Goal: Task Accomplishment & Management: Complete application form

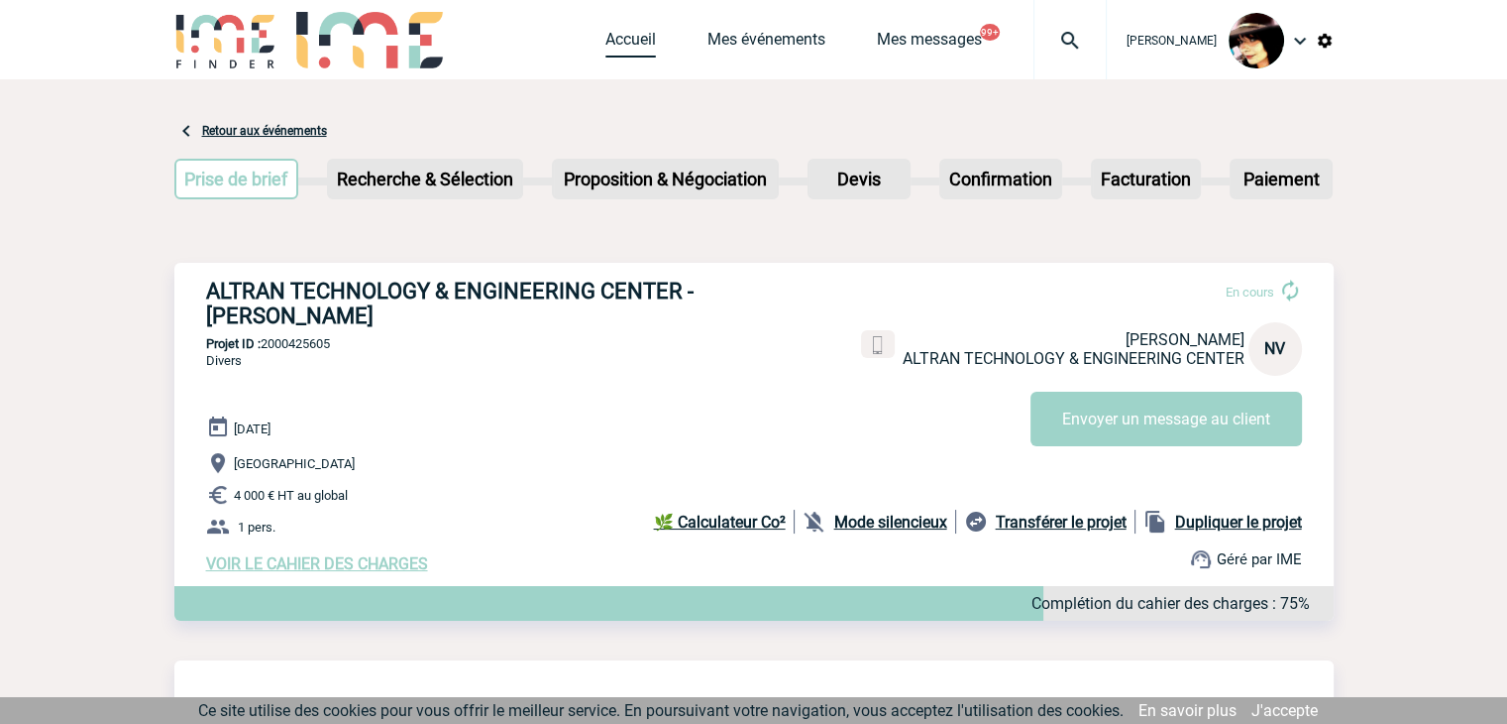
click at [606, 37] on link "Accueil" at bounding box center [631, 44] width 51 height 28
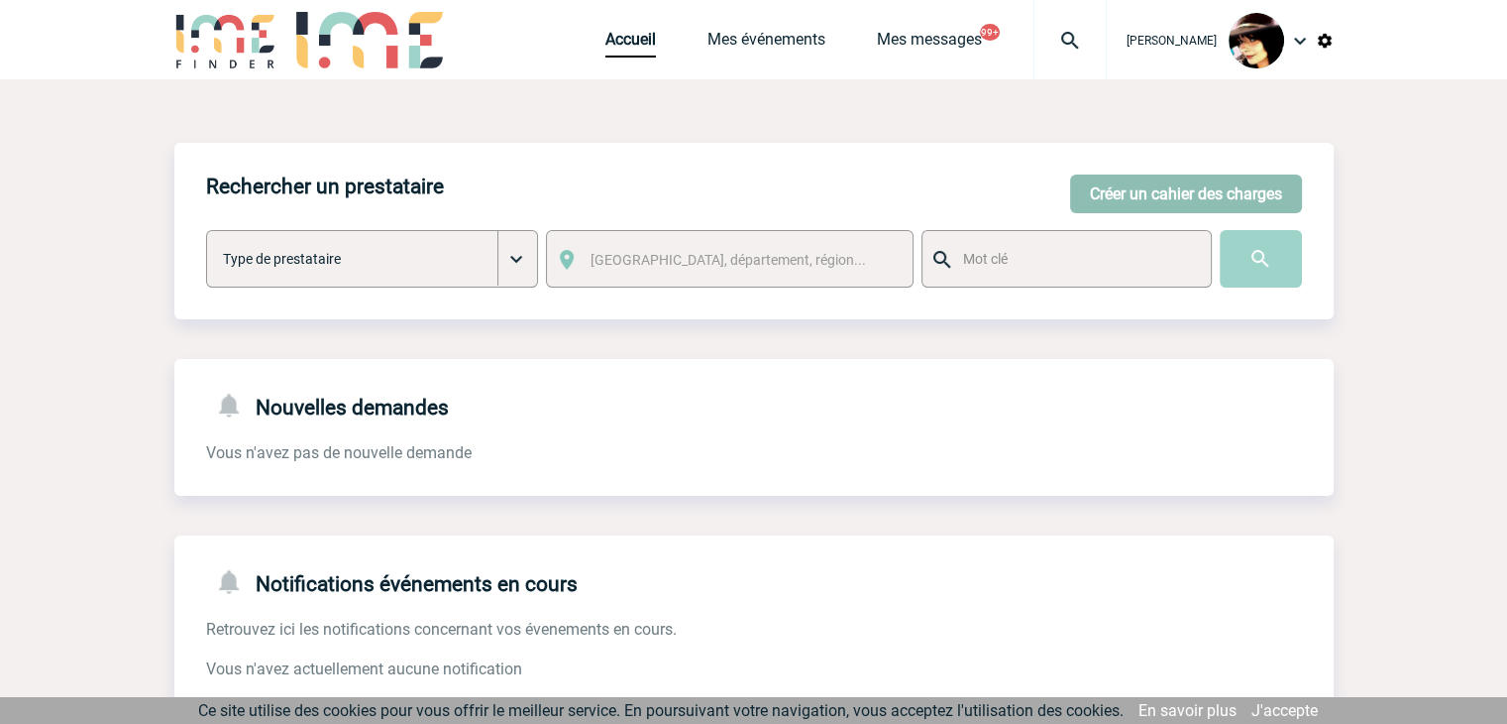
click at [1113, 186] on button "Créer un cahier des charges" at bounding box center [1186, 193] width 232 height 39
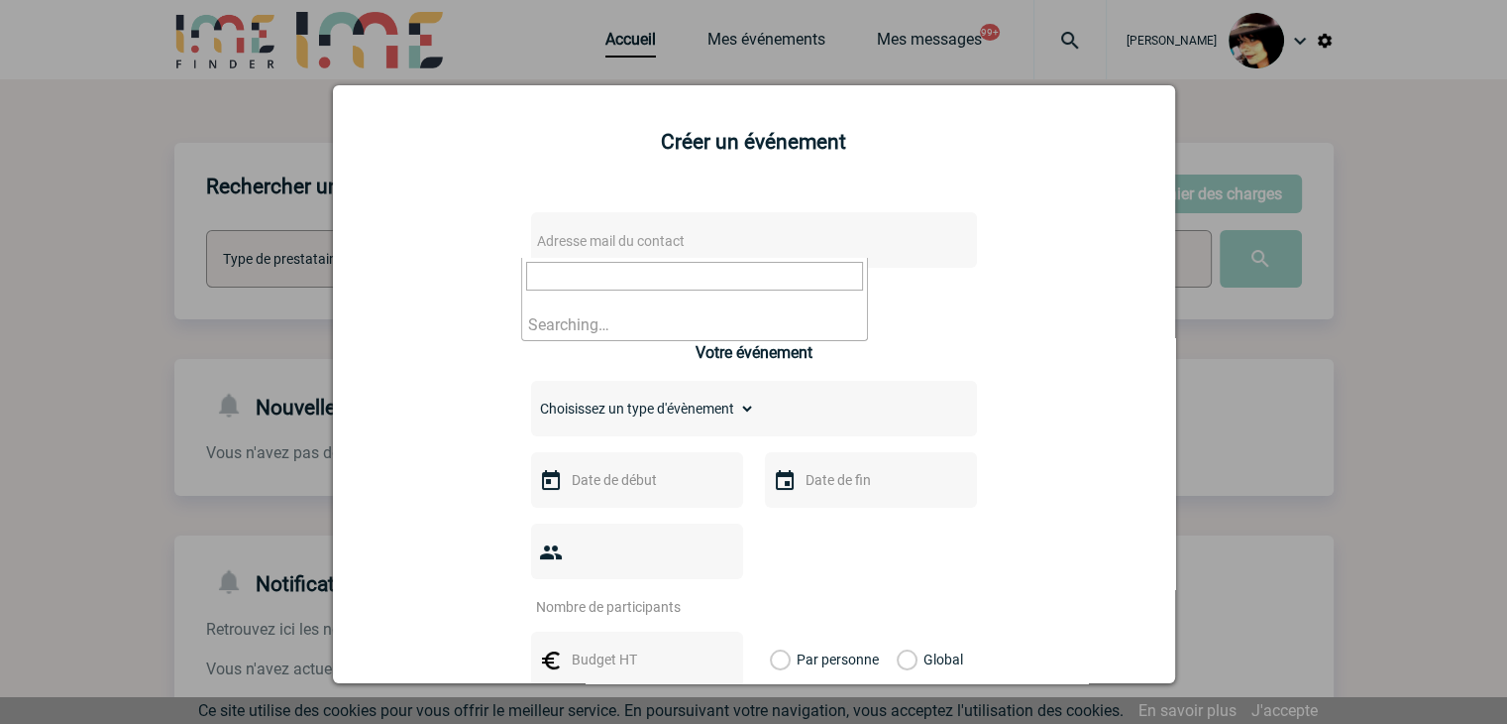
click at [729, 231] on span "Adresse mail du contact" at bounding box center [702, 241] width 347 height 28
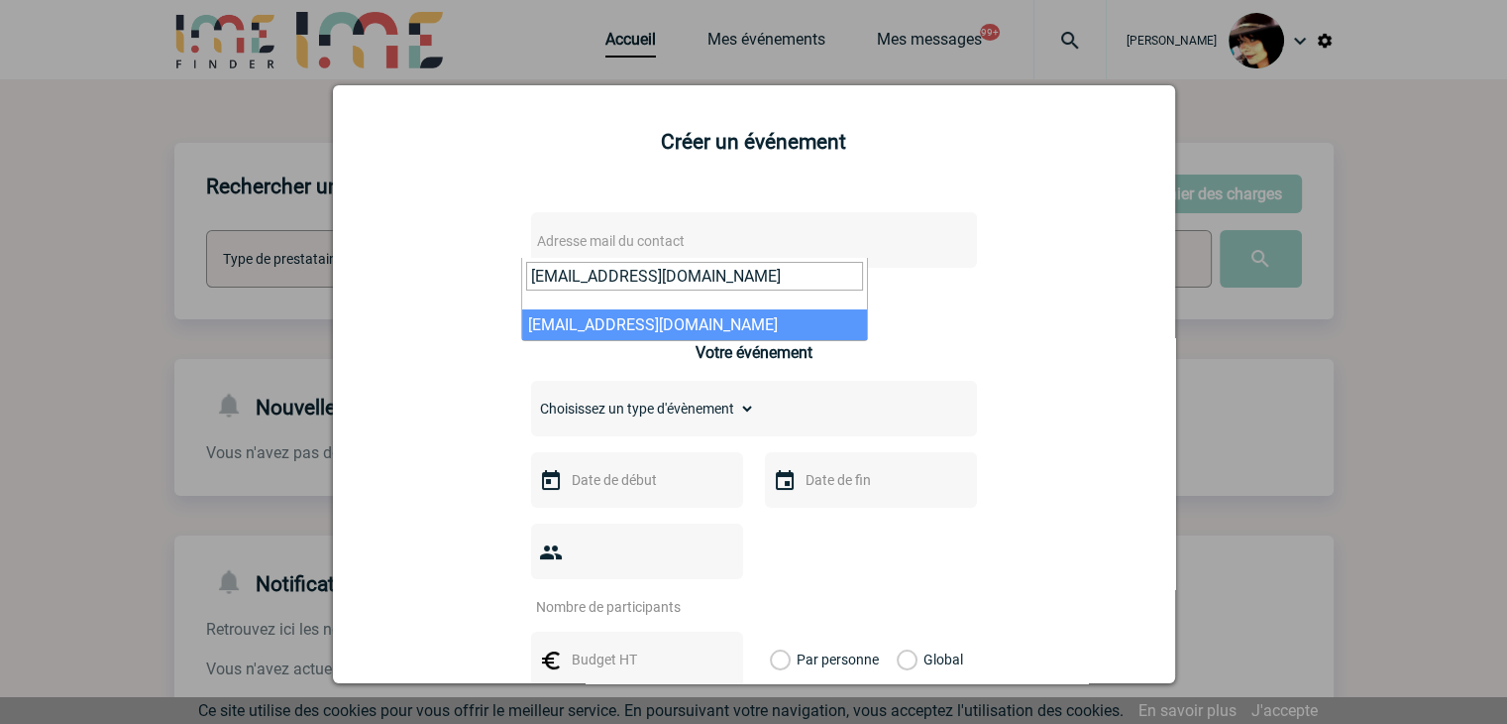
type input "samira.el-badri-kamara@arkema.com"
select select "103627"
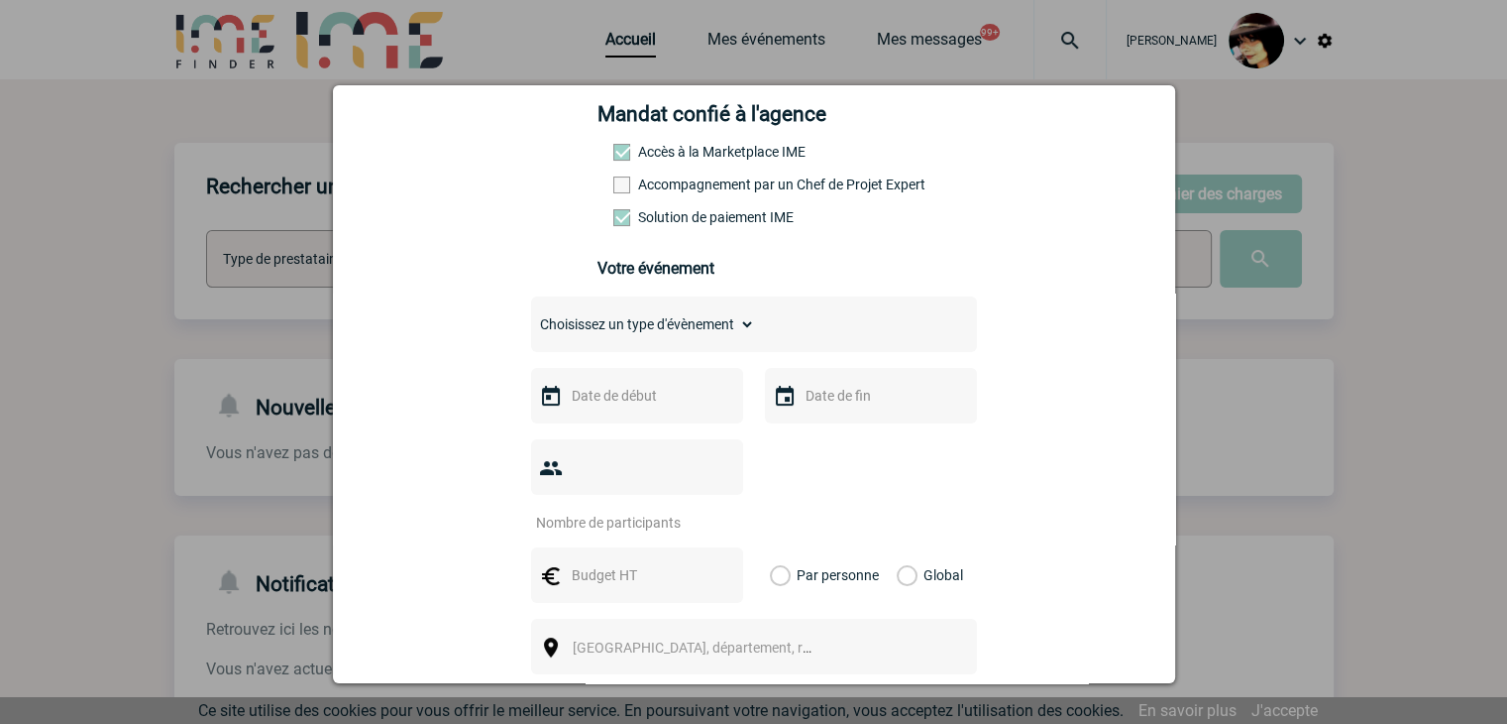
scroll to position [297, 0]
click at [584, 332] on select "Choisissez un type d'évènement Séminaire avec nuitée Séminaire sans nuitée Repa…" at bounding box center [643, 323] width 224 height 28
select select "1"
click at [531, 315] on select "Choisissez un type d'évènement Séminaire avec nuitée Séminaire sans nuitée Repa…" at bounding box center [643, 323] width 224 height 28
click at [582, 401] on input "text" at bounding box center [635, 395] width 137 height 26
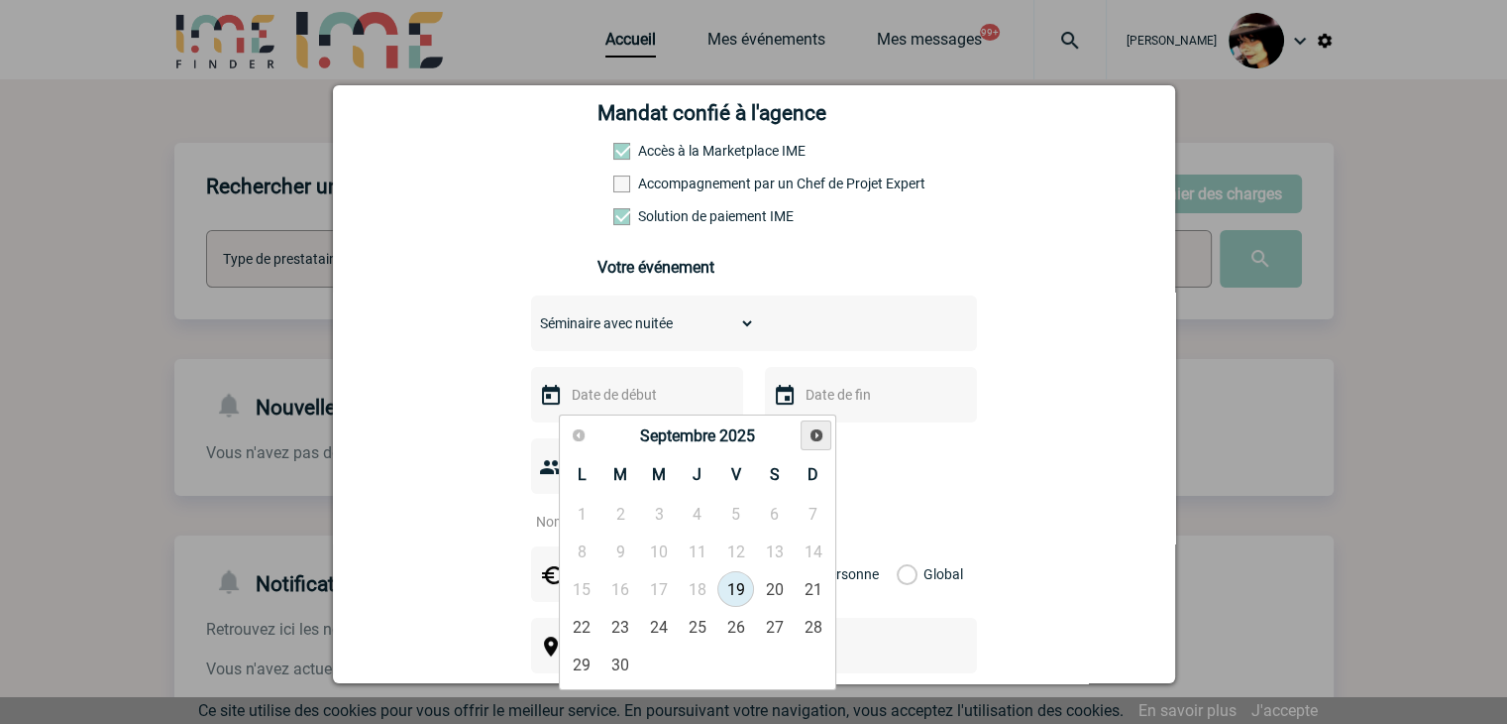
click at [815, 444] on link "Suivant" at bounding box center [816, 435] width 31 height 31
click at [628, 661] on link "25" at bounding box center [621, 664] width 37 height 36
type input "25-11-2025"
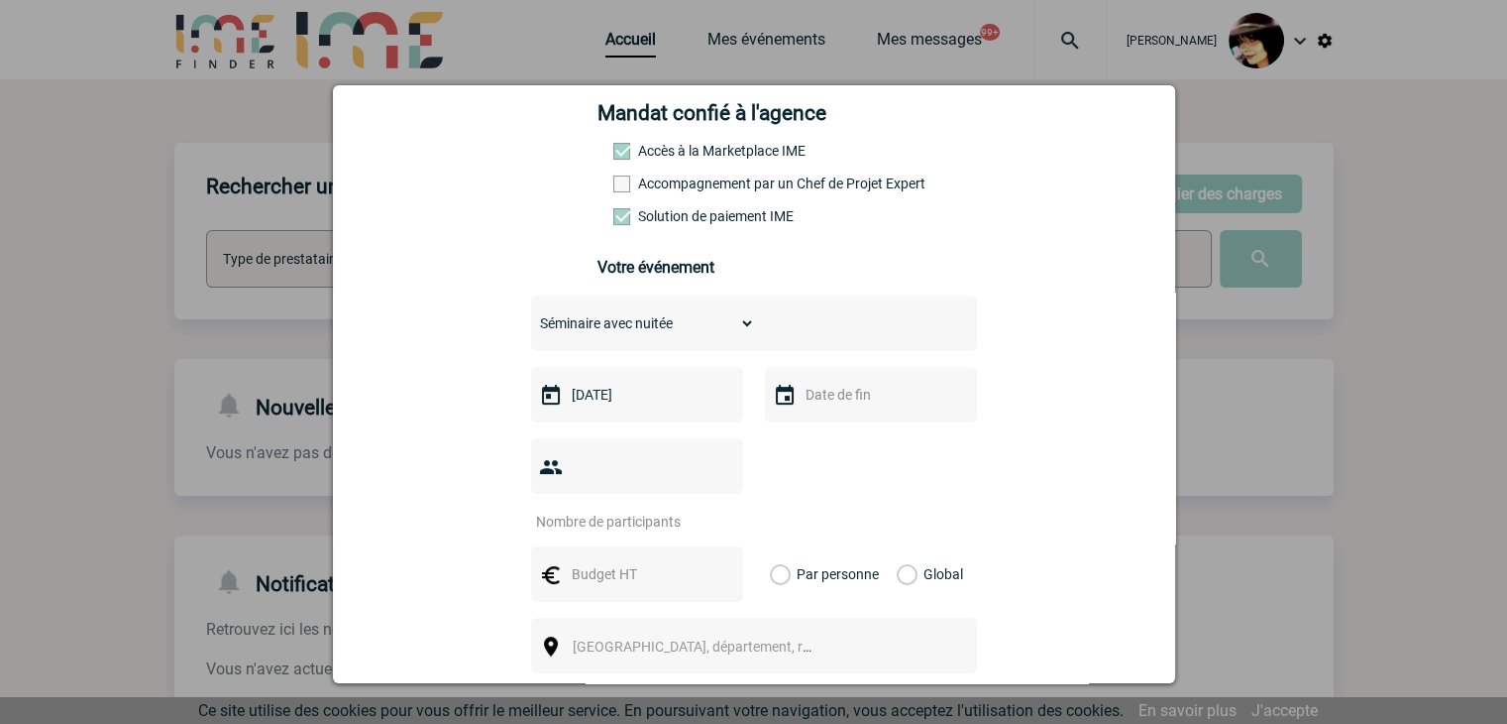
click at [850, 407] on input "text" at bounding box center [869, 395] width 137 height 26
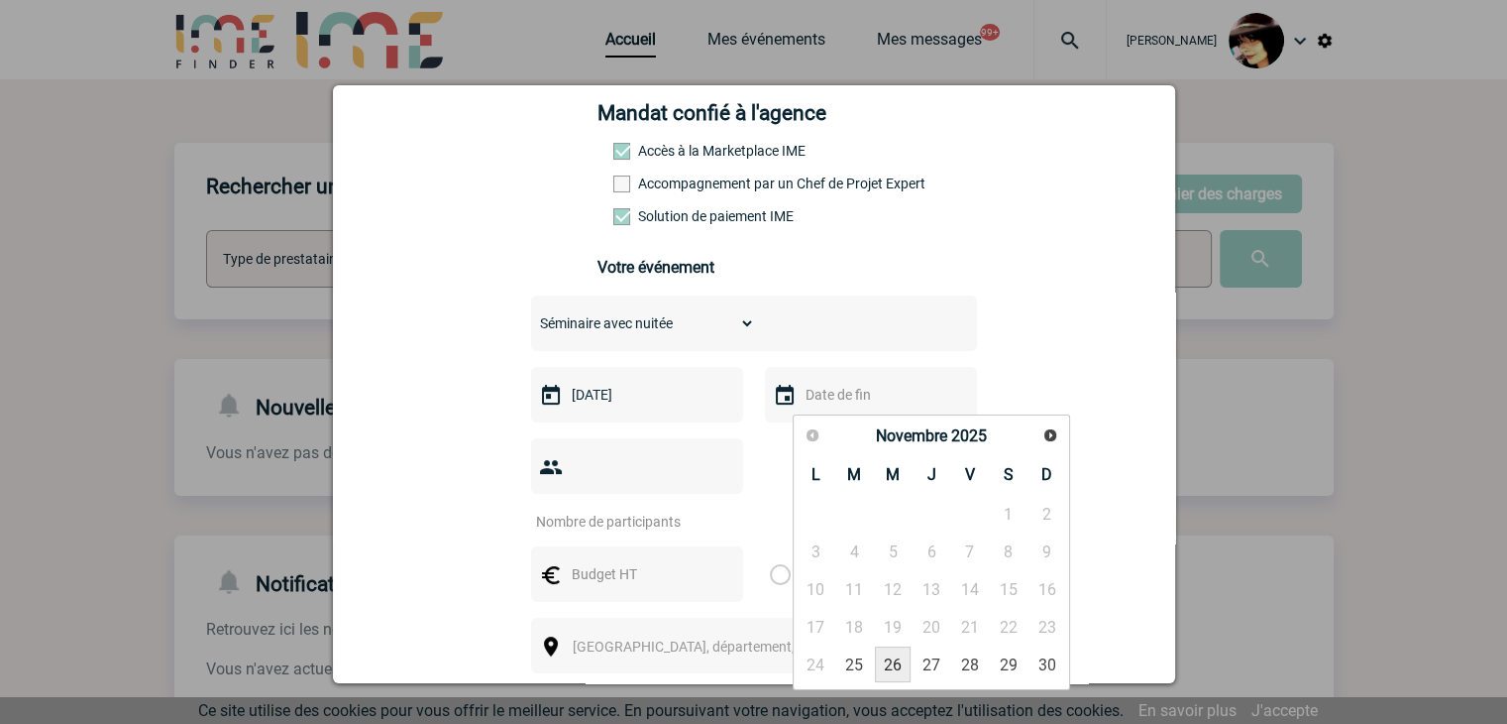
click at [900, 666] on link "26" at bounding box center [893, 664] width 37 height 36
type input "26-11-2025"
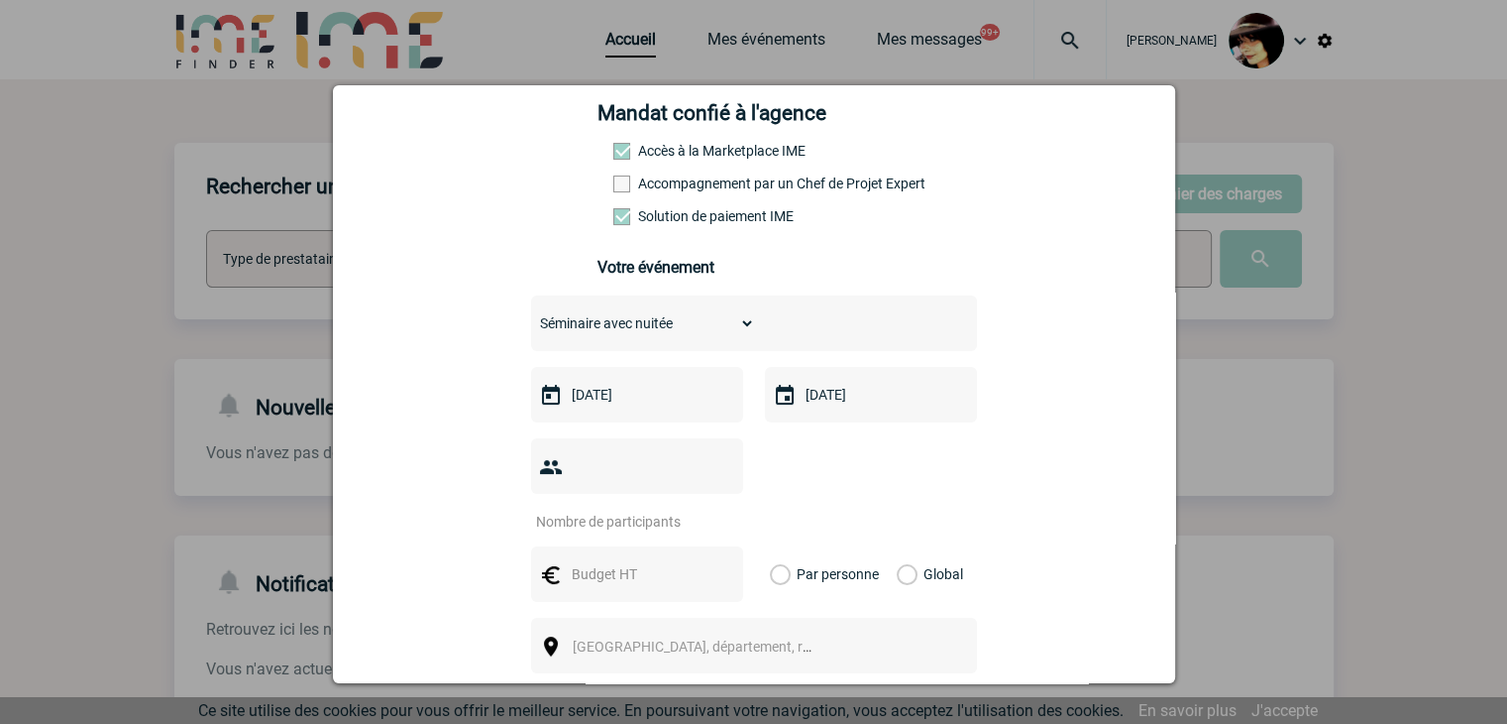
click at [611, 508] on input "number" at bounding box center [624, 521] width 186 height 26
type input "1"
click at [595, 561] on input "text" at bounding box center [635, 574] width 137 height 26
type input "2310"
click at [900, 546] on label "Global" at bounding box center [903, 574] width 13 height 56
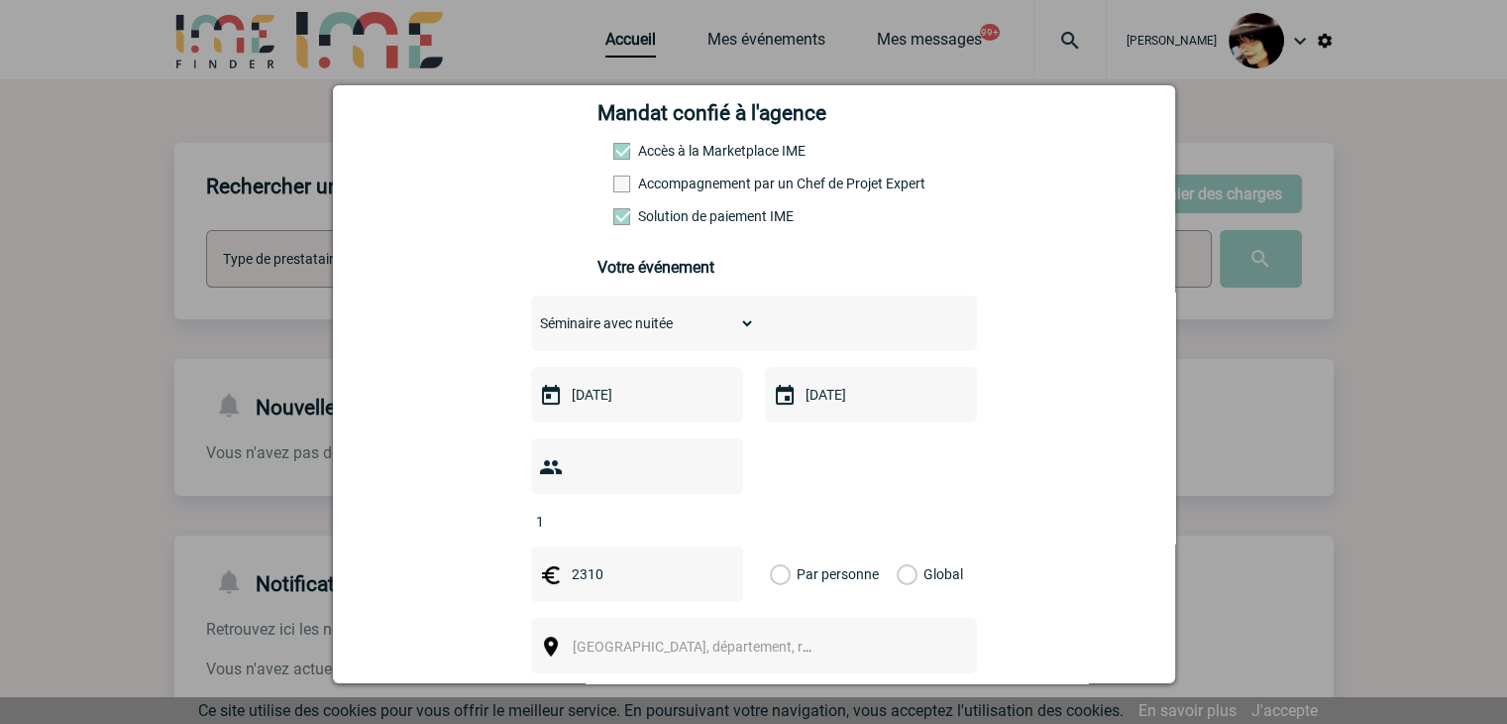
click at [0, 0] on input "Global" at bounding box center [0, 0] width 0 height 0
click at [651, 638] on span "[GEOGRAPHIC_DATA], département, région..." at bounding box center [711, 646] width 276 height 16
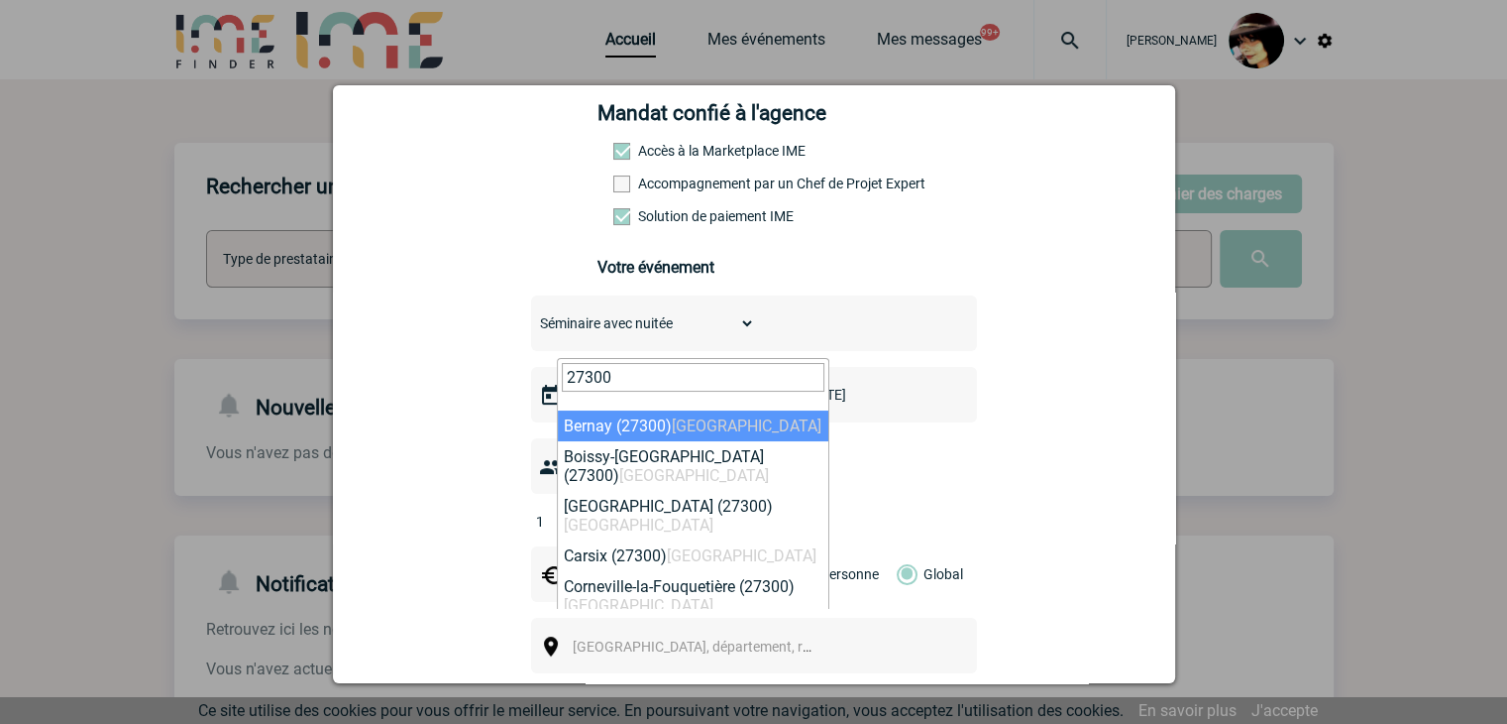
type input "27300"
select select "13357"
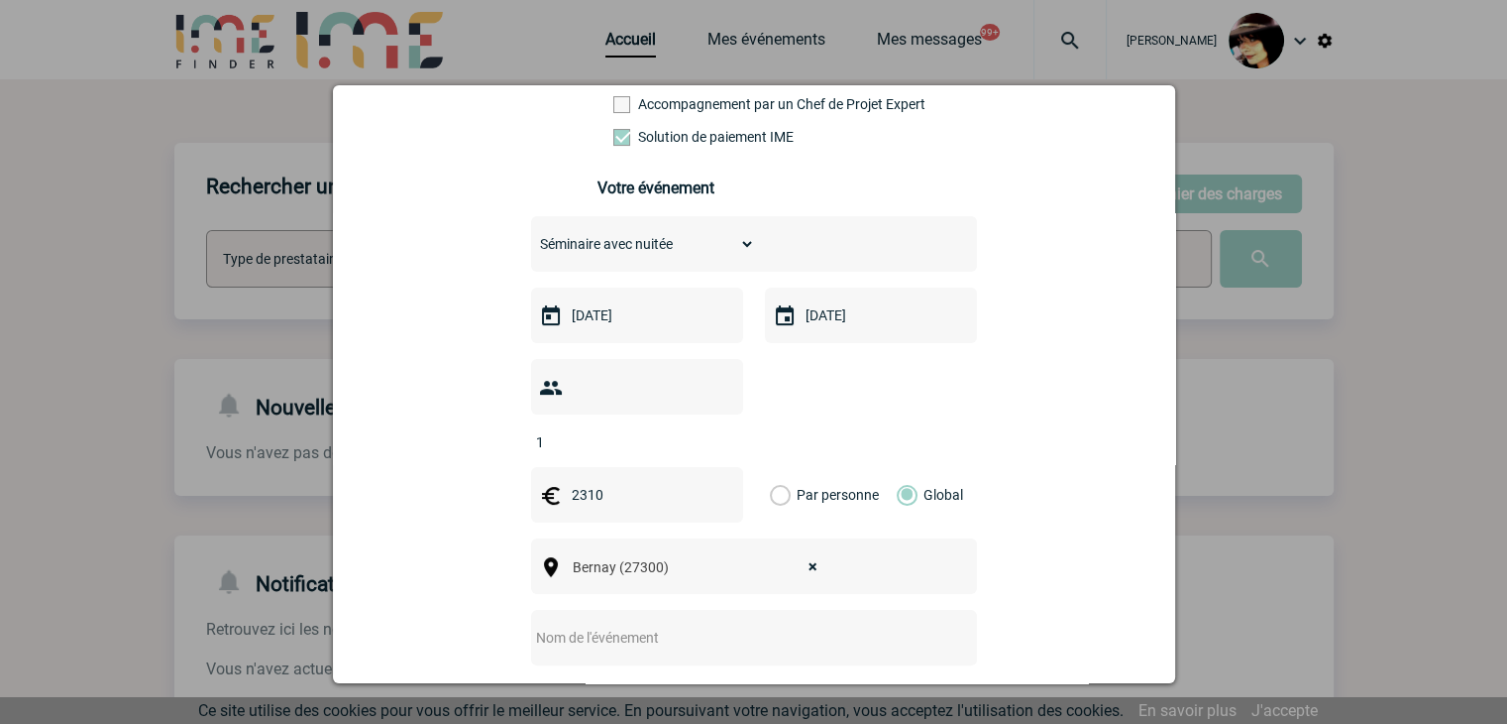
scroll to position [595, 0]
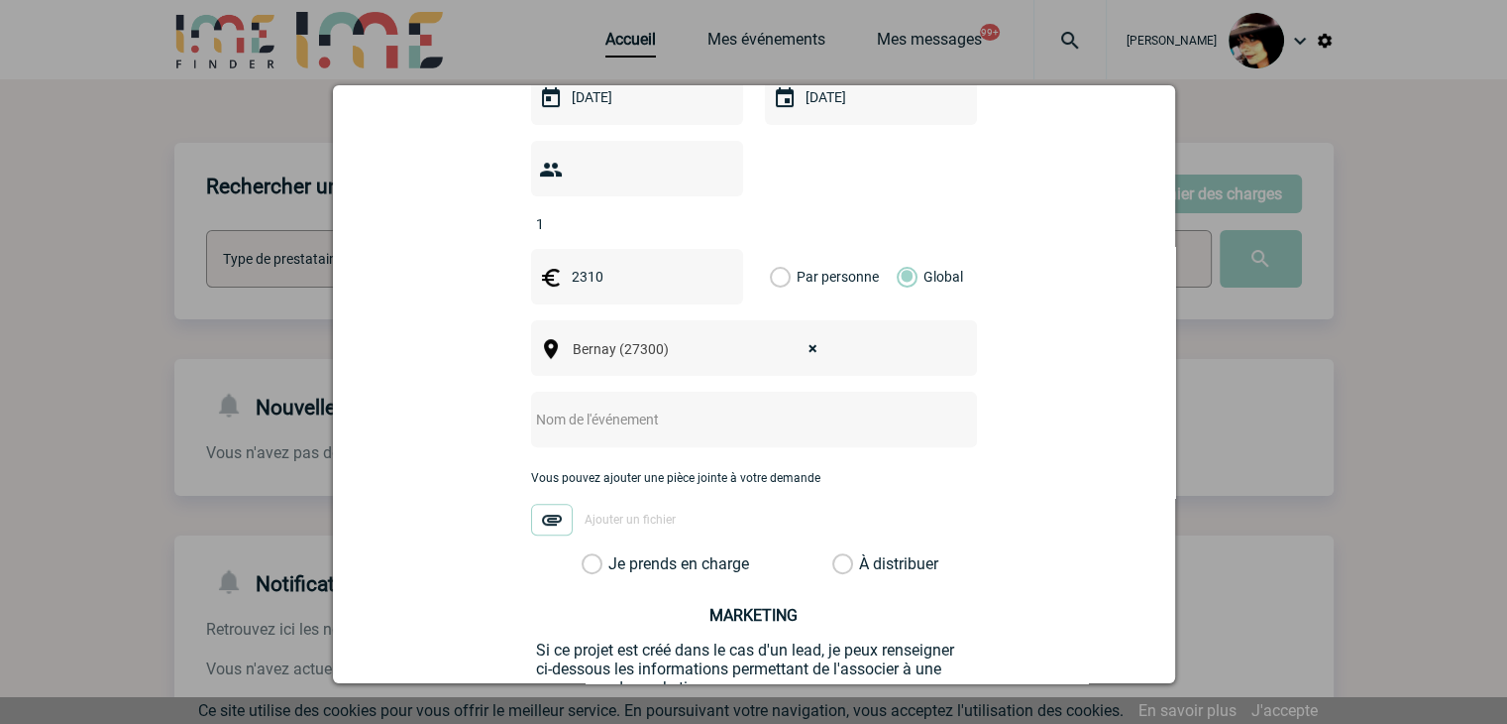
click at [580, 406] on input "text" at bounding box center [727, 419] width 393 height 26
click at [679, 406] on input "CENTRALISATION -" at bounding box center [727, 419] width 393 height 26
paste input "Hôtel Acropole - du 25 au 26 novembre"
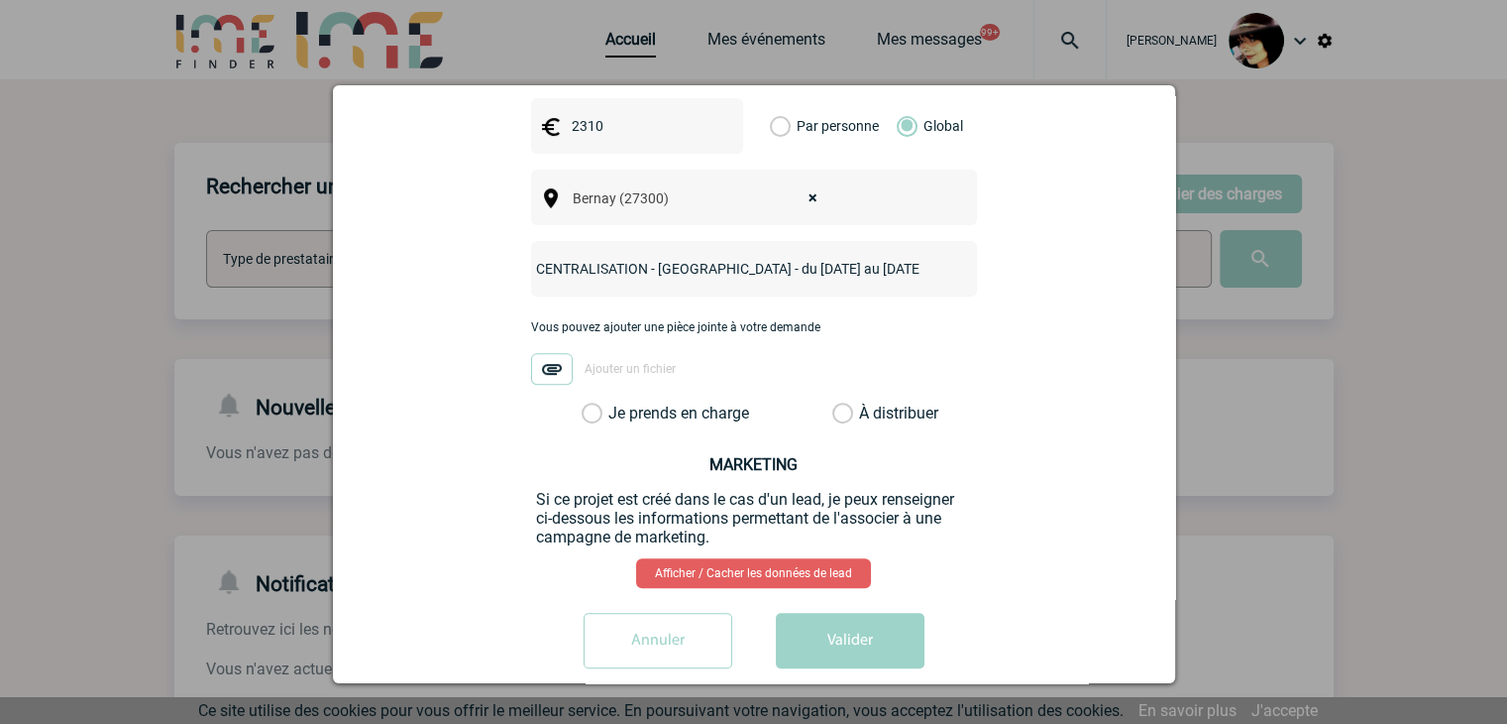
type input "CENTRALISATION - Hôtel Acropole - du 25 au 26 novembre"
drag, startPoint x: 836, startPoint y: 388, endPoint x: 825, endPoint y: 393, distance: 12.4
click at [825, 392] on div "samira.el-badri-kamara@arkema.com samira.el-badri-kamara@arkema.com Vous cherch…" at bounding box center [754, 65] width 793 height 1235
click at [836, 403] on label "À distribuer" at bounding box center [843, 413] width 21 height 20
click at [0, 0] on input "À distribuer" at bounding box center [0, 0] width 0 height 0
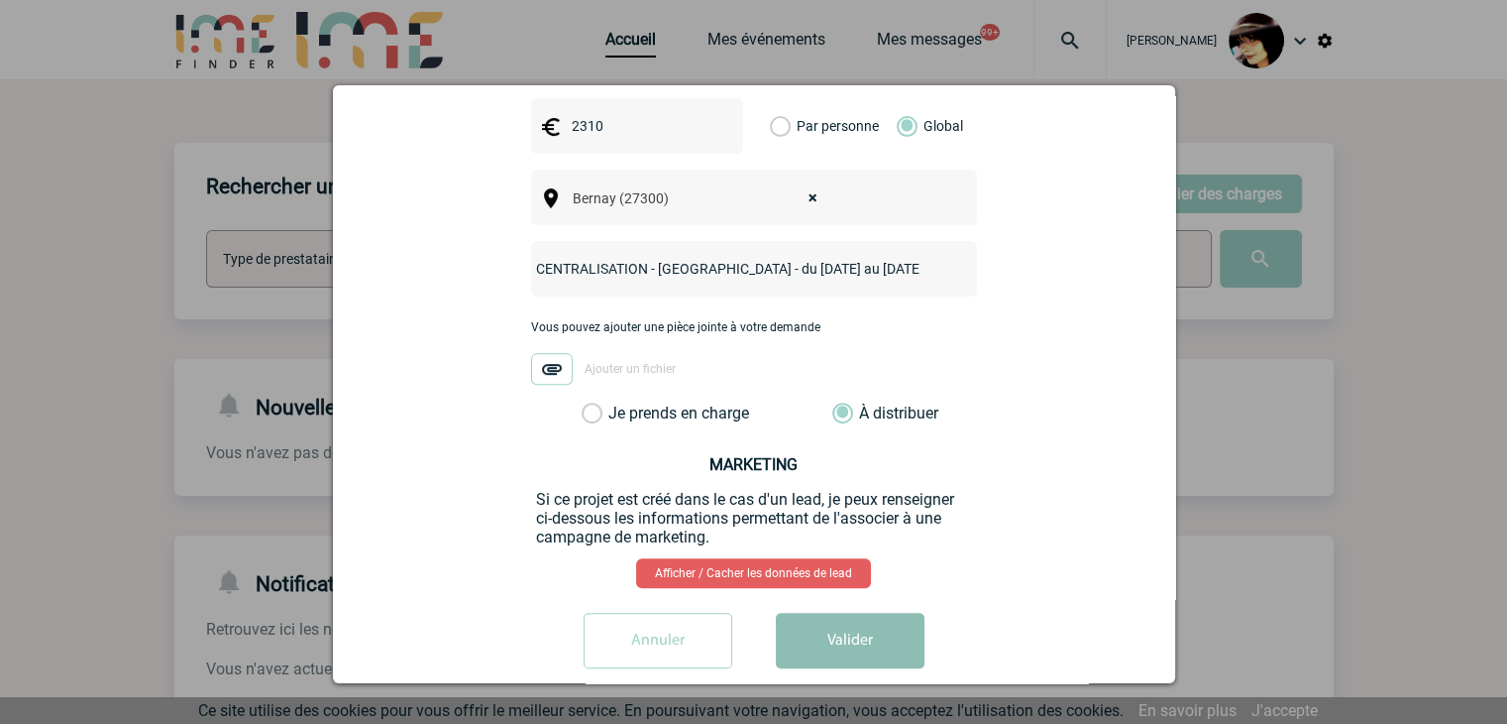
click at [839, 613] on button "Valider" at bounding box center [850, 641] width 149 height 56
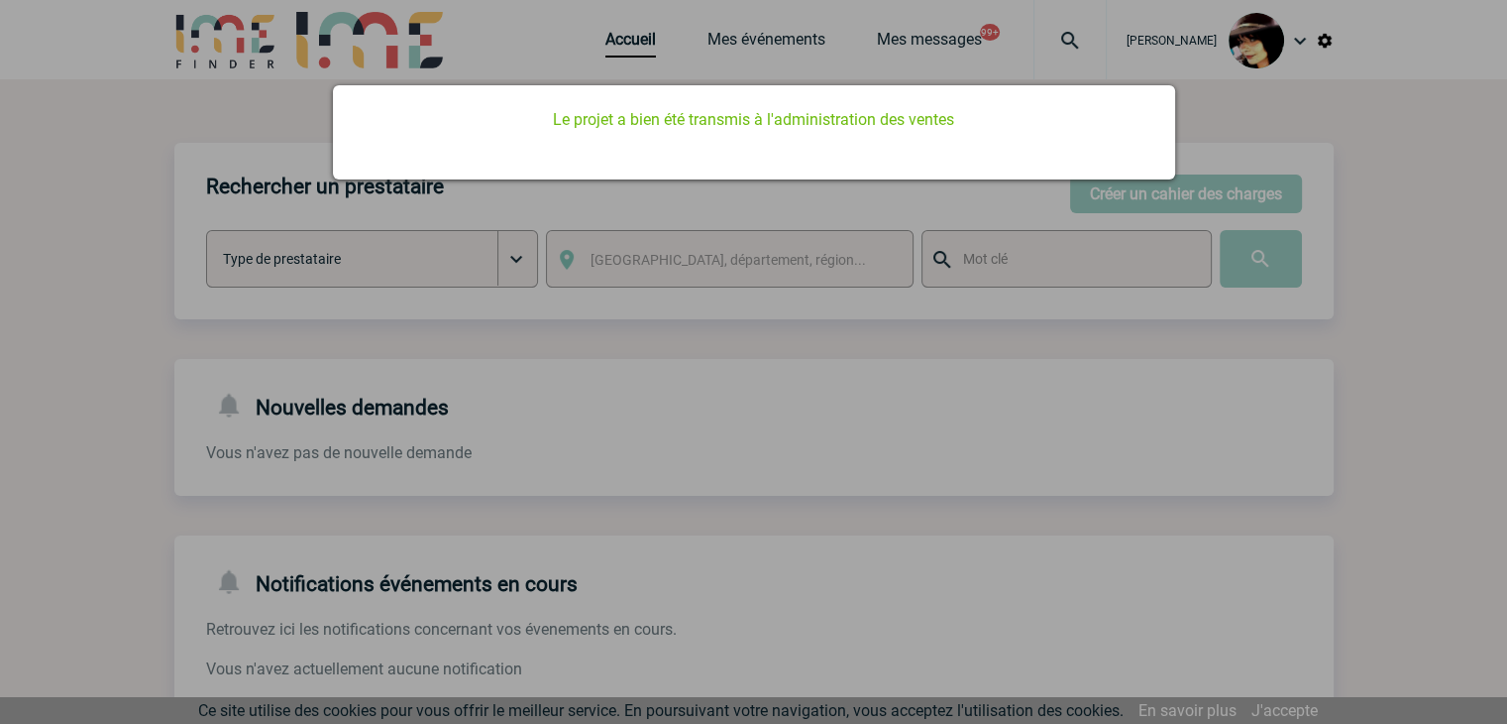
scroll to position [0, 0]
drag, startPoint x: 658, startPoint y: 378, endPoint x: 678, endPoint y: 378, distance: 19.8
click at [658, 378] on div at bounding box center [753, 362] width 1507 height 724
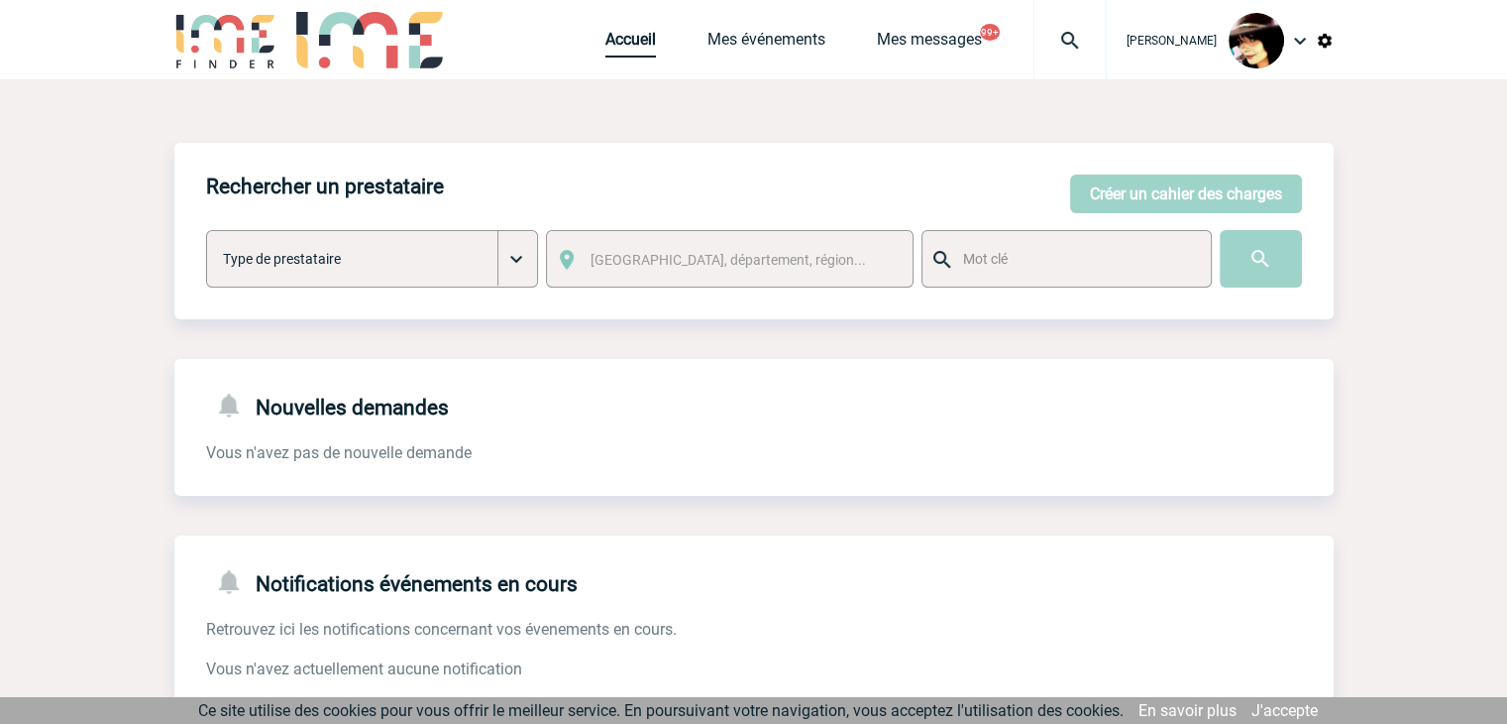
click at [618, 42] on link "Accueil" at bounding box center [631, 44] width 51 height 28
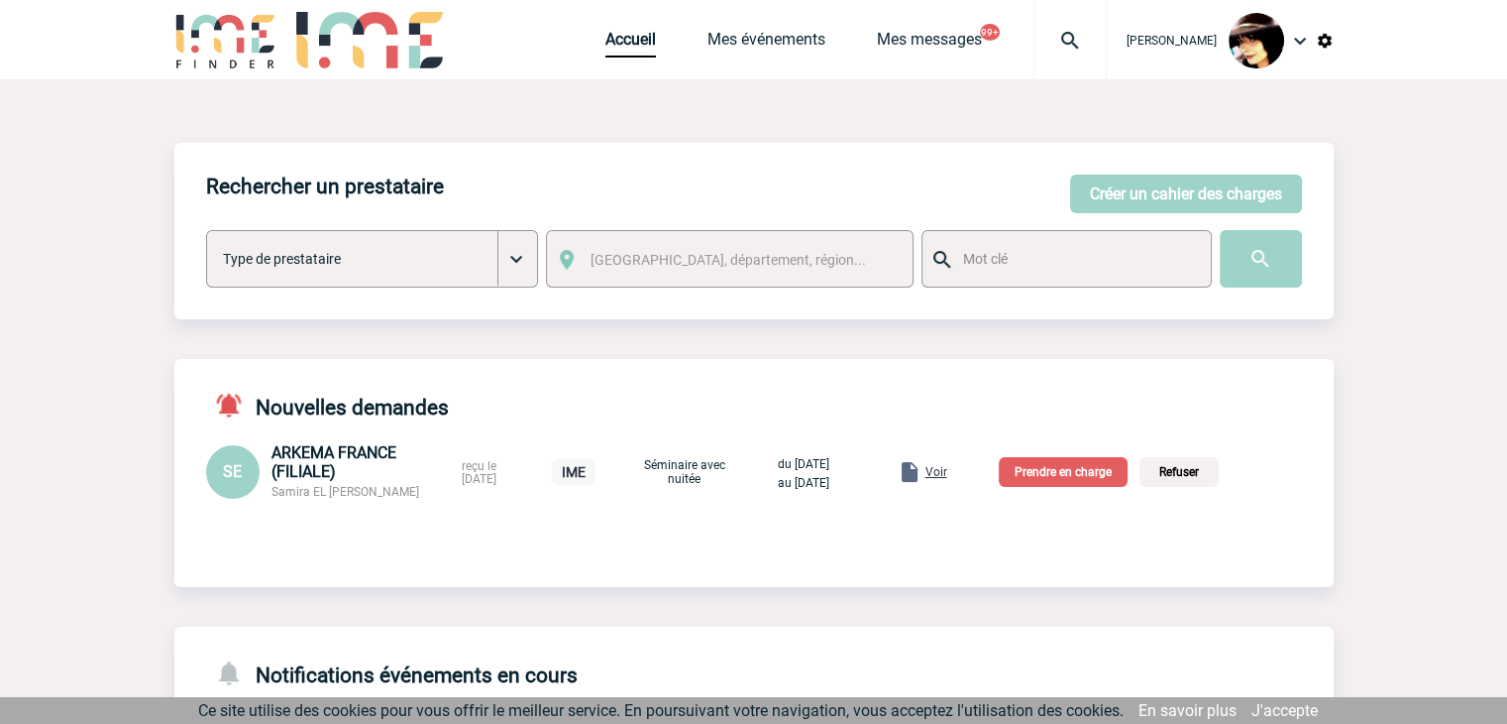
click at [948, 477] on span "Voir" at bounding box center [937, 472] width 22 height 14
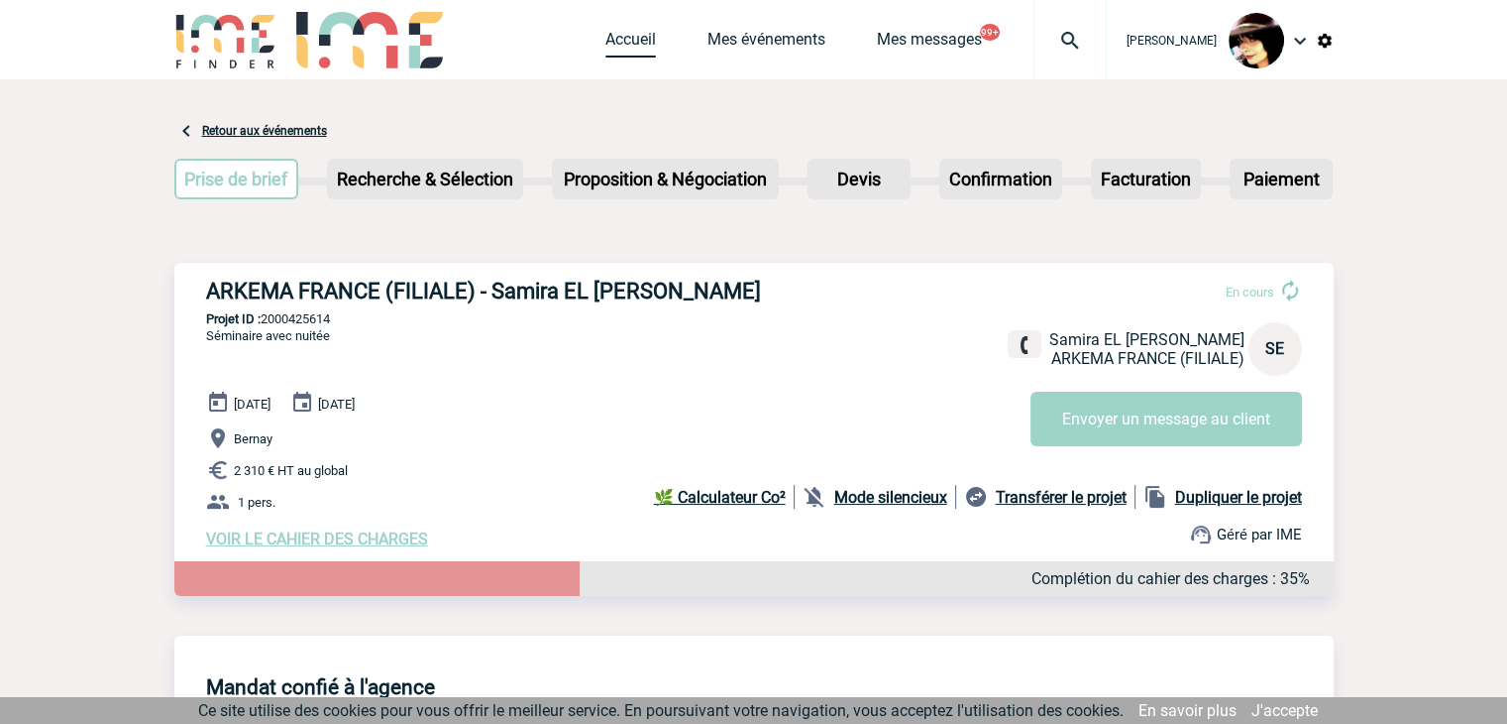
click at [606, 47] on link "Accueil" at bounding box center [631, 44] width 51 height 28
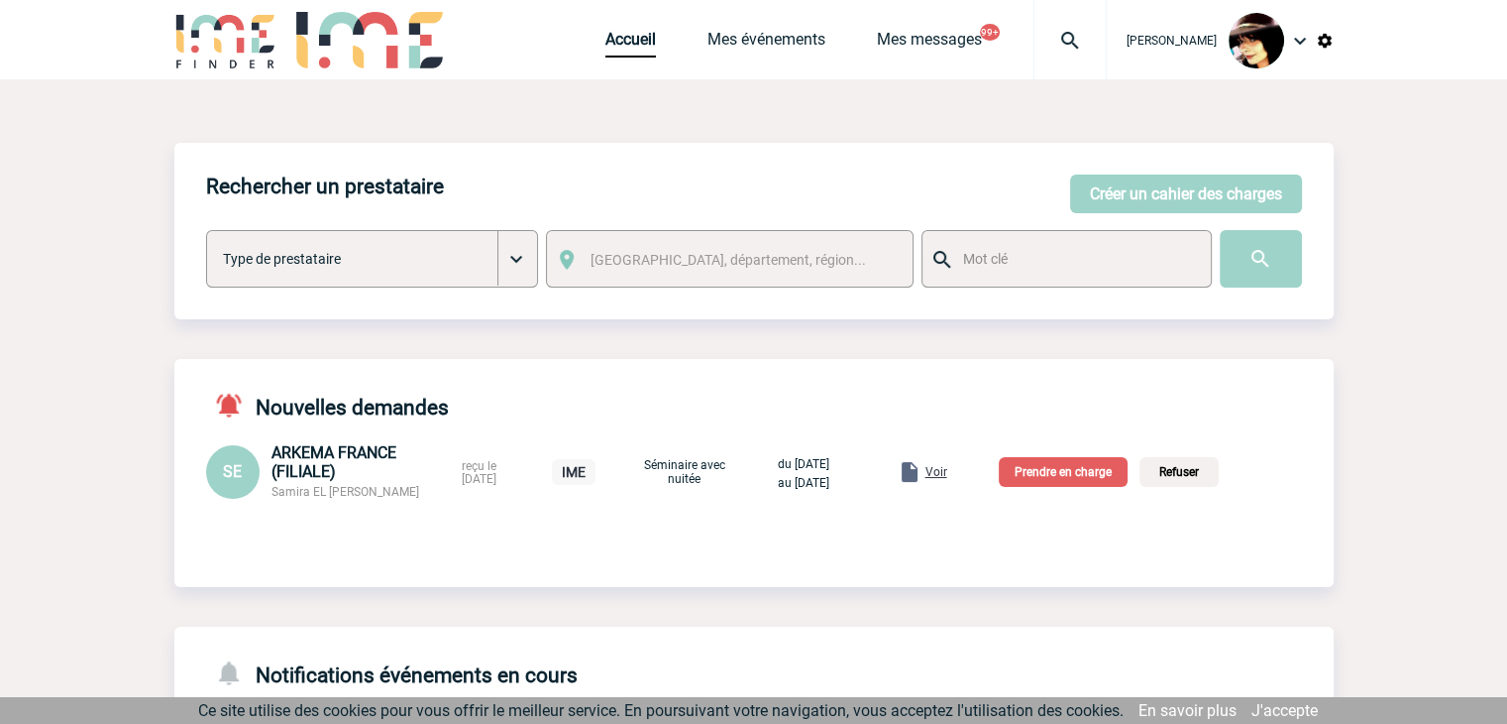
click at [948, 473] on span "Voir" at bounding box center [937, 472] width 22 height 14
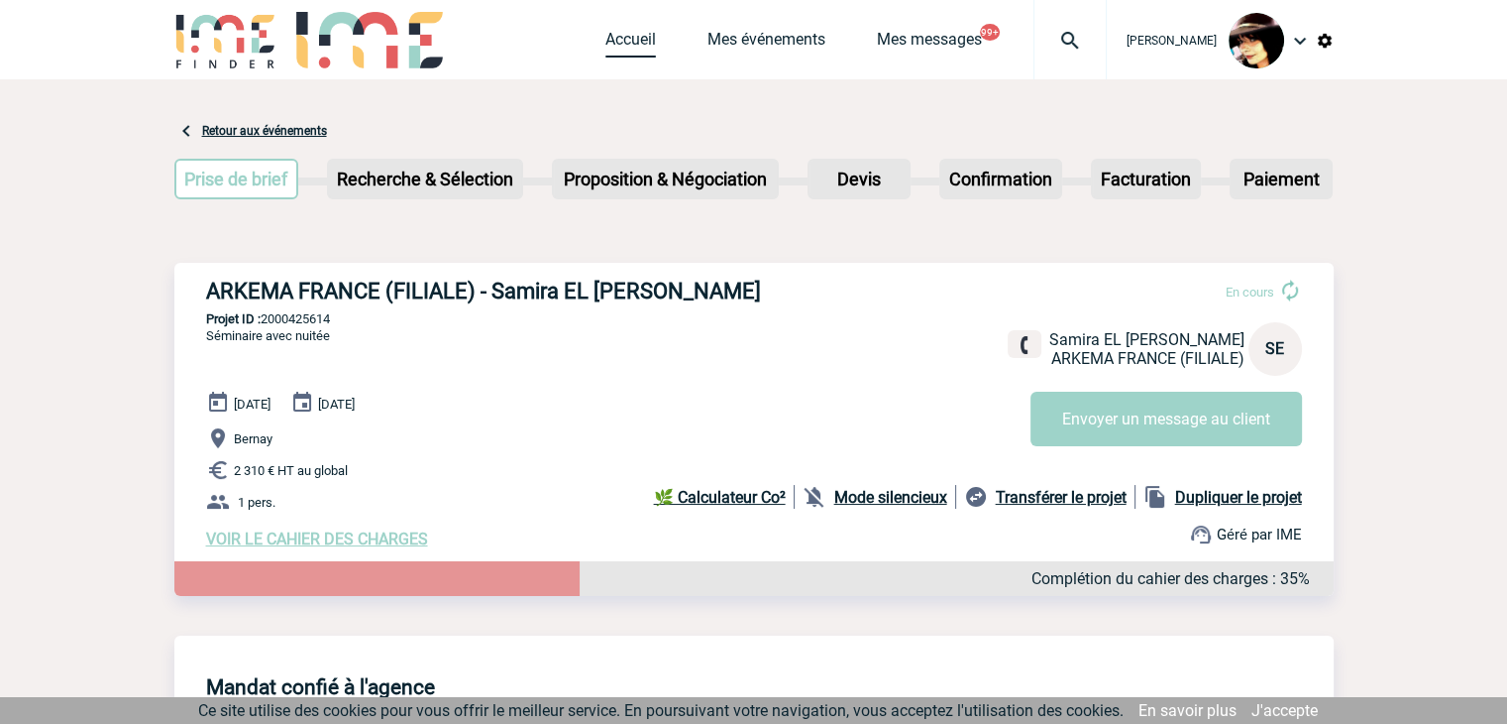
click at [606, 47] on link "Accueil" at bounding box center [631, 44] width 51 height 28
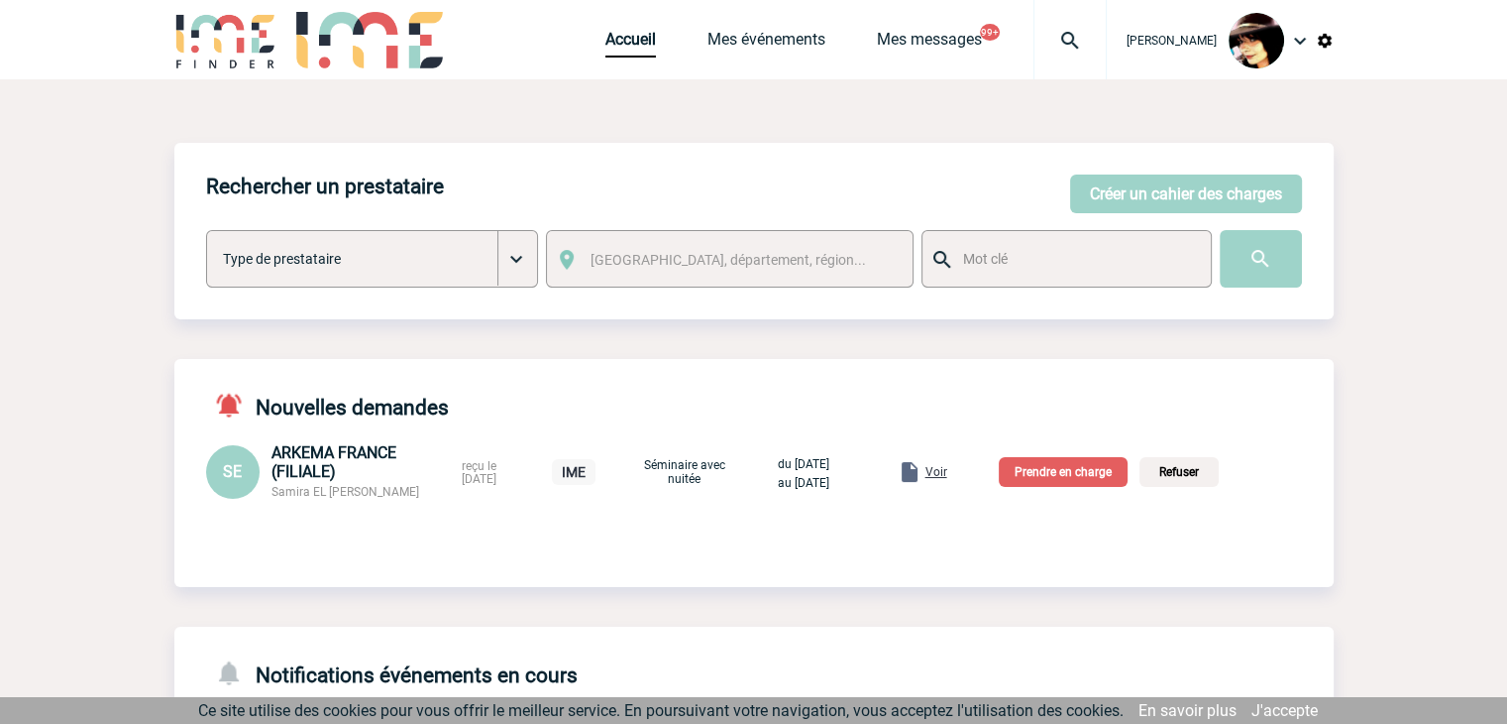
click at [1065, 477] on p "Prendre en charge" at bounding box center [1063, 472] width 129 height 30
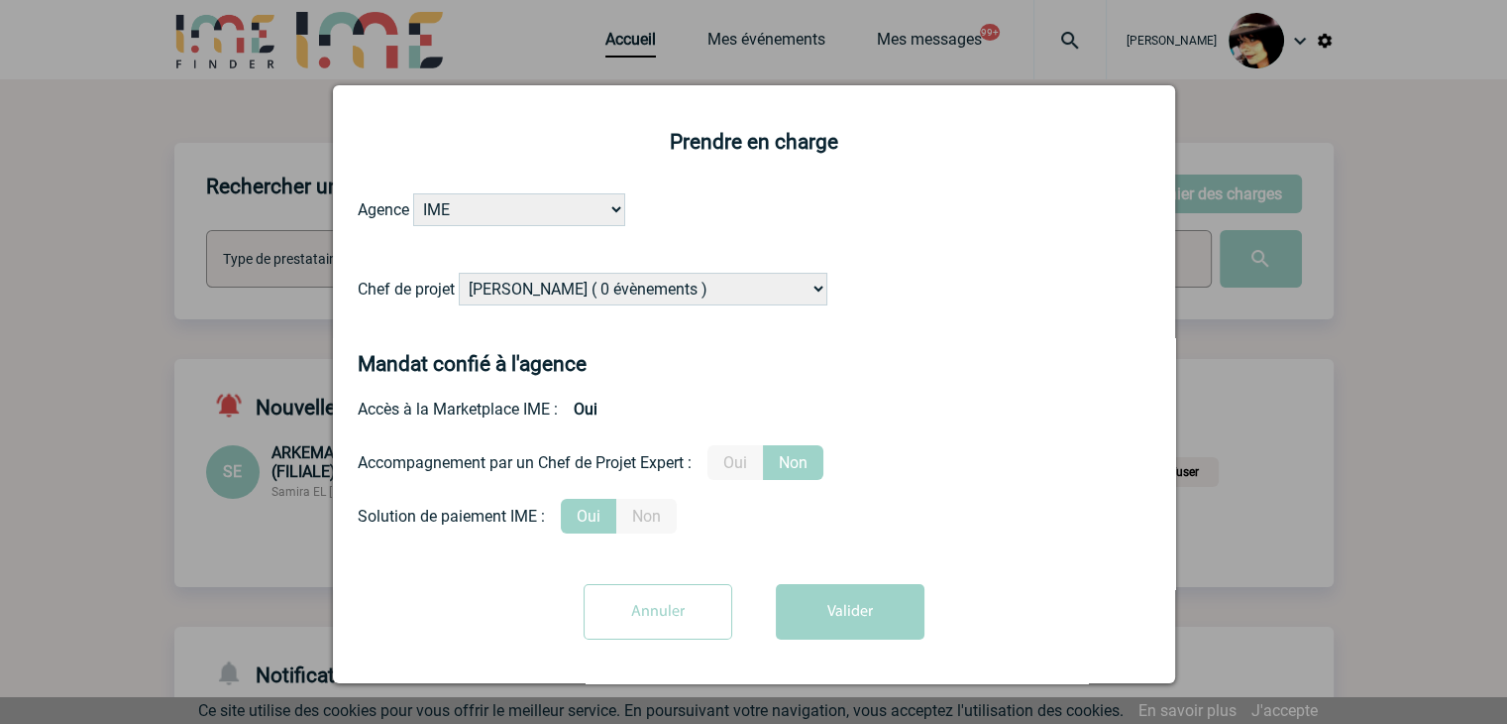
click at [670, 287] on select "[PERSON_NAME] ( 0 évènements ) [PERSON_NAME] ( 181 évènements ) [PERSON_NAME] (…" at bounding box center [643, 289] width 369 height 33
select select "103019"
click at [459, 274] on select "[PERSON_NAME] ( 0 évènements ) [PERSON_NAME] ( 181 évènements ) [PERSON_NAME] (…" at bounding box center [643, 289] width 369 height 33
click at [832, 622] on button "Valider" at bounding box center [850, 612] width 149 height 56
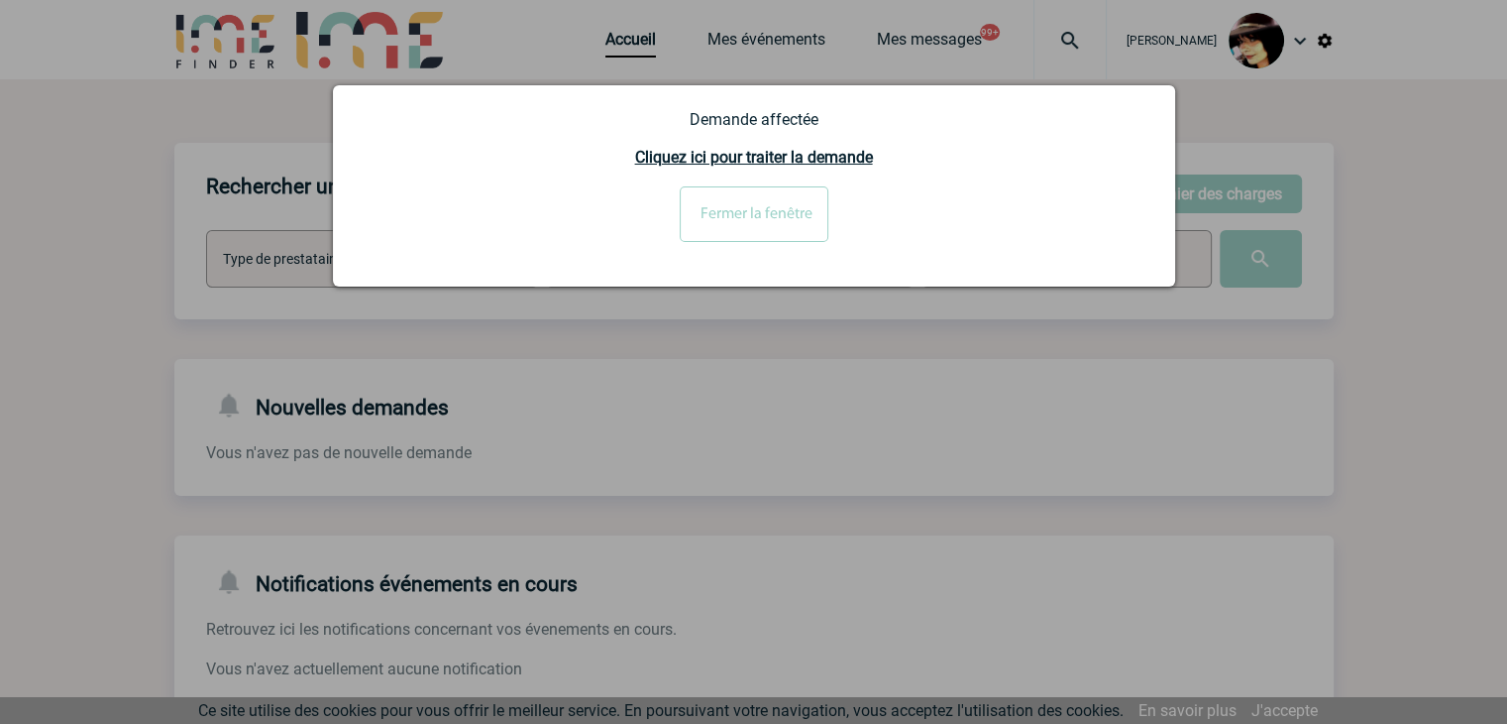
click at [717, 225] on input "Fermer la fenêtre" at bounding box center [754, 214] width 149 height 56
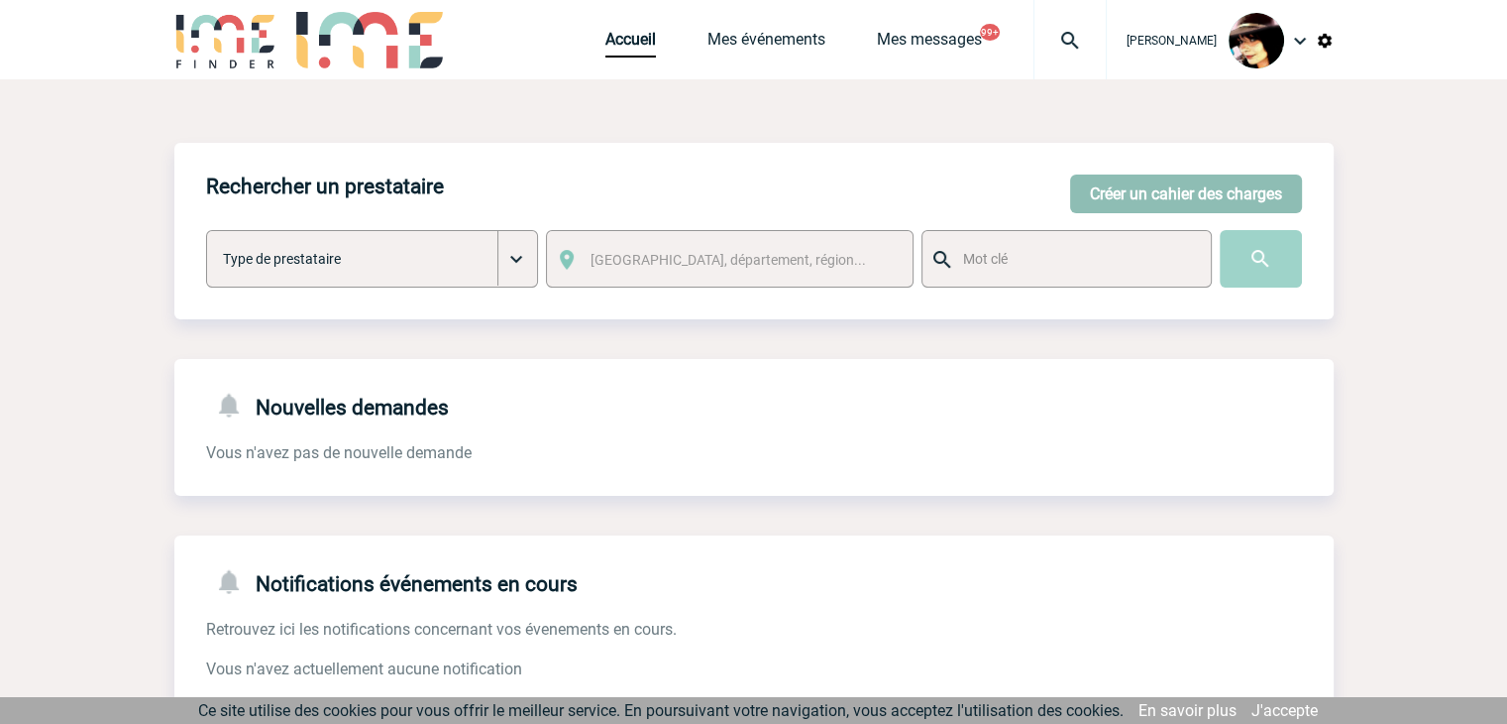
click at [1138, 192] on button "Créer un cahier des charges" at bounding box center [1186, 193] width 232 height 39
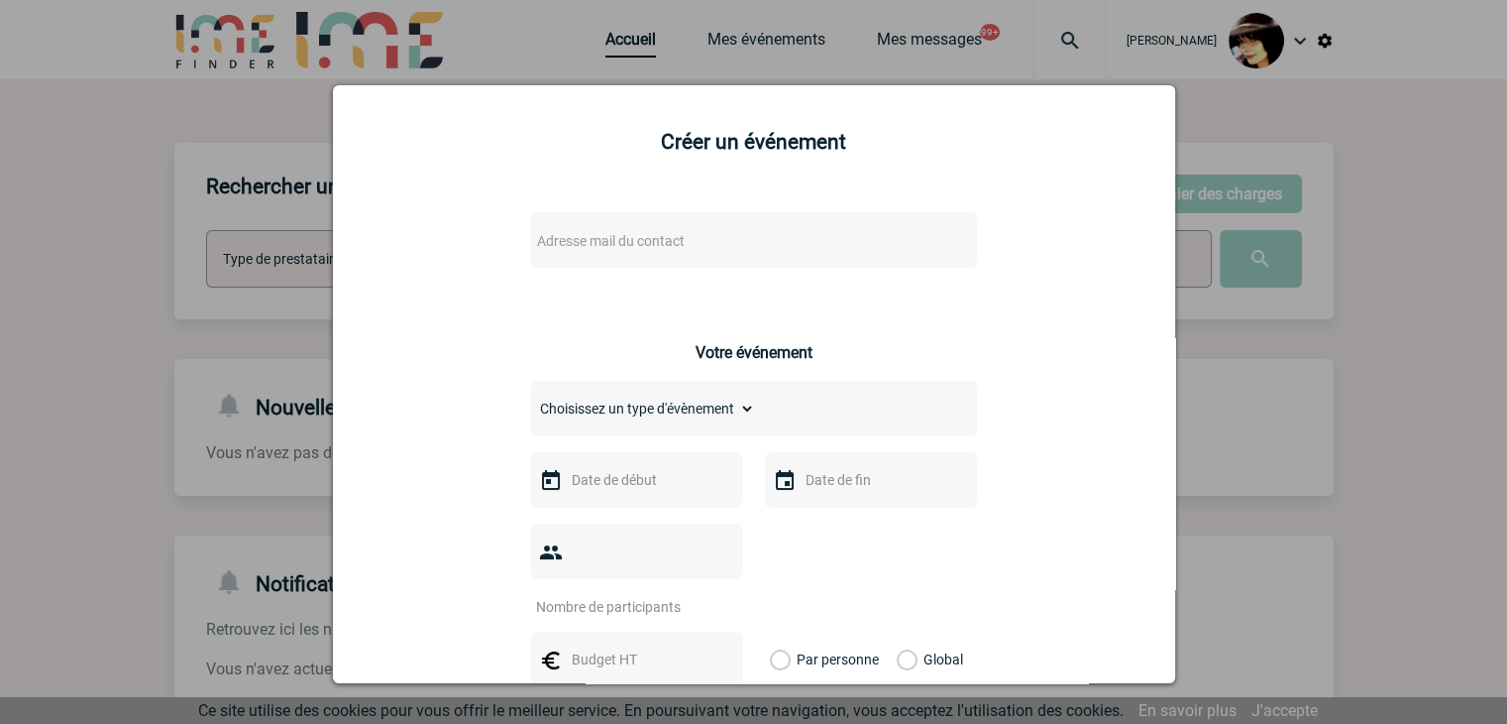
click at [679, 242] on span "Adresse mail du contact" at bounding box center [702, 241] width 347 height 28
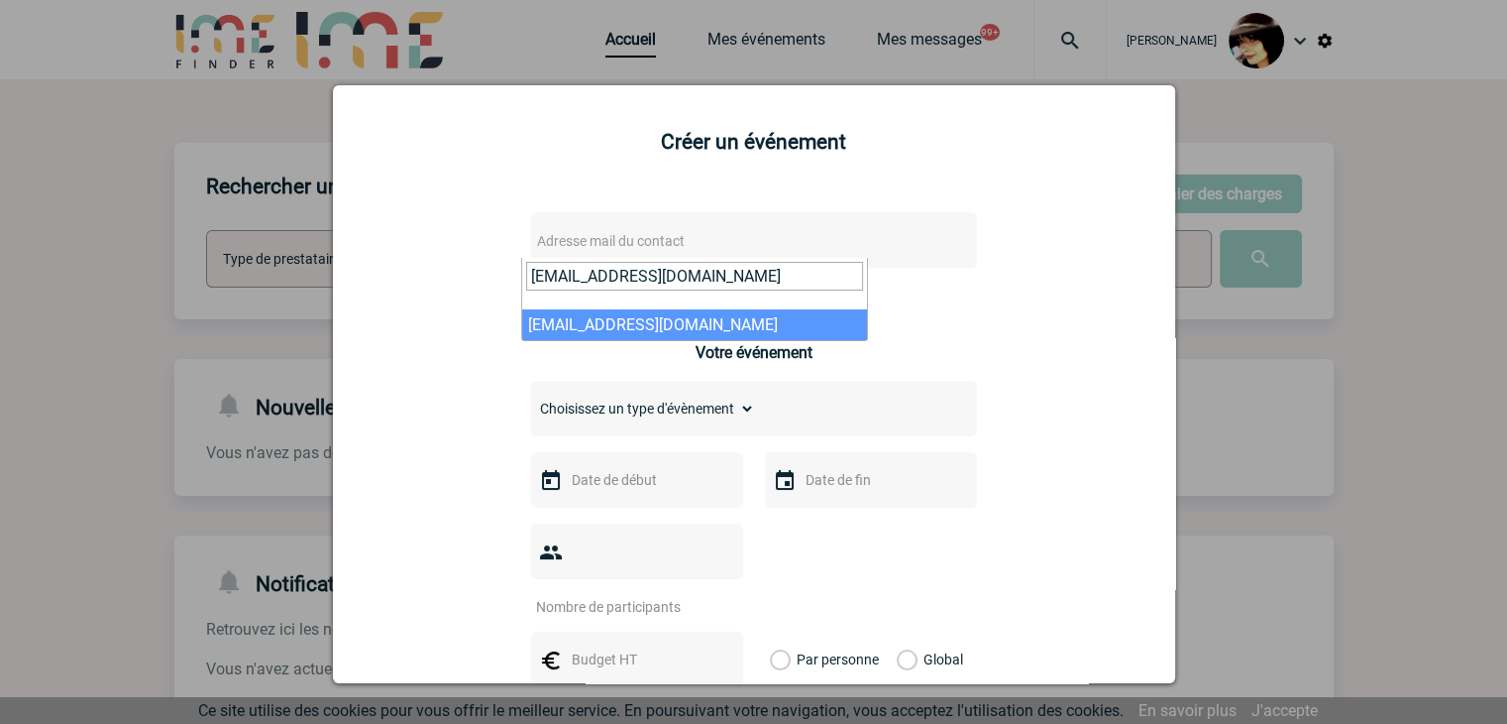
type input "Veronique.HERSARD@3ds.com"
select select "131902"
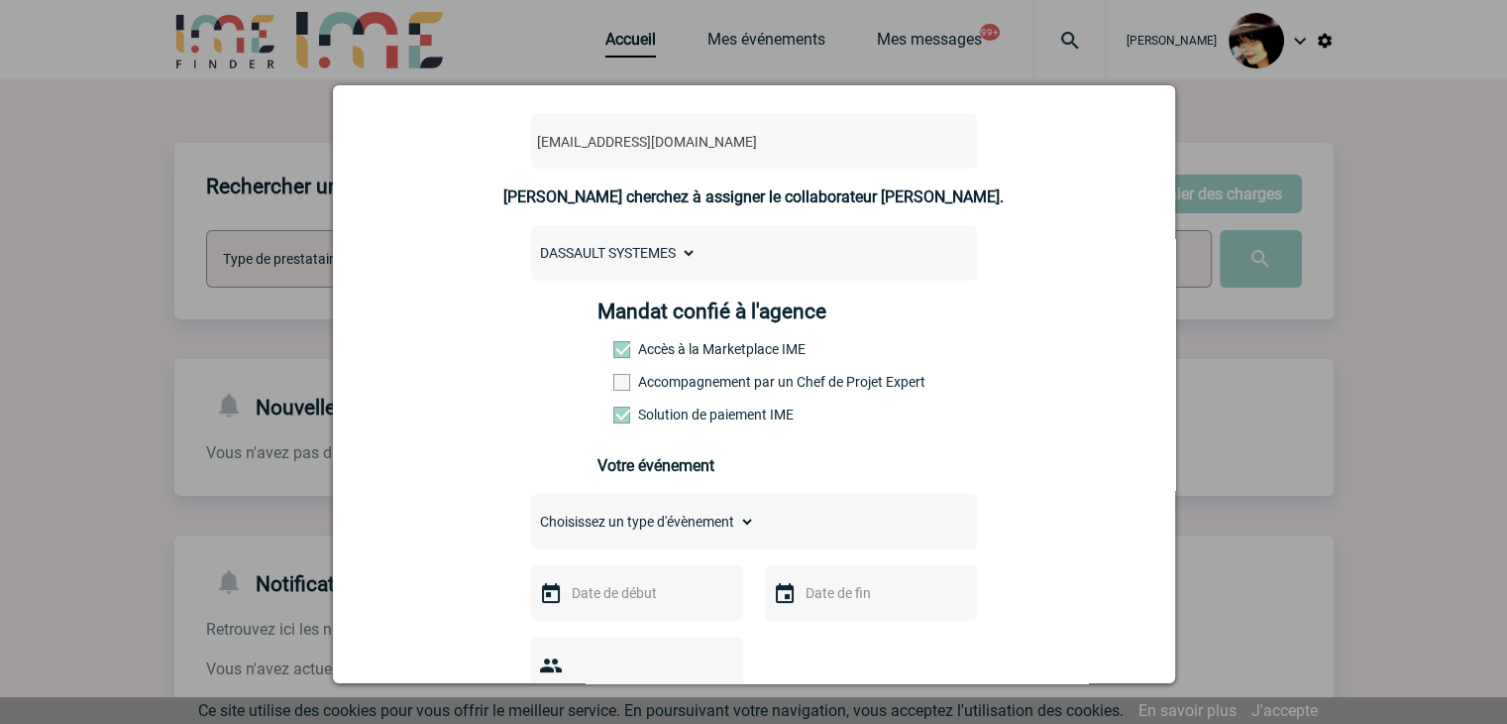
scroll to position [297, 0]
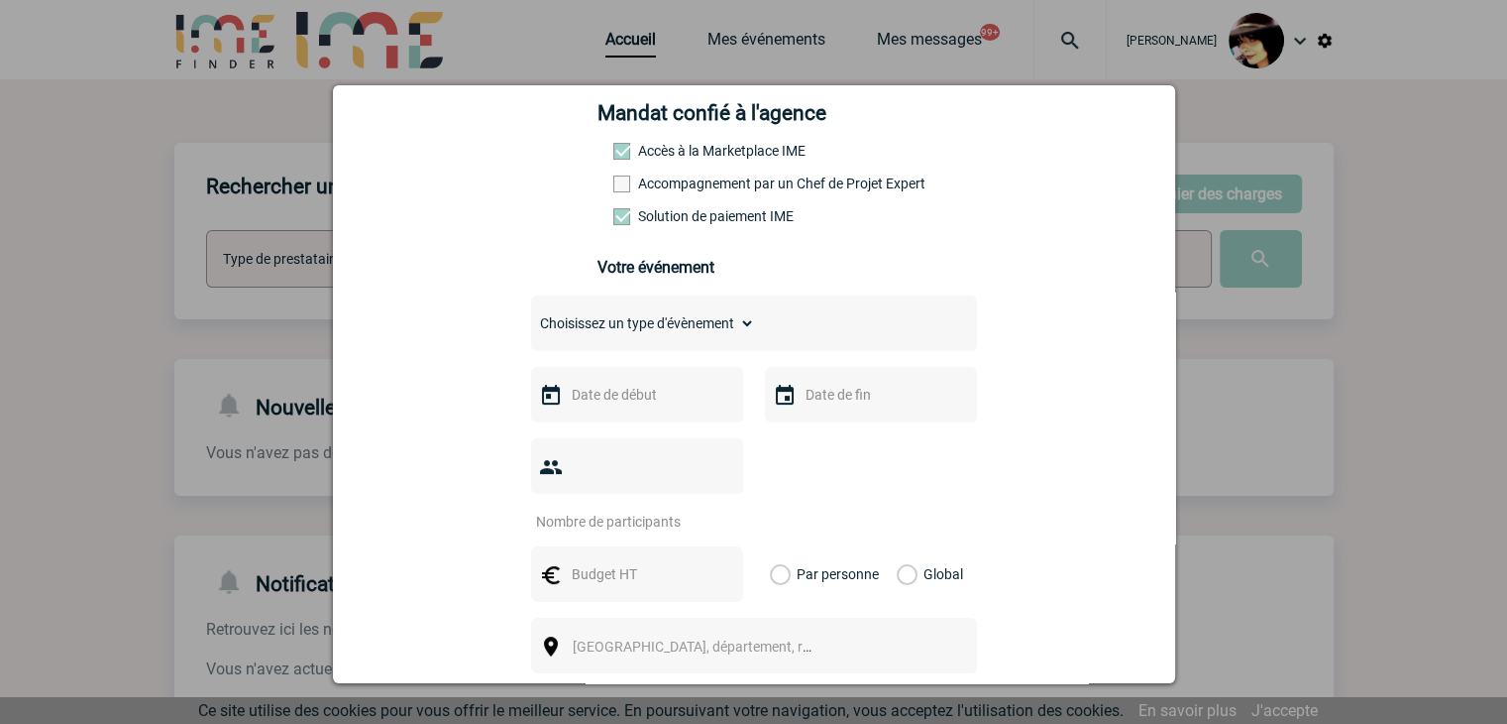
click at [573, 335] on select "Choisissez un type d'évènement Séminaire avec nuitée Séminaire sans nuitée Repa…" at bounding box center [643, 323] width 224 height 28
select select "4"
click at [531, 315] on select "Choisissez un type d'évènement Séminaire avec nuitée Séminaire sans nuitée Repa…" at bounding box center [643, 323] width 224 height 28
click at [634, 406] on input "text" at bounding box center [635, 395] width 137 height 26
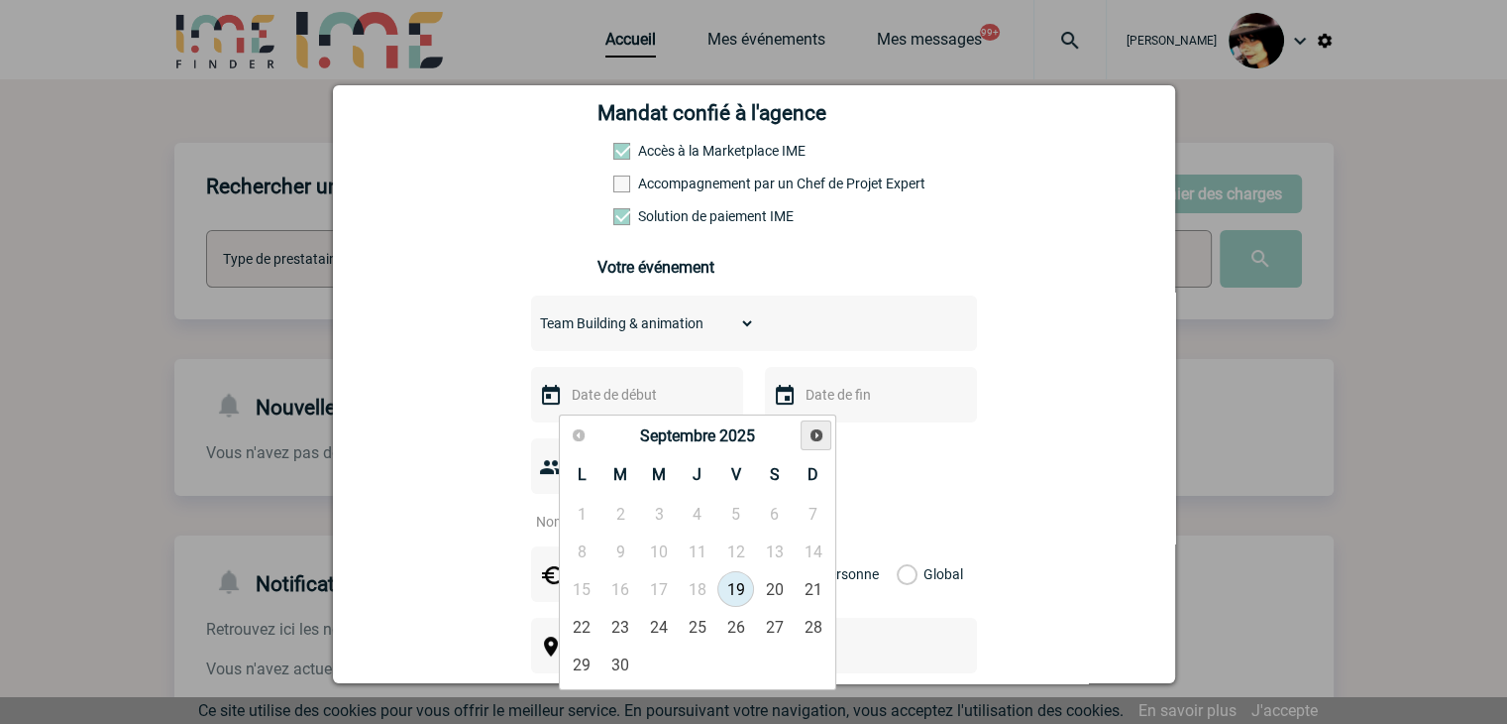
click at [817, 436] on span "Suivant" at bounding box center [817, 435] width 16 height 16
click at [692, 582] on link "13" at bounding box center [697, 589] width 37 height 36
type input "13-11-2025"
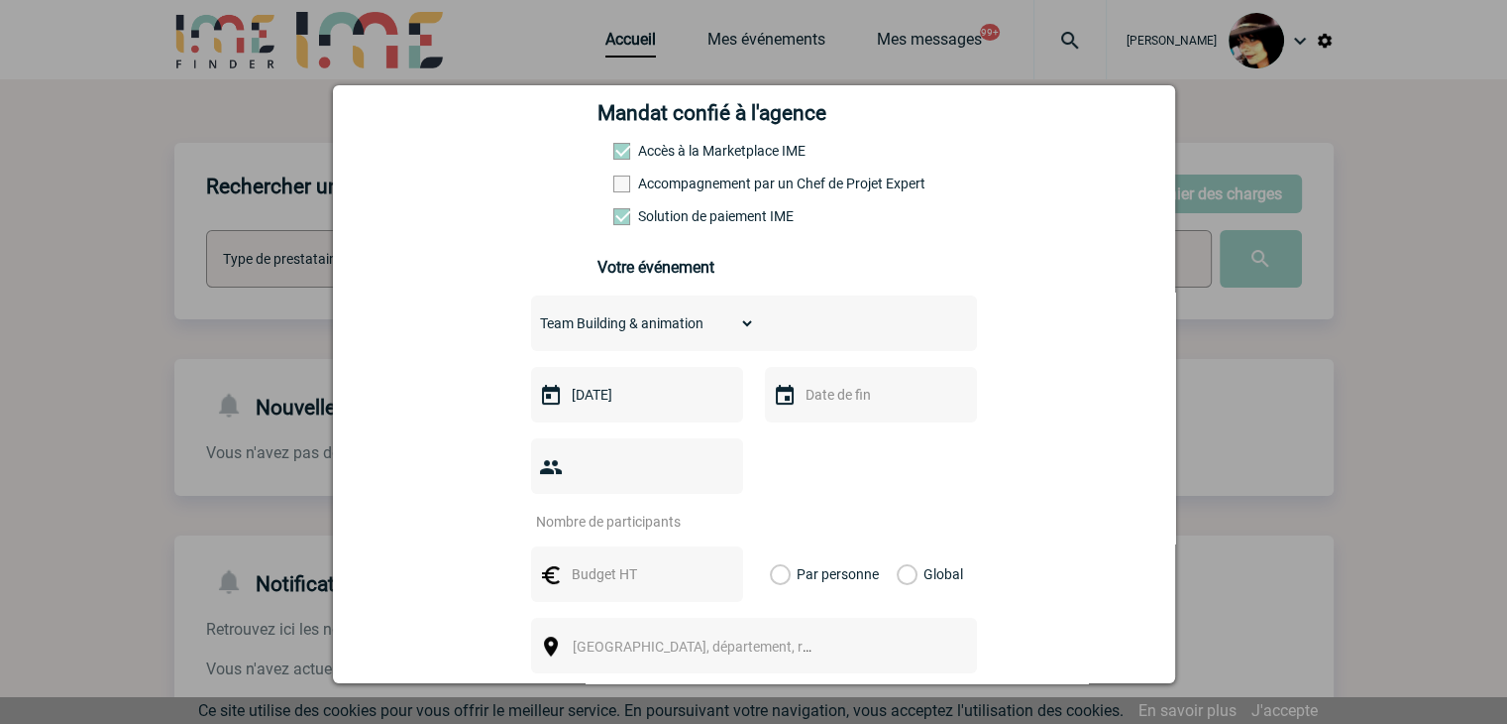
click at [609, 455] on div at bounding box center [637, 466] width 212 height 56
click at [603, 508] on input "number" at bounding box center [624, 521] width 186 height 26
type input "14"
click at [589, 561] on input "text" at bounding box center [635, 574] width 137 height 26
type input "1400"
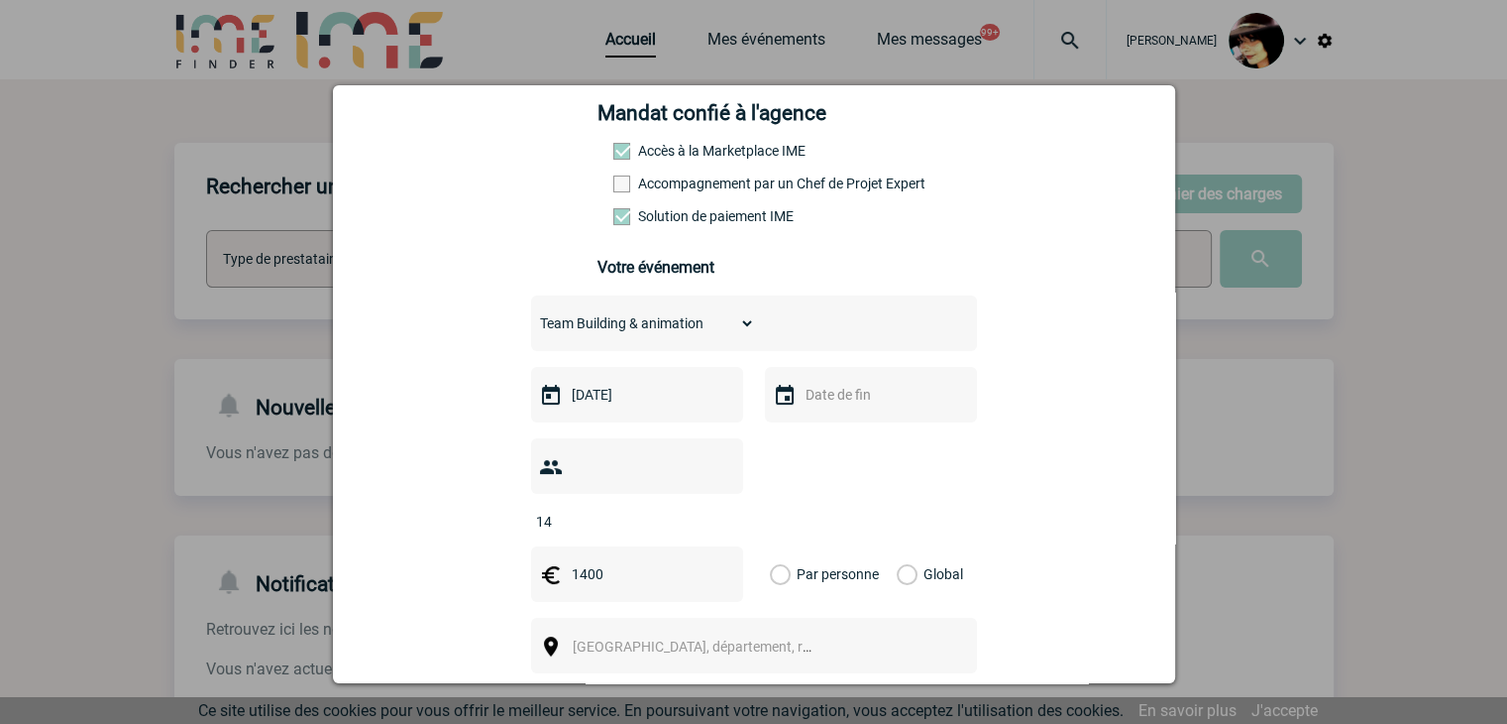
click at [897, 546] on label "Global" at bounding box center [903, 574] width 13 height 56
click at [0, 0] on input "Global" at bounding box center [0, 0] width 0 height 0
click at [774, 632] on span "[GEOGRAPHIC_DATA], département, région..." at bounding box center [701, 646] width 273 height 28
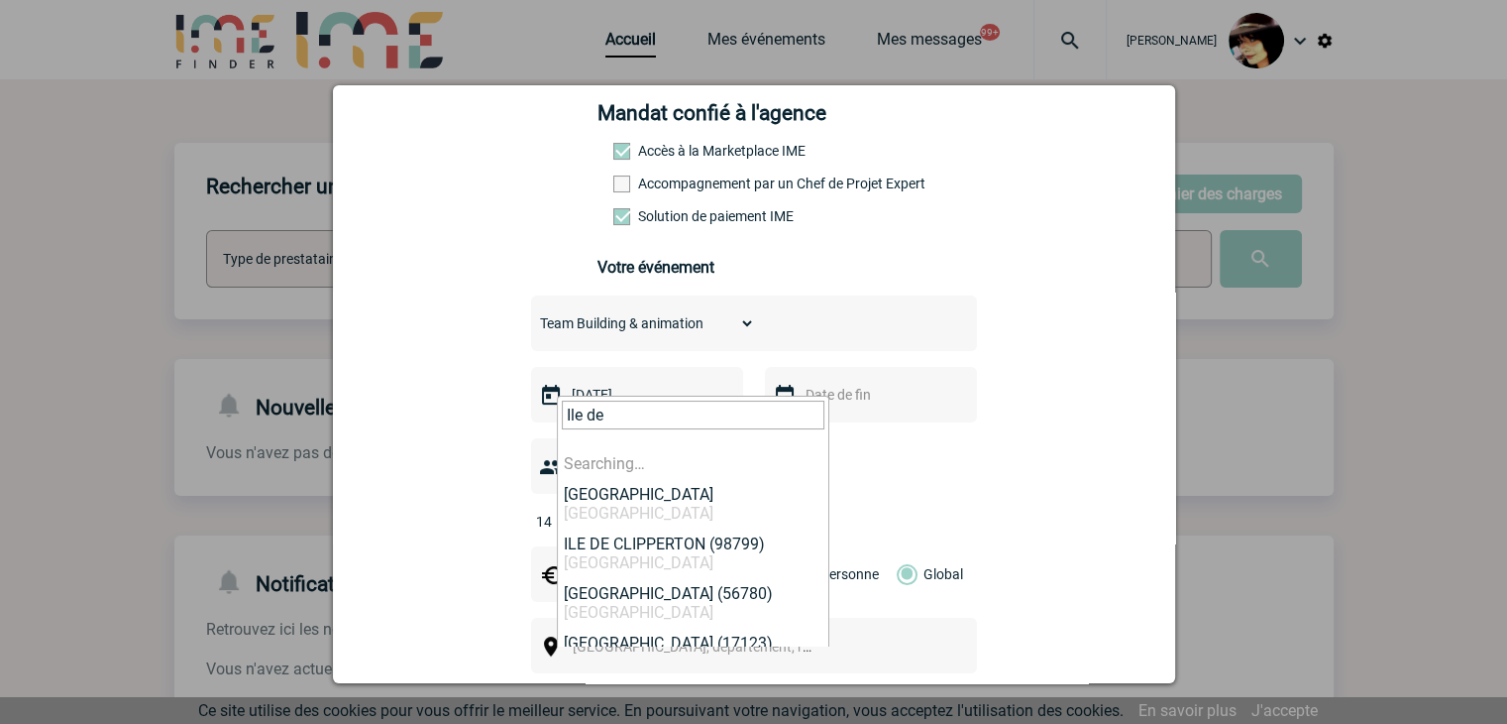
type input "Ile de f"
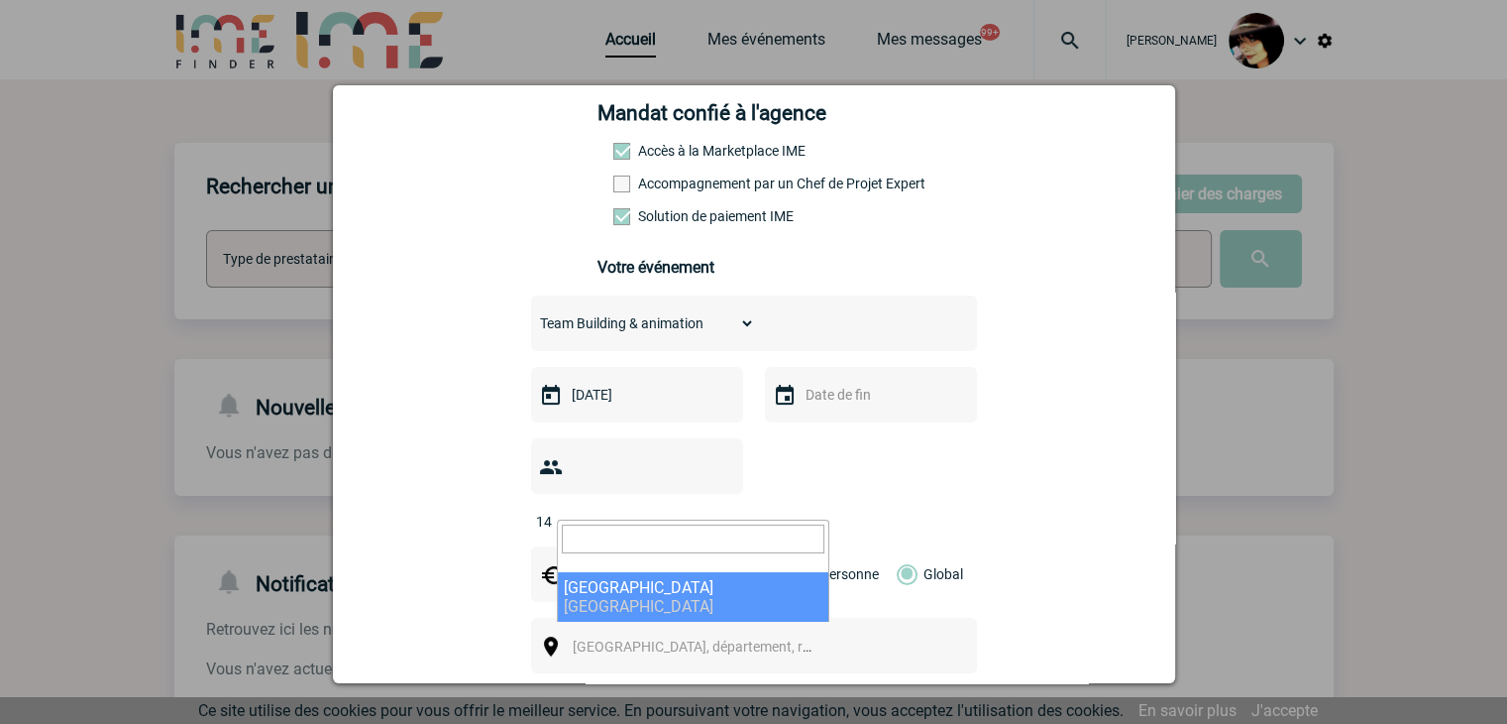
select select "2"
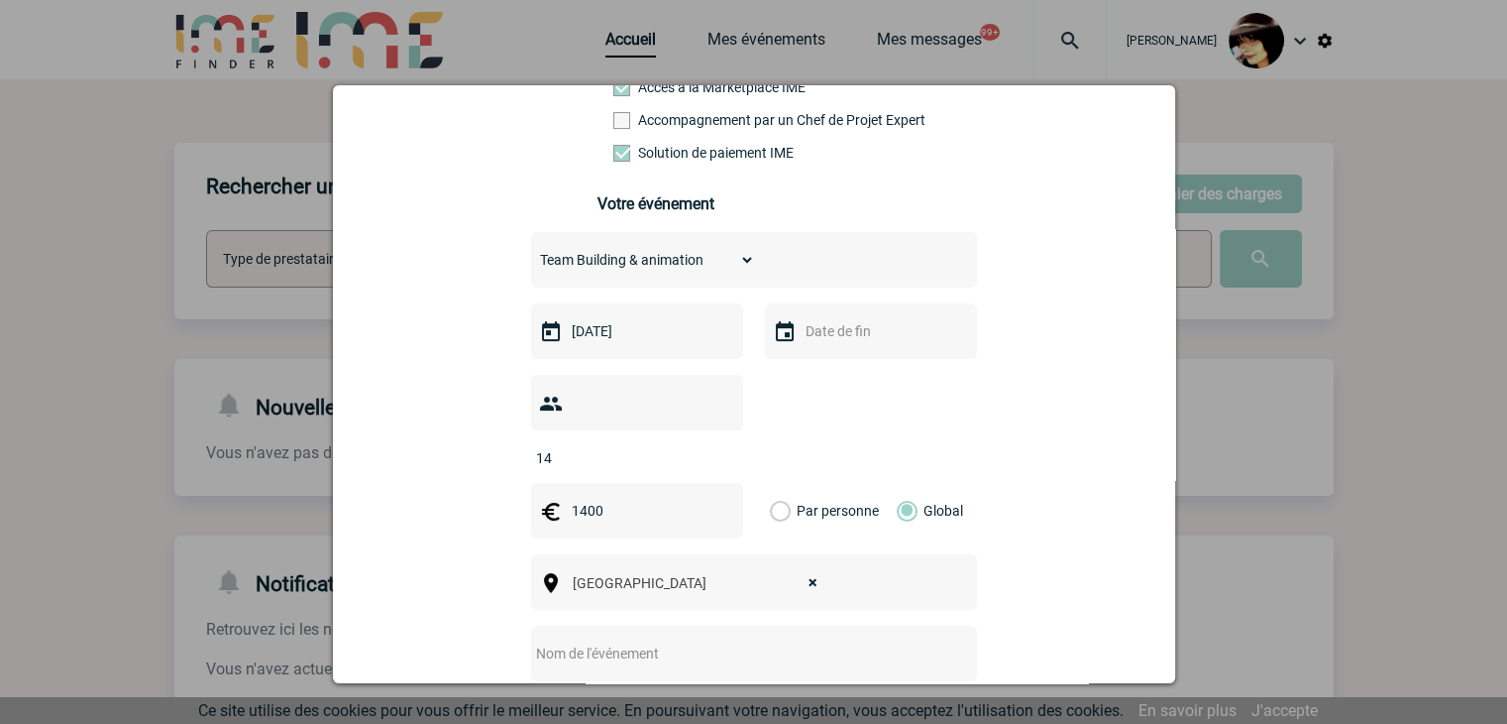
scroll to position [396, 0]
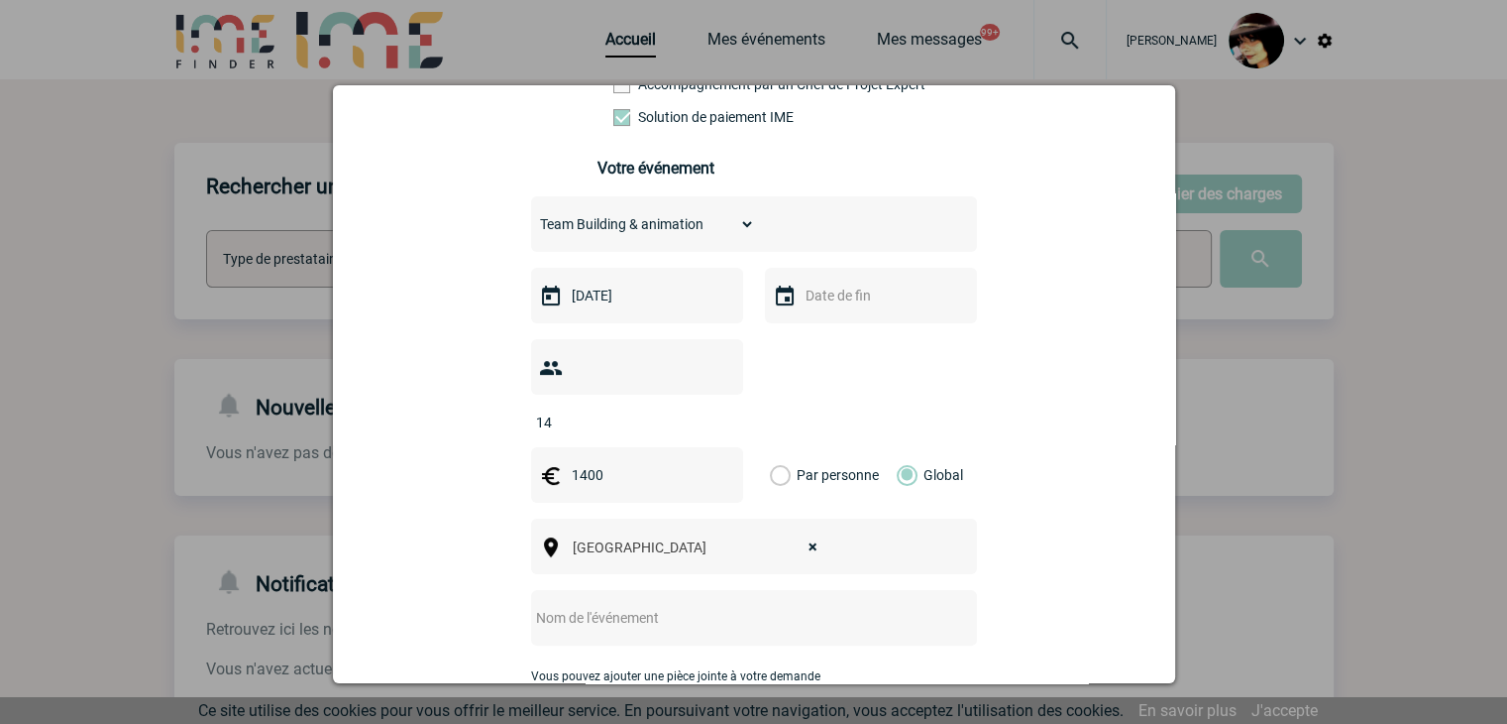
click at [607, 605] on input "text" at bounding box center [727, 618] width 393 height 26
click at [682, 605] on input "CENTRALISATION -" at bounding box center [727, 618] width 393 height 26
click at [718, 605] on input "CENTRALISATION -" at bounding box center [727, 618] width 393 height 26
paste input "Devis pour facturation via IME"
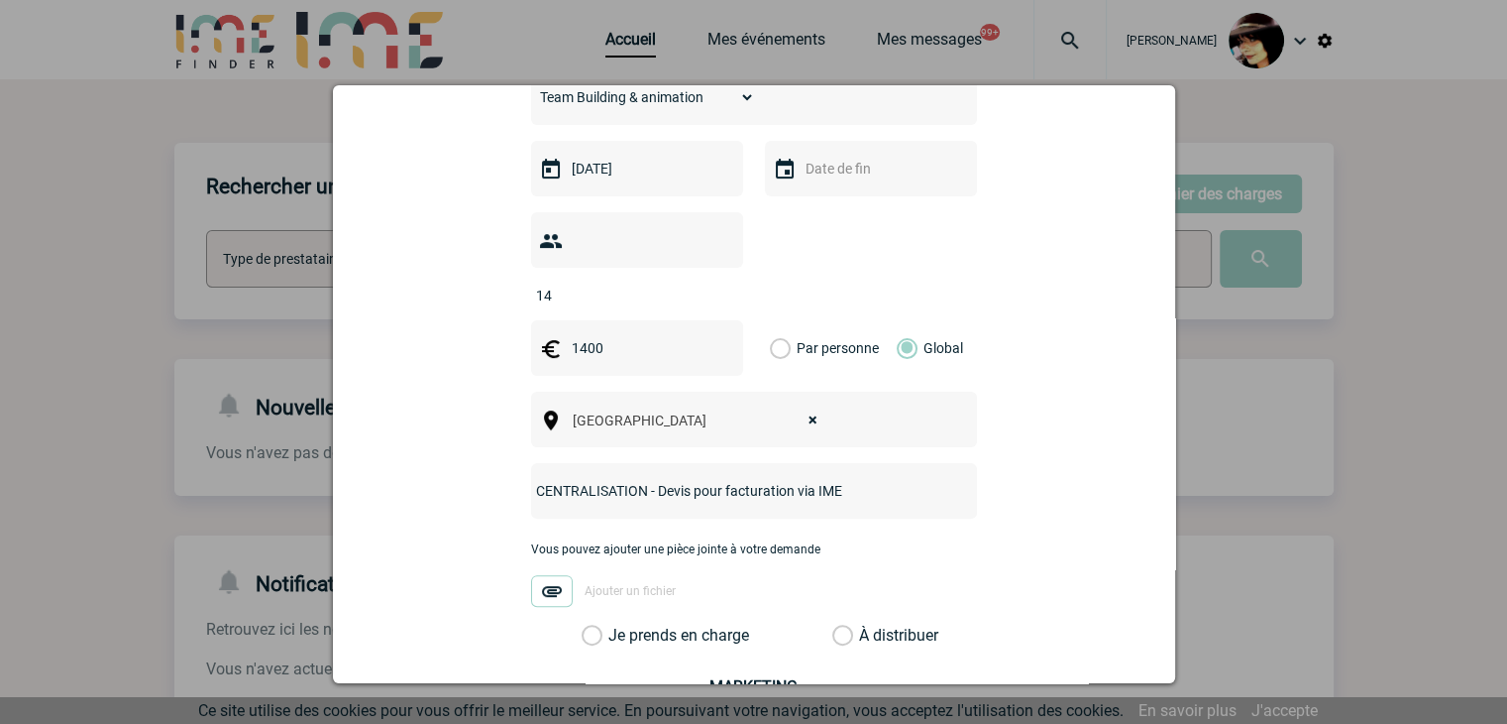
scroll to position [694, 0]
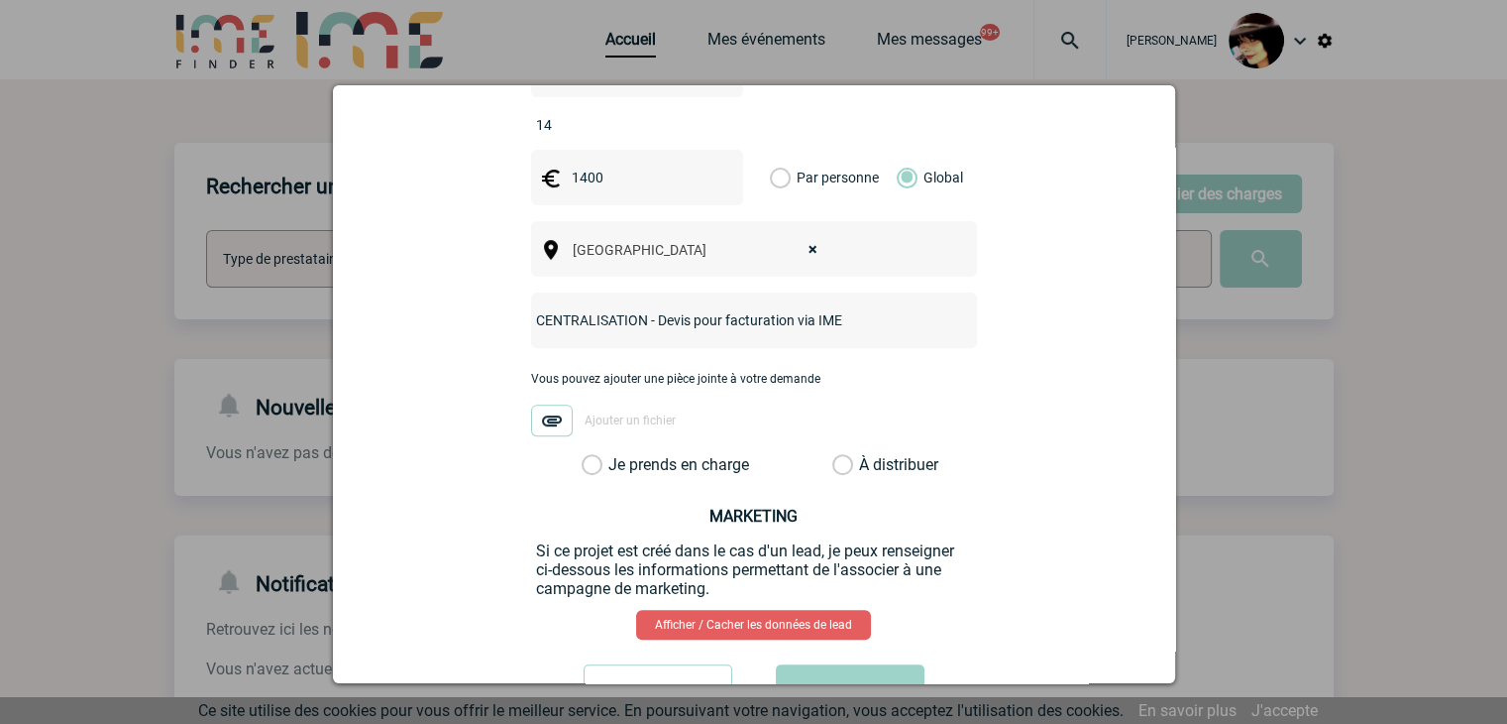
type input "CENTRALISATION - Devis pour facturation via IME"
click at [837, 455] on label "À distribuer" at bounding box center [843, 465] width 21 height 20
click at [0, 0] on input "À distribuer" at bounding box center [0, 0] width 0 height 0
click at [864, 664] on button "Valider" at bounding box center [850, 692] width 149 height 56
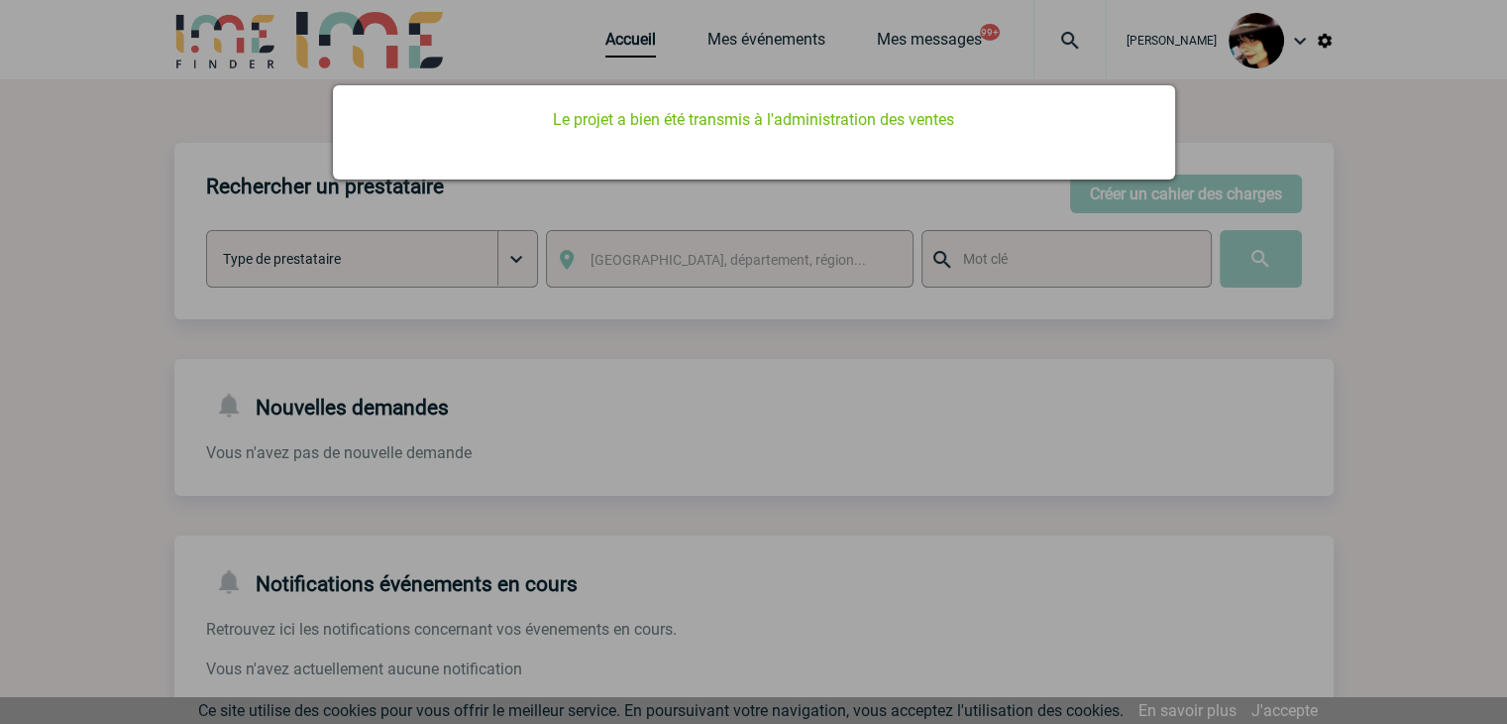
scroll to position [0, 0]
click at [791, 431] on div at bounding box center [753, 362] width 1507 height 724
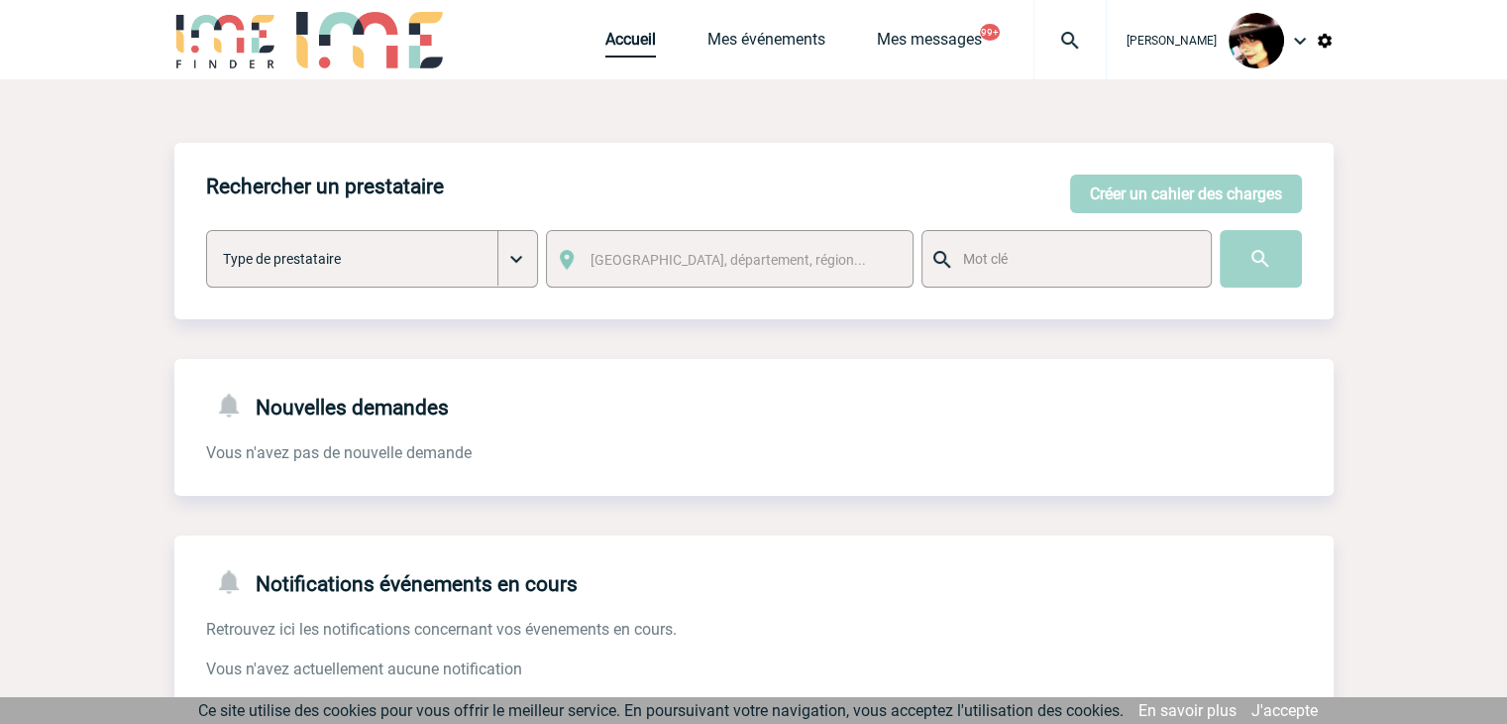
click at [611, 40] on link "Accueil" at bounding box center [631, 44] width 51 height 28
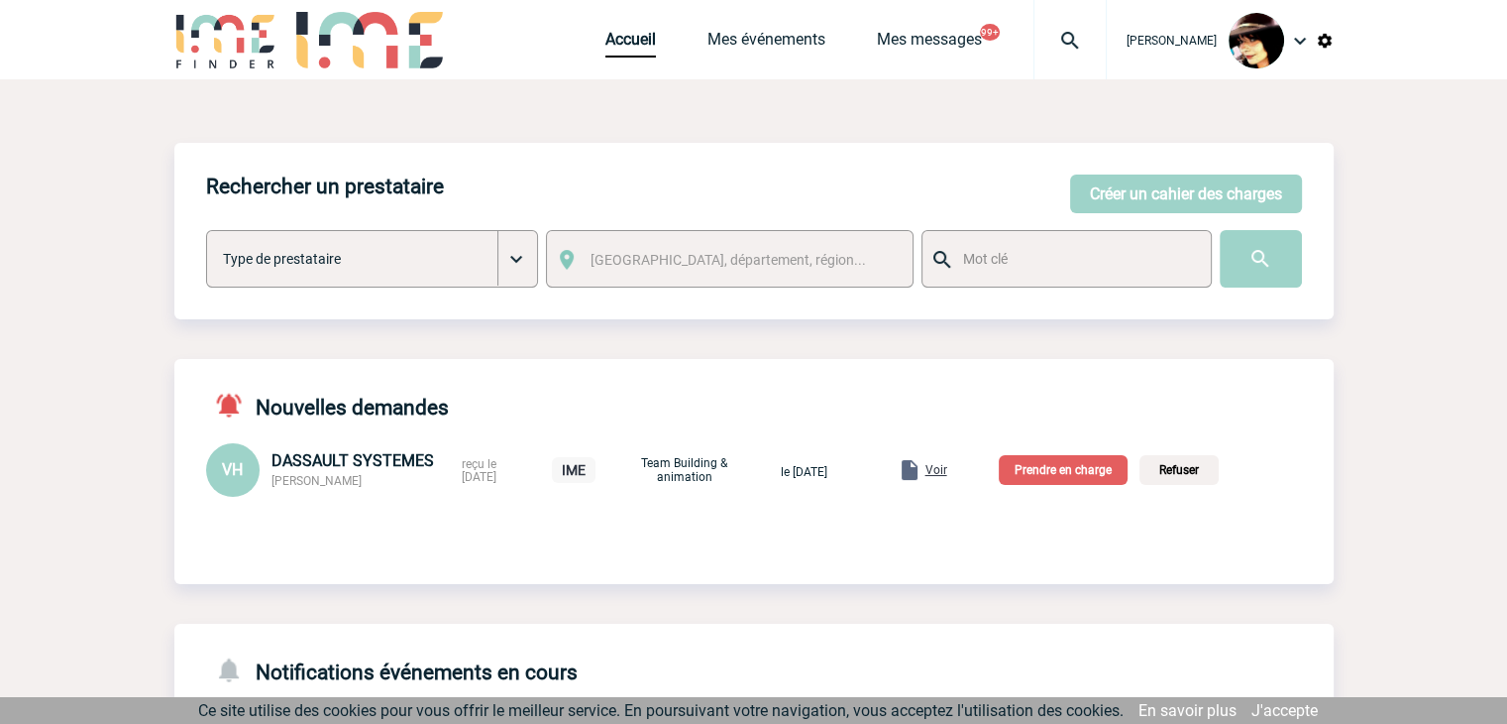
click at [948, 469] on span "Voir" at bounding box center [937, 470] width 22 height 14
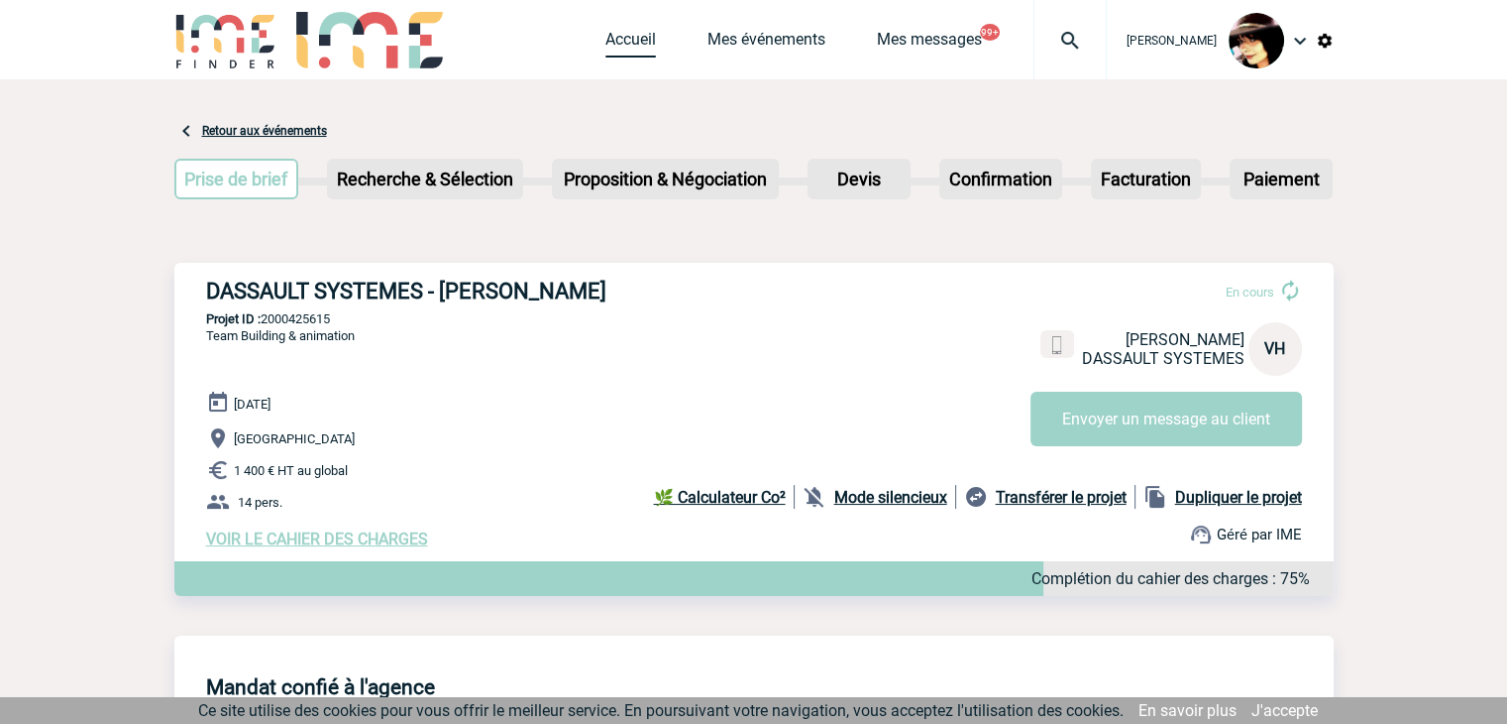
click at [620, 48] on link "Accueil" at bounding box center [631, 44] width 51 height 28
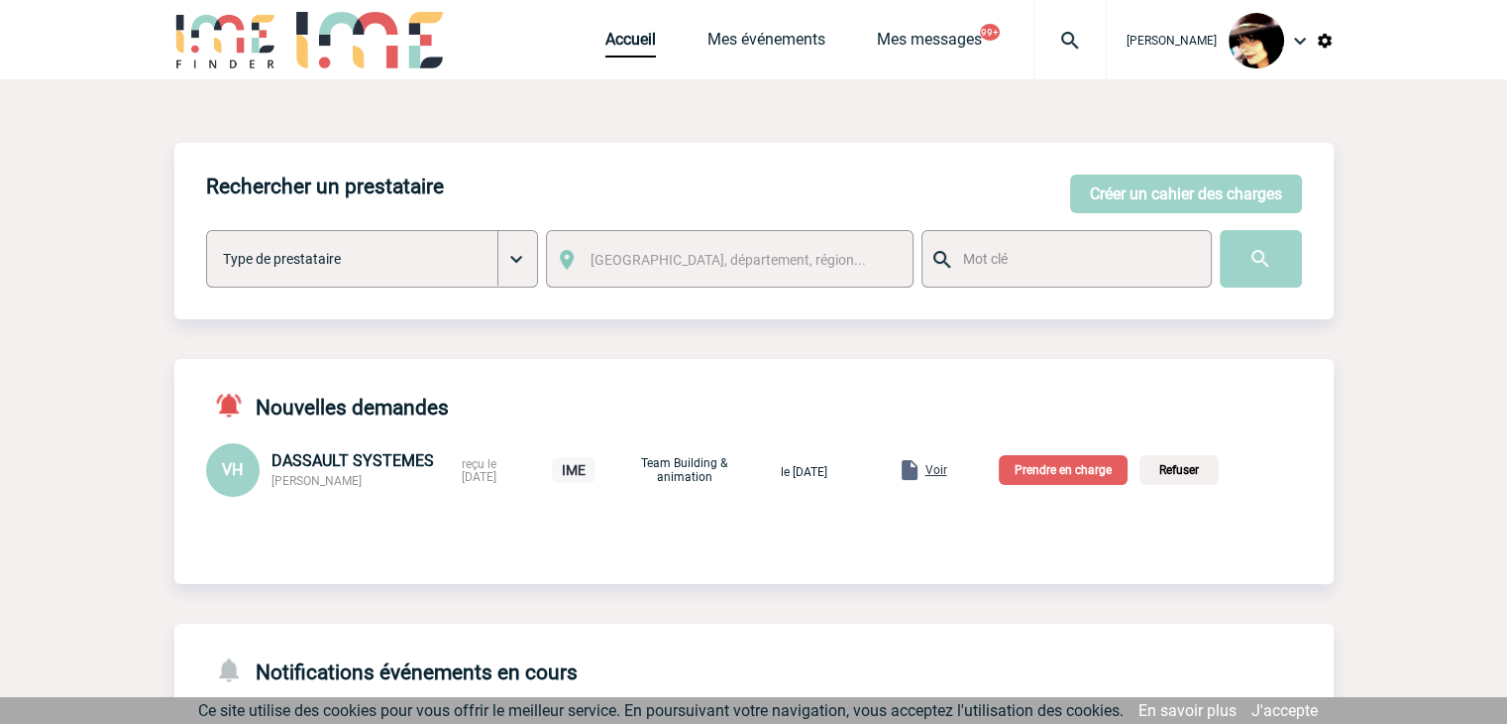
click at [1039, 475] on p "Prendre en charge" at bounding box center [1063, 470] width 129 height 30
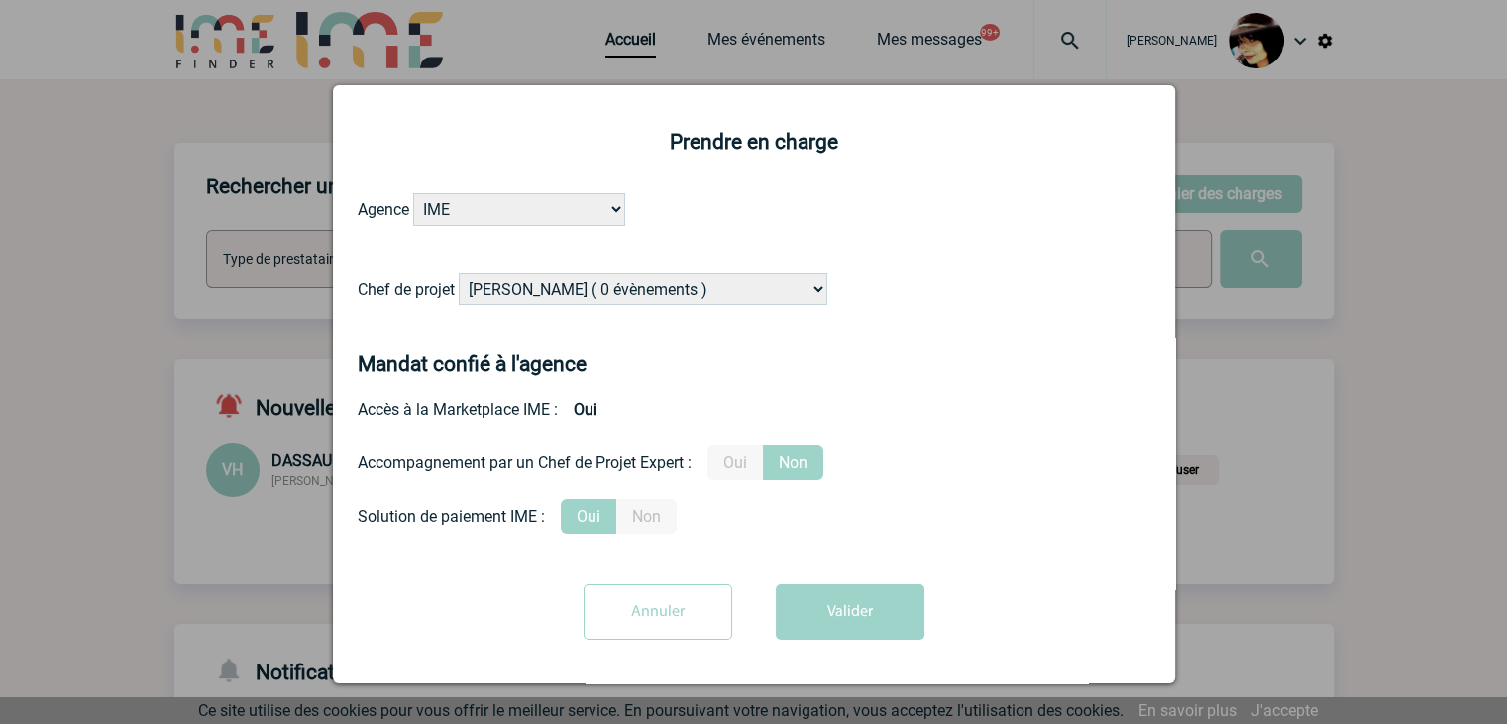
click at [622, 294] on select "Alizée VERLAGUET ( 0 évènements ) Anne-Françoise BONHOMME ( 181 évènements ) An…" at bounding box center [643, 289] width 369 height 33
select select "131612"
click at [459, 274] on select "Alizée VERLAGUET ( 0 évènements ) Anne-Françoise BONHOMME ( 181 évènements ) An…" at bounding box center [643, 289] width 369 height 33
click at [847, 618] on button "Valider" at bounding box center [850, 612] width 149 height 56
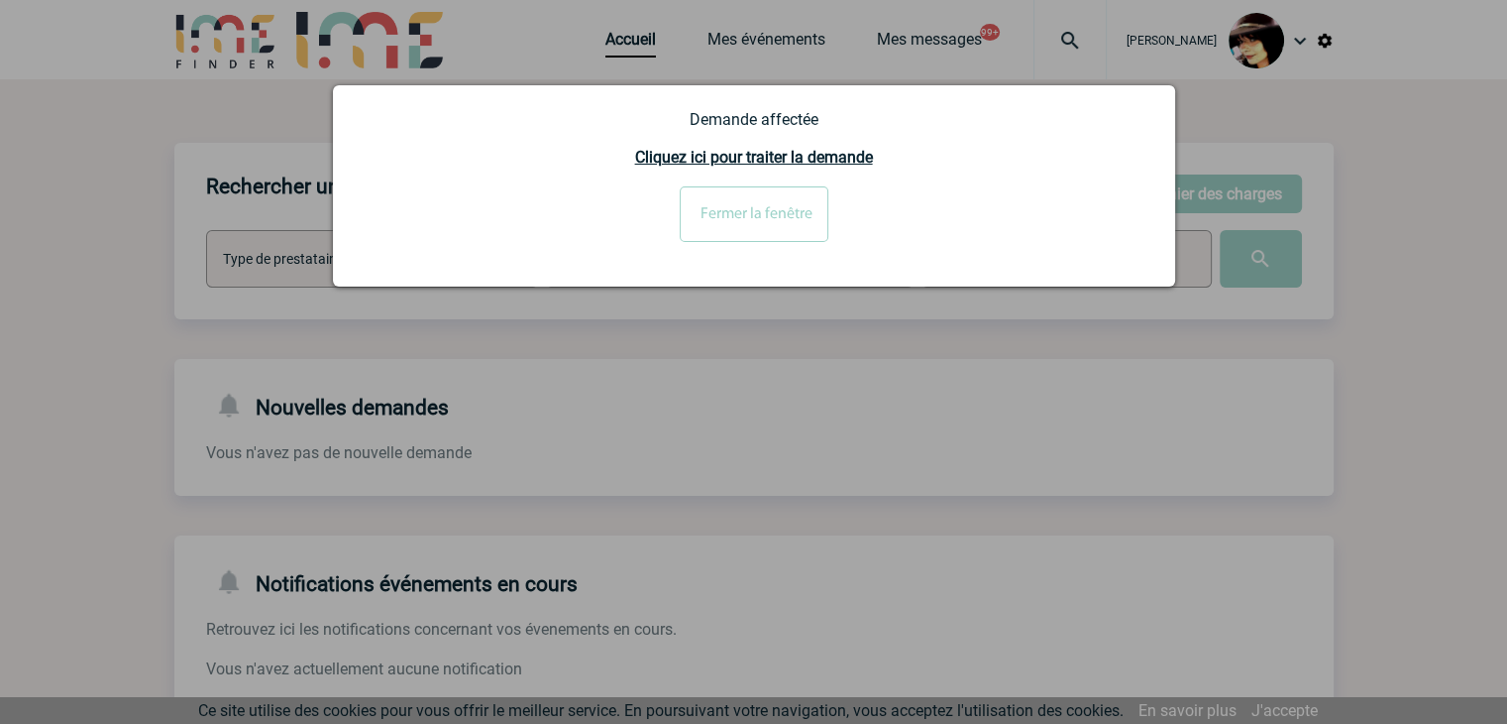
click at [718, 235] on input "Fermer la fenêtre" at bounding box center [754, 214] width 149 height 56
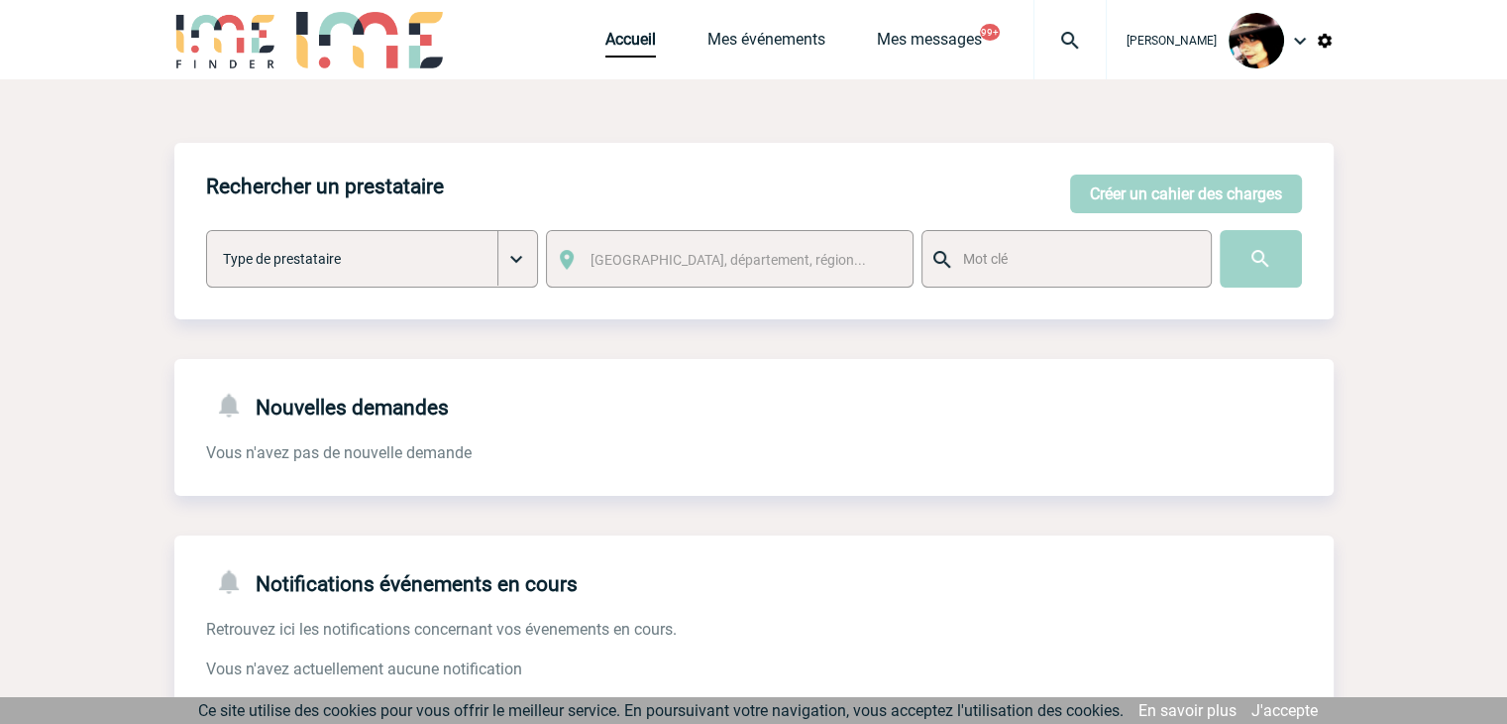
click at [1055, 38] on img at bounding box center [1070, 41] width 71 height 24
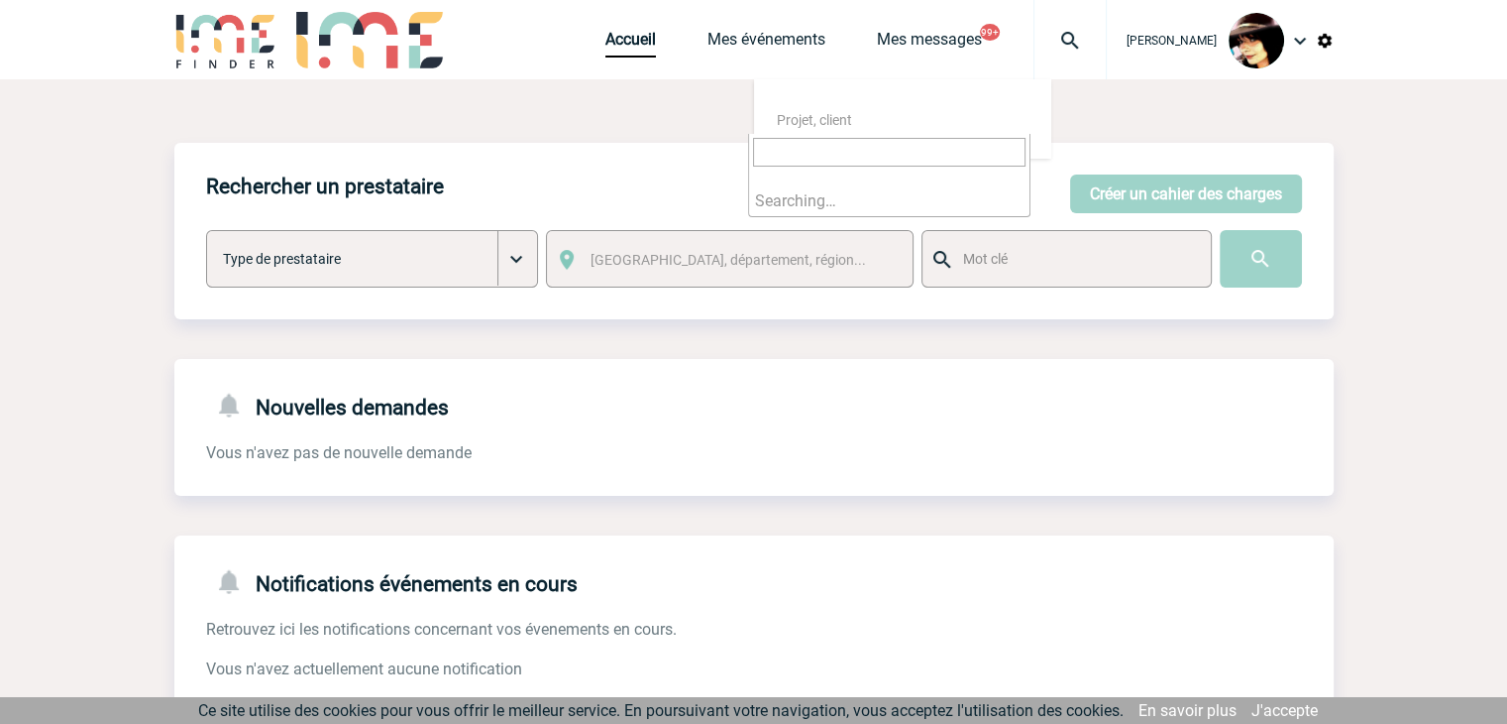
click at [814, 150] on input "search" at bounding box center [889, 152] width 273 height 29
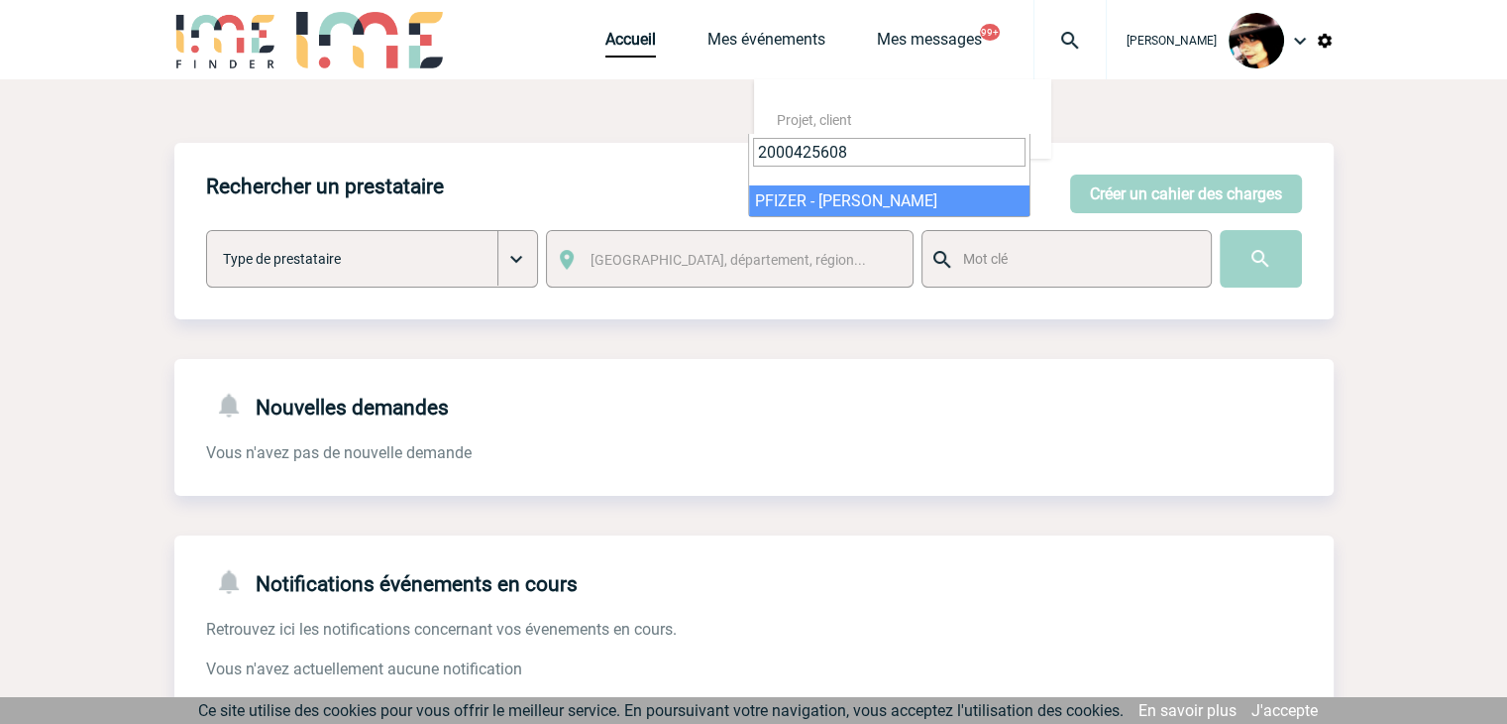
type input "2000425608"
select select "25109"
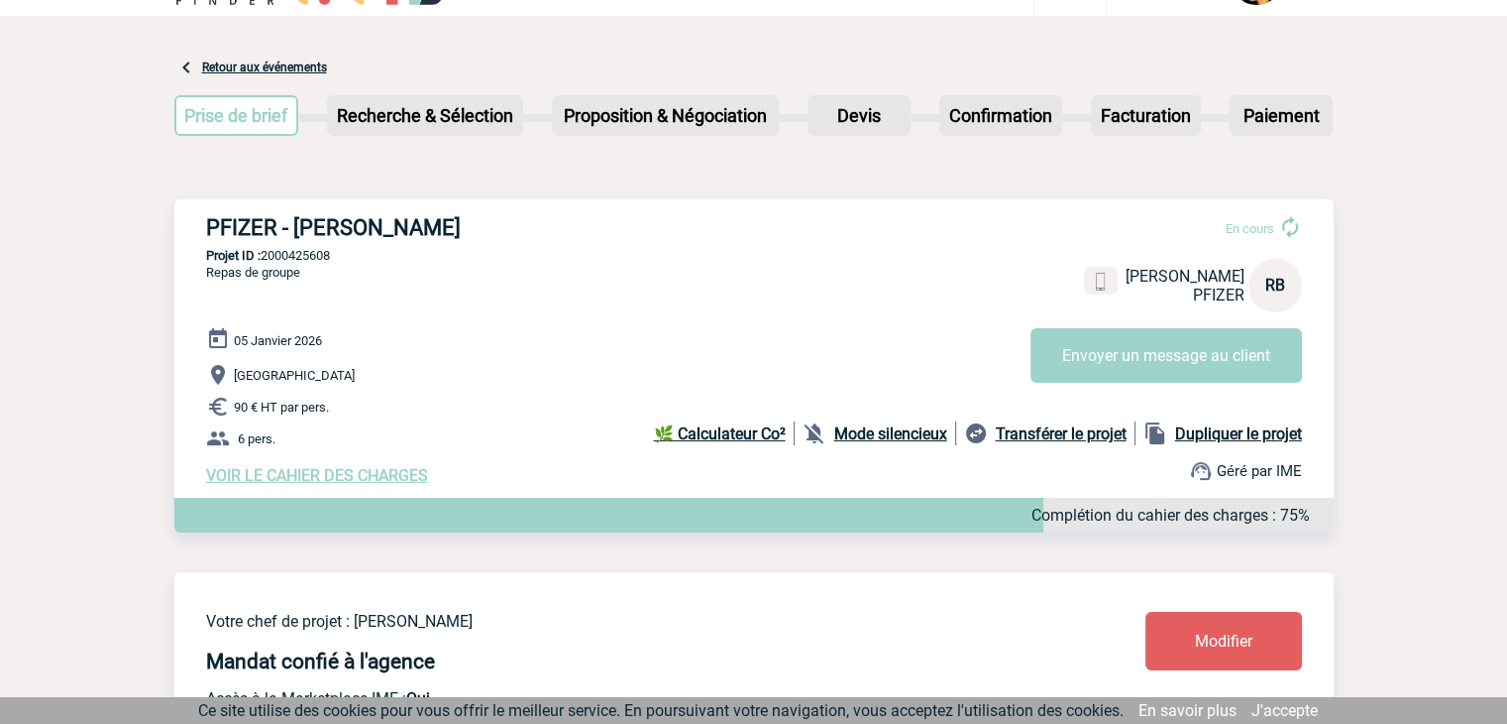
scroll to position [99, 0]
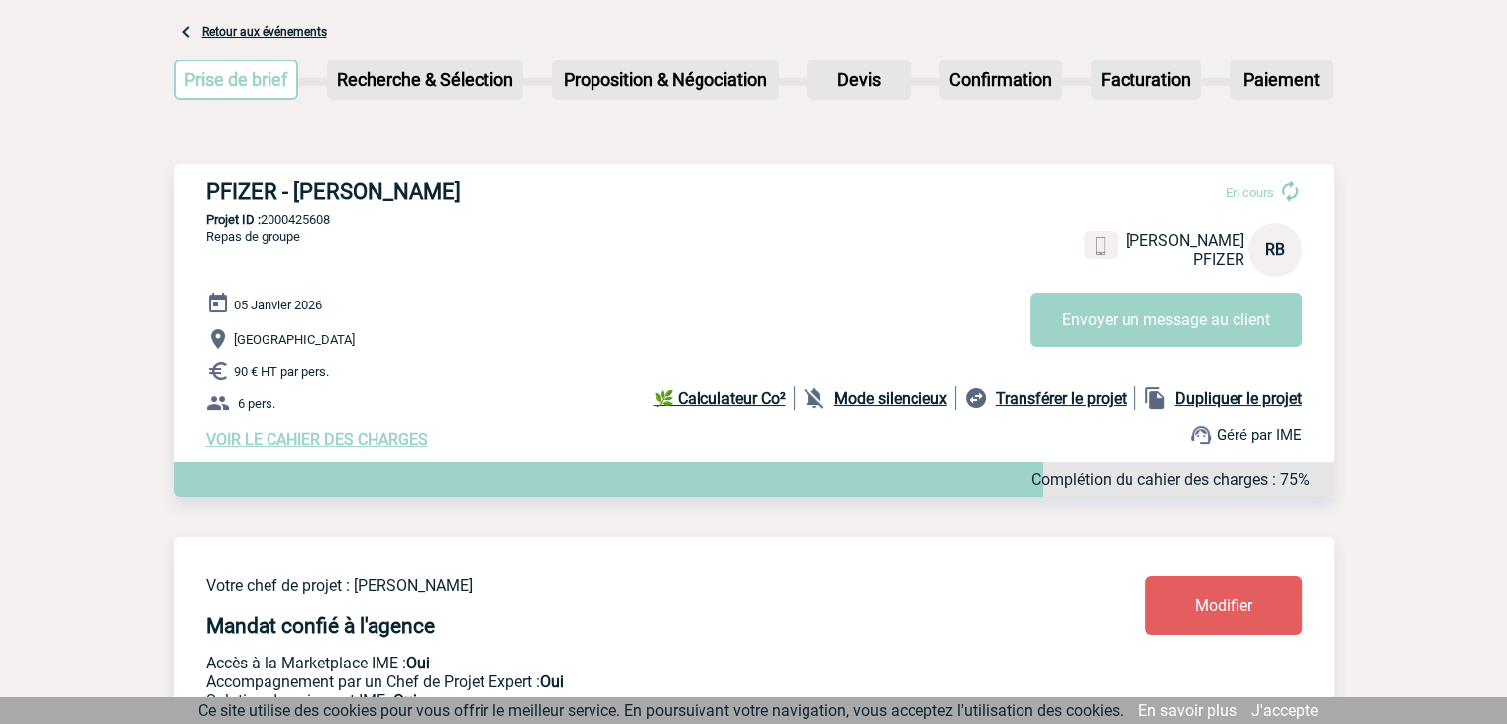
click at [1232, 620] on link "Modifier" at bounding box center [1224, 605] width 157 height 58
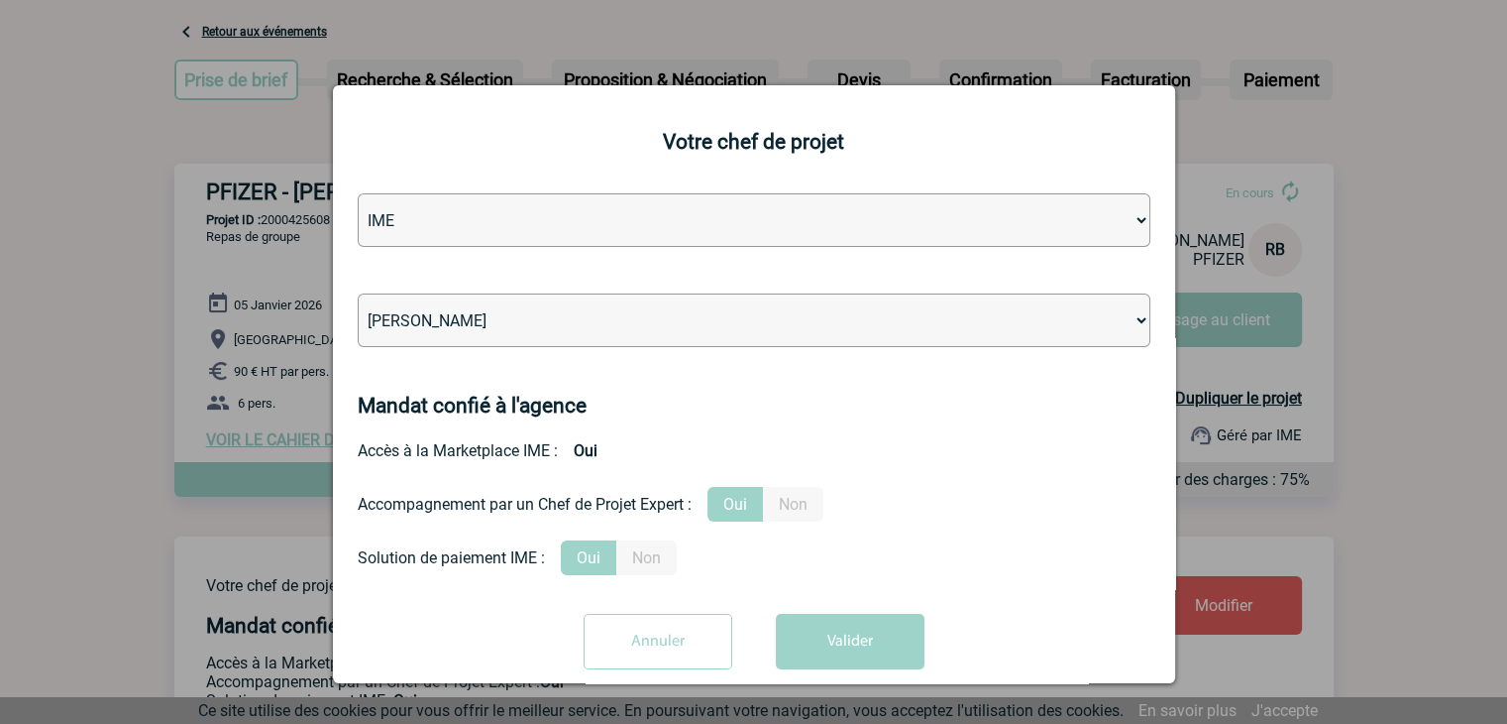
click at [602, 332] on select "[PERSON_NAME] [PERSON_NAME] [PERSON_NAME] [PERSON_NAME] [PERSON_NAME] [PERSON_N…" at bounding box center [754, 320] width 793 height 54
select select "132753"
click at [573, 318] on select "[PERSON_NAME] [PERSON_NAME] [PERSON_NAME] [PERSON_NAME] [PERSON_NAME] [PERSON_N…" at bounding box center [754, 320] width 793 height 54
click at [837, 643] on button "Valider" at bounding box center [850, 642] width 149 height 56
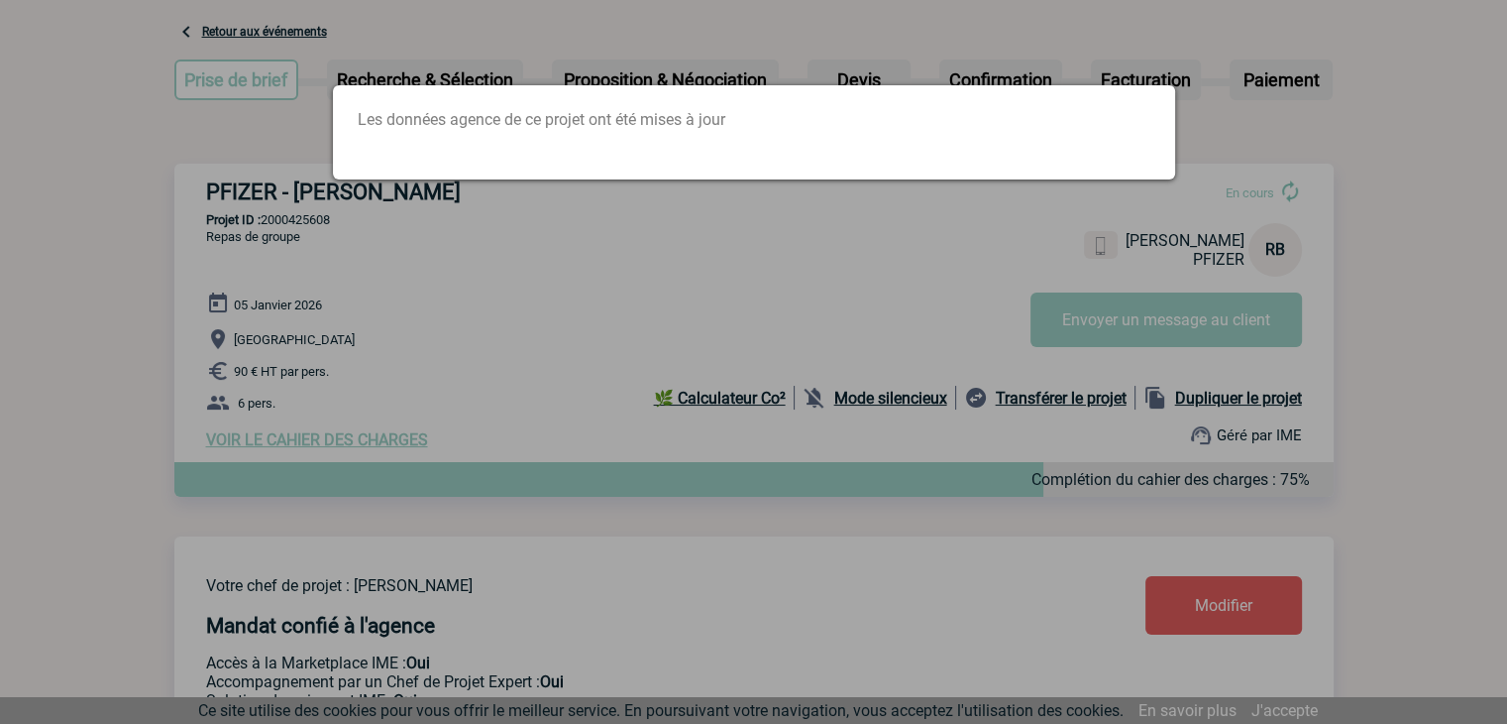
drag, startPoint x: 1065, startPoint y: 53, endPoint x: 1054, endPoint y: 41, distance: 16.8
click at [1065, 52] on div at bounding box center [753, 362] width 1507 height 724
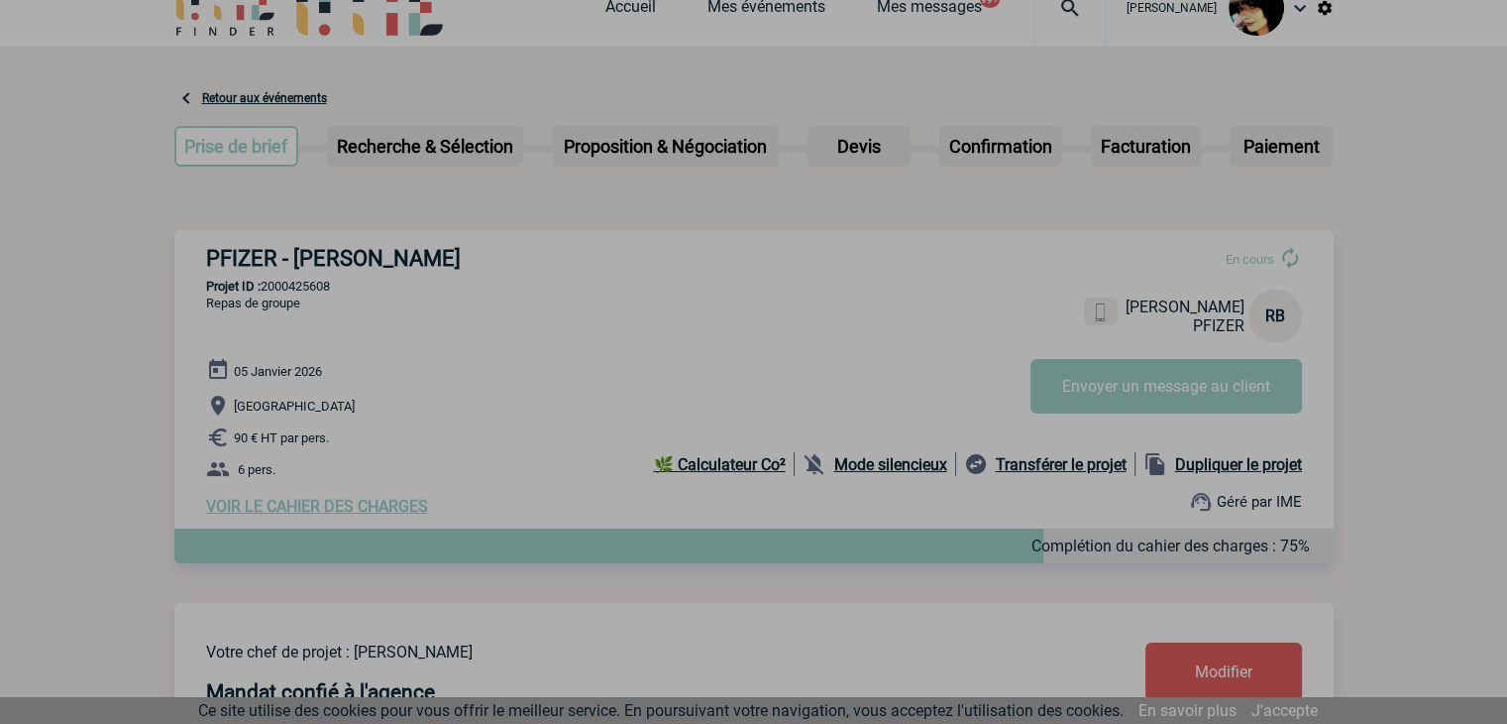
scroll to position [0, 0]
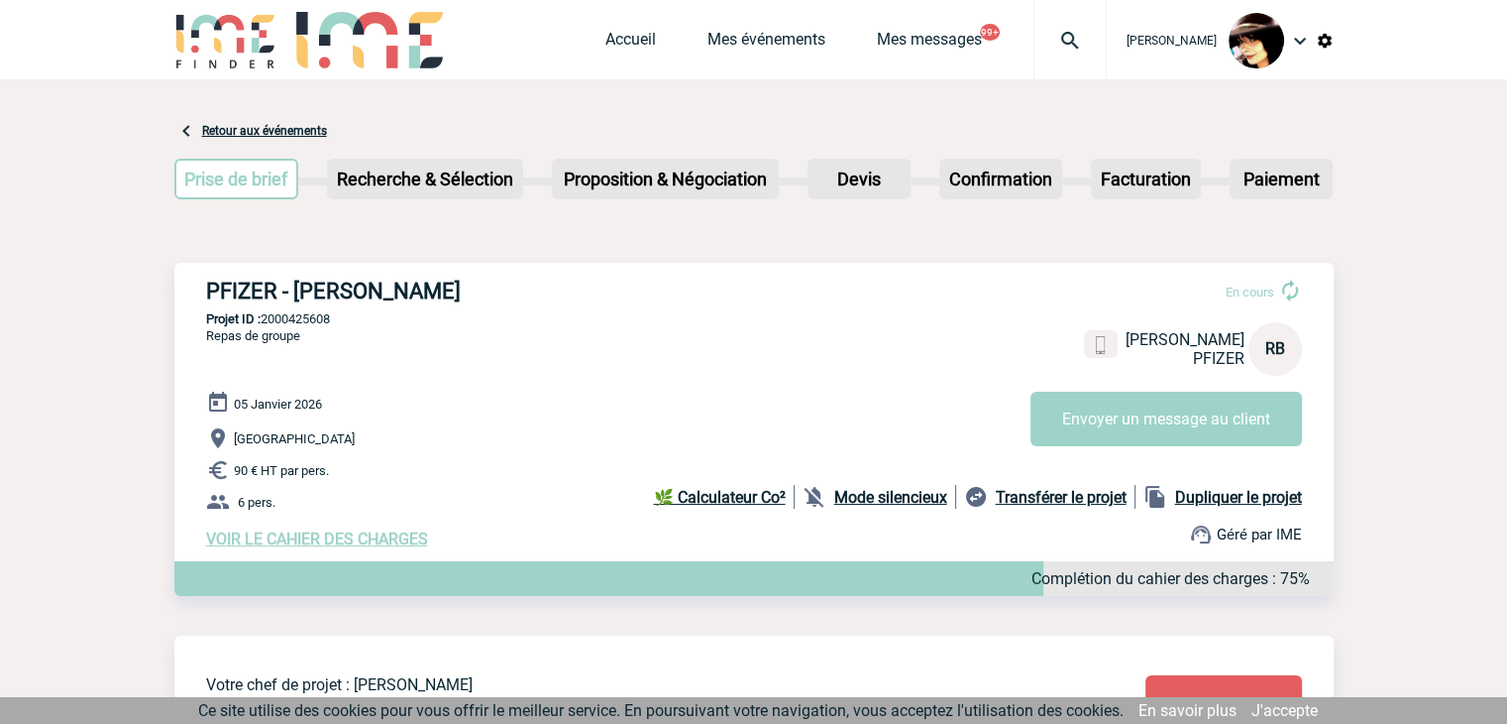
click at [1048, 50] on img at bounding box center [1070, 41] width 71 height 24
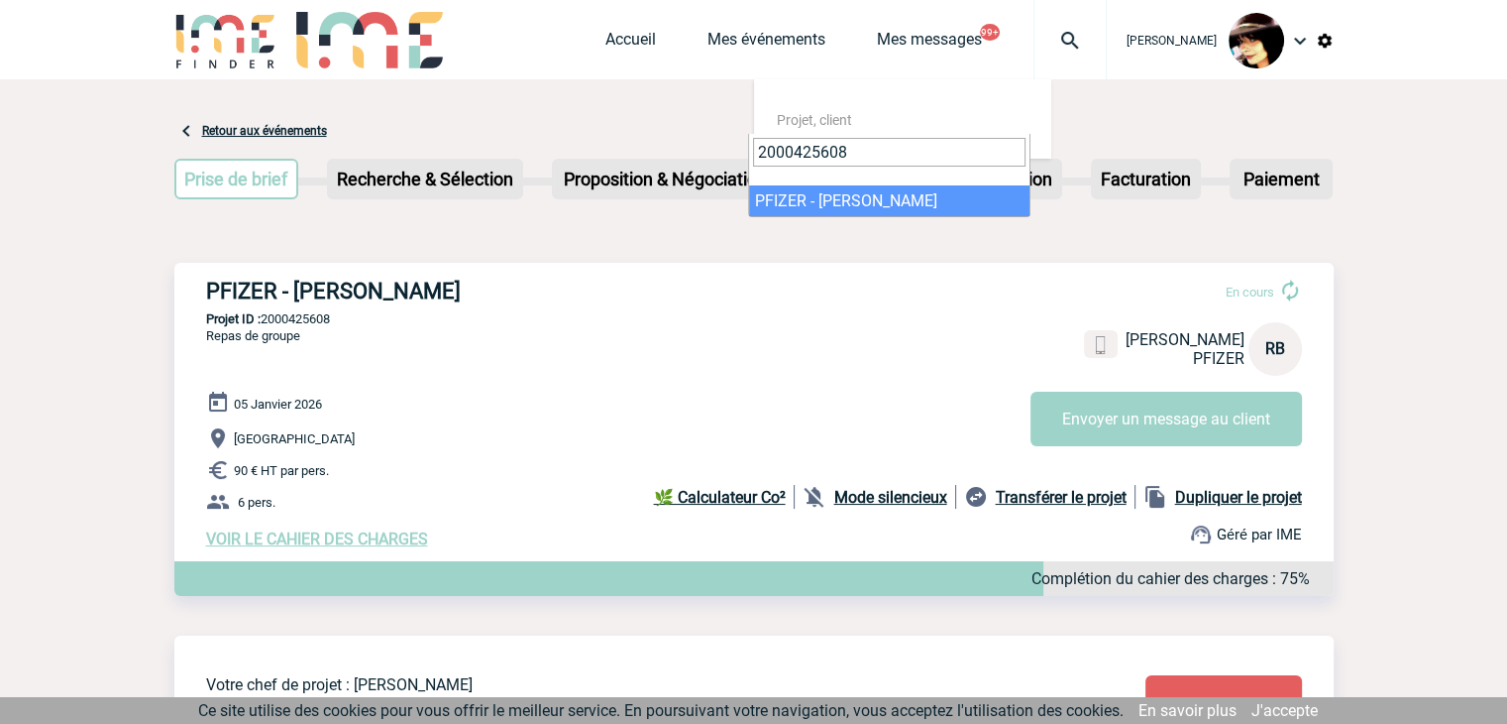
type input "2000425608"
select select "25109"
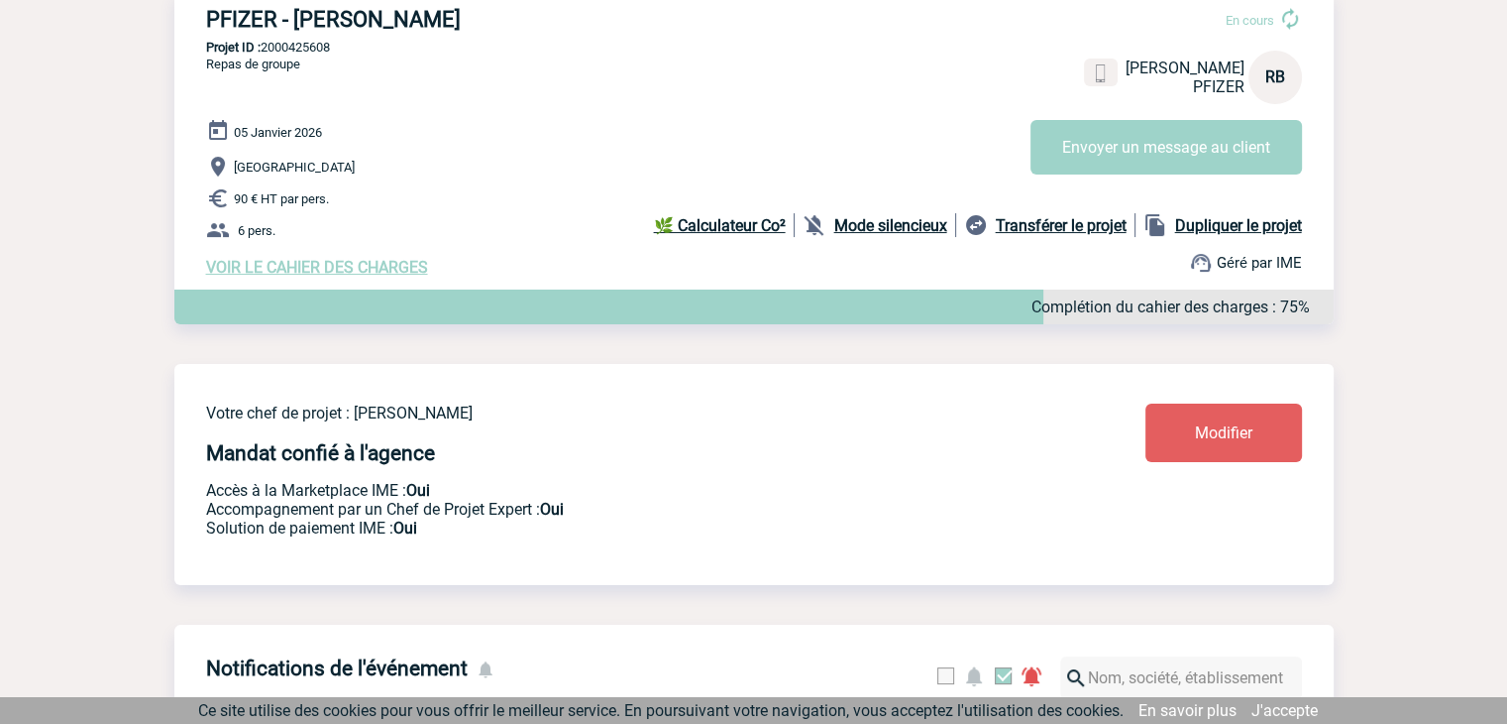
scroll to position [496, 0]
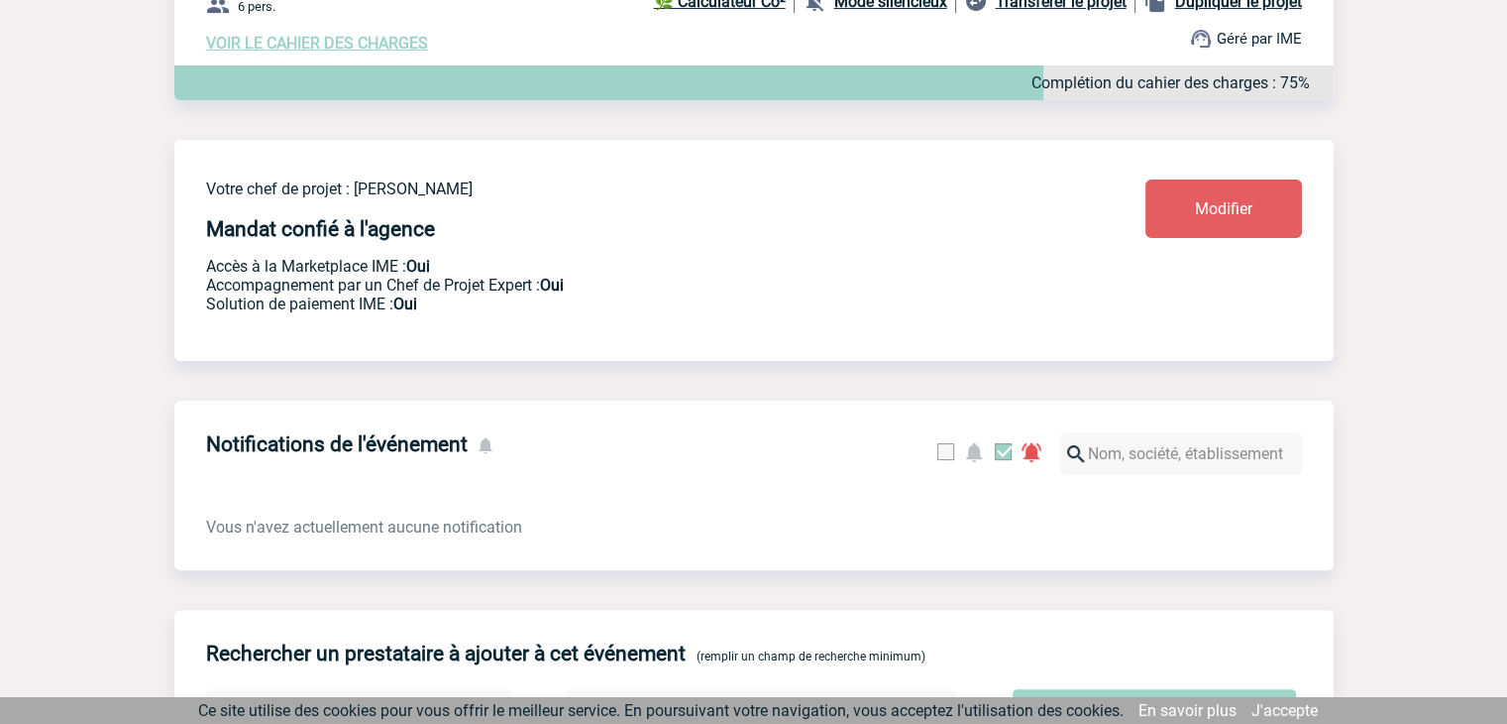
click at [1225, 227] on link "Modifier" at bounding box center [1224, 208] width 157 height 58
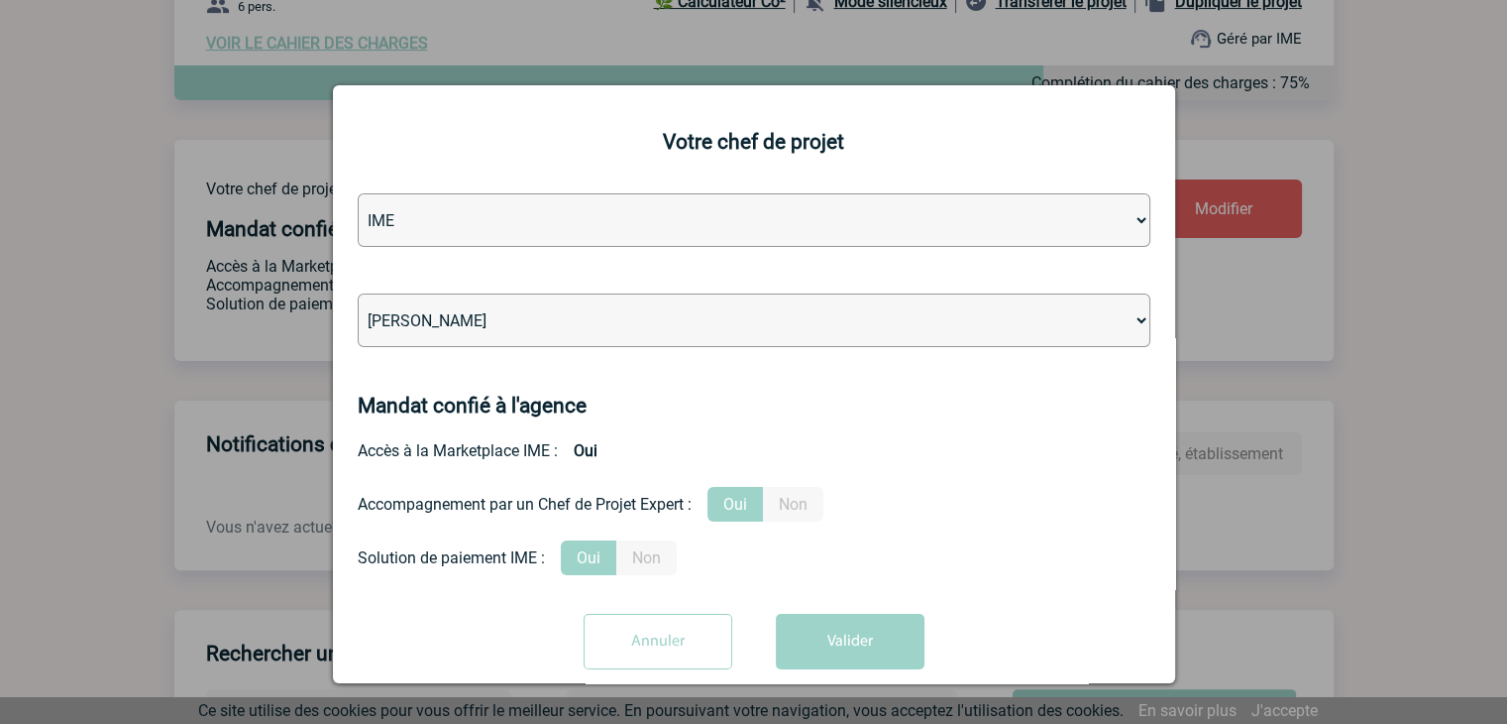
click at [544, 316] on select "[PERSON_NAME] [PERSON_NAME] [PERSON_NAME] [PERSON_NAME] [PERSON_NAME] [PERSON_N…" at bounding box center [754, 320] width 793 height 54
select select "132752"
click at [358, 295] on select "[PERSON_NAME] [PERSON_NAME] [PERSON_NAME] [PERSON_NAME] [PERSON_NAME] [PERSON_N…" at bounding box center [754, 320] width 793 height 54
click at [824, 654] on button "Valider" at bounding box center [850, 642] width 149 height 56
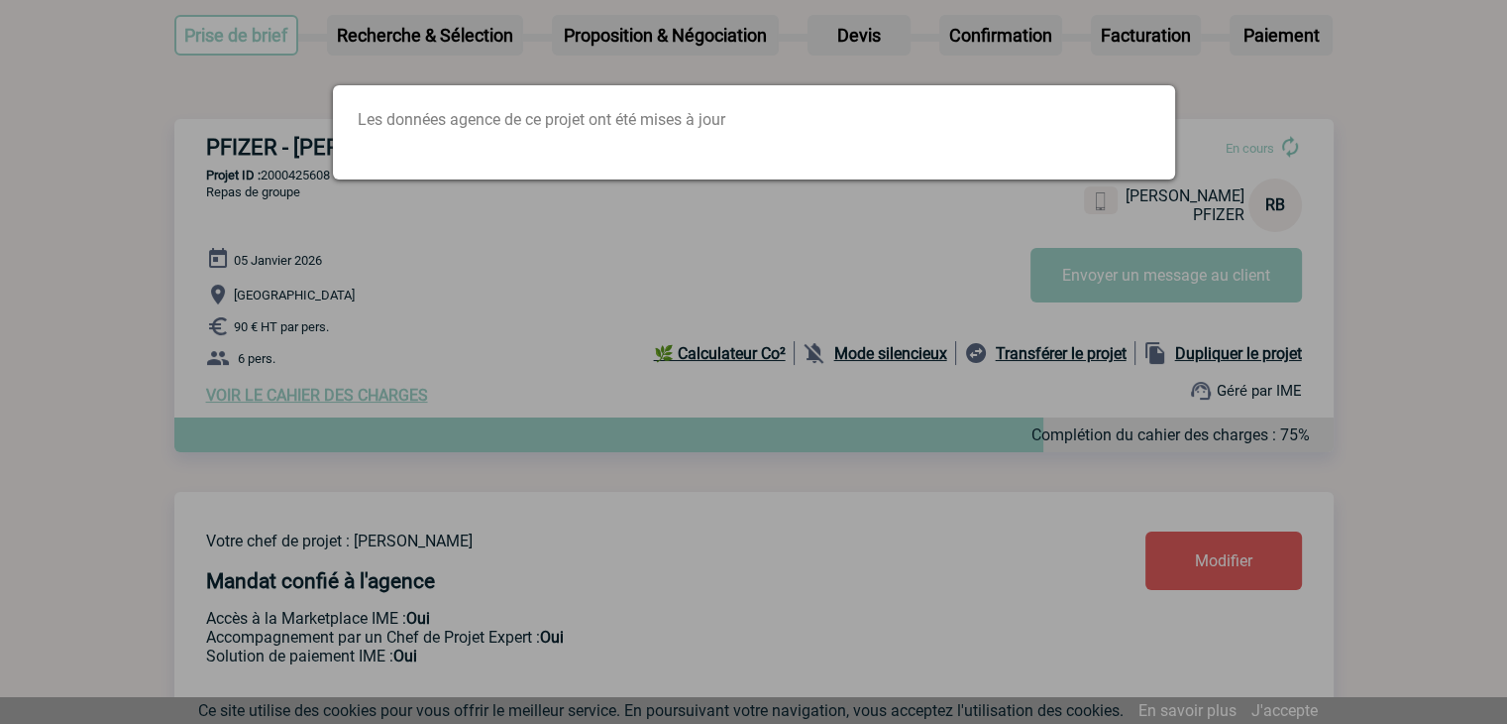
scroll to position [0, 0]
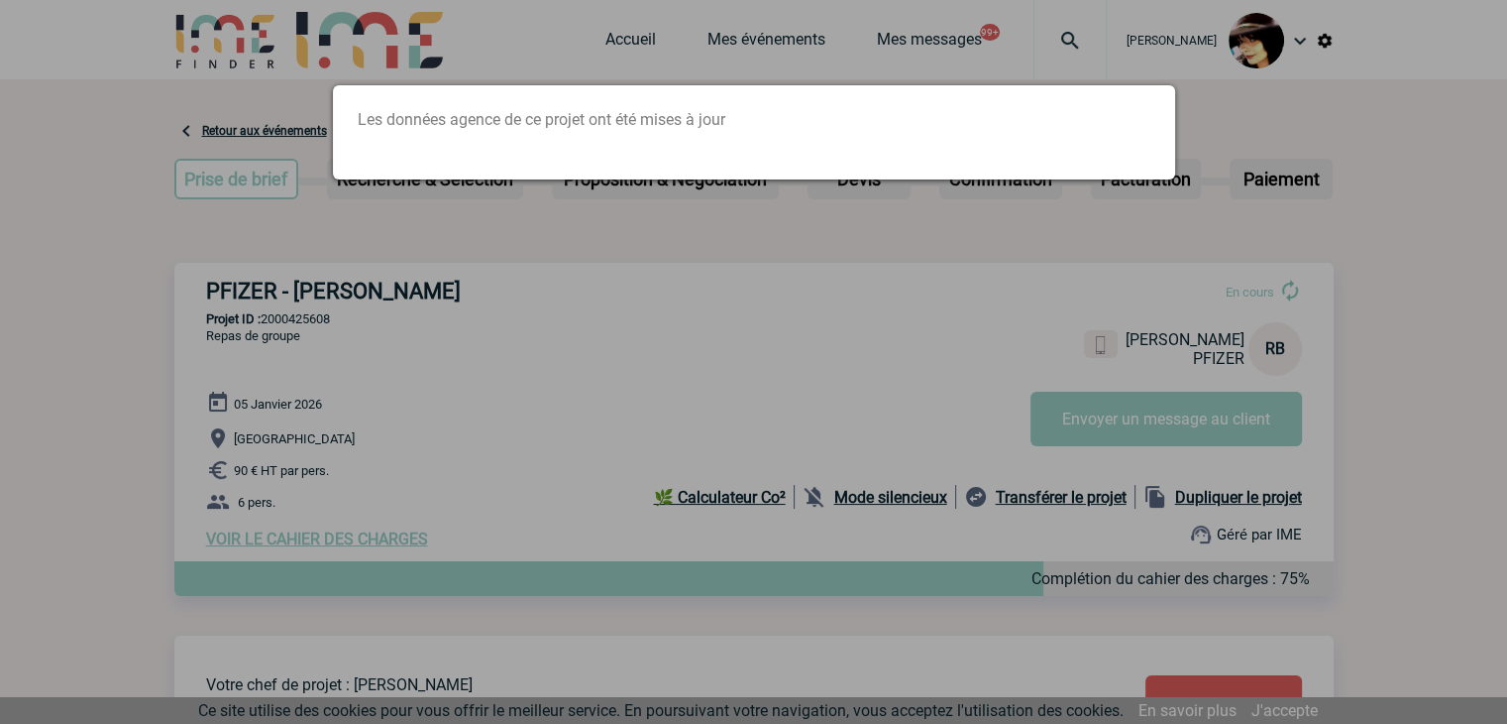
click at [626, 49] on div at bounding box center [753, 362] width 1507 height 724
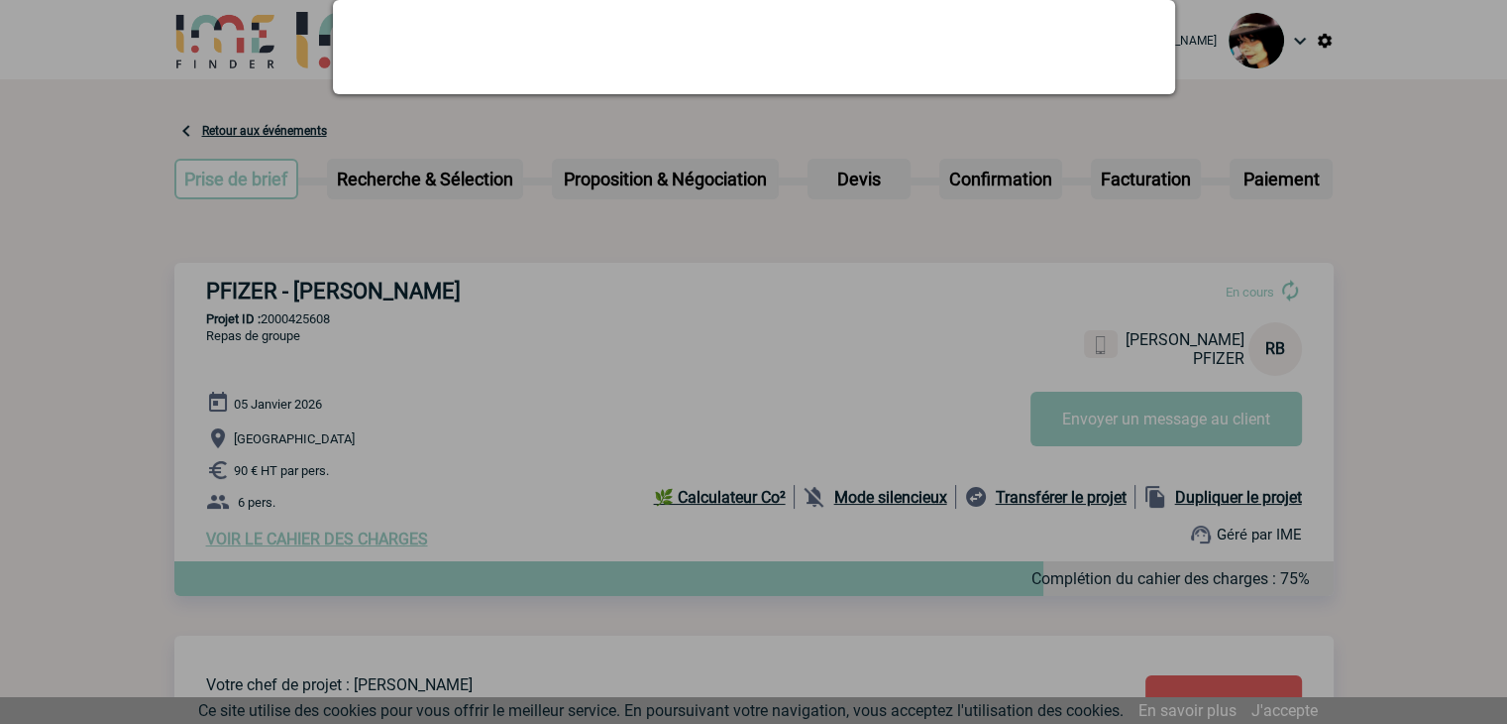
click at [614, 43] on div at bounding box center [753, 362] width 1507 height 724
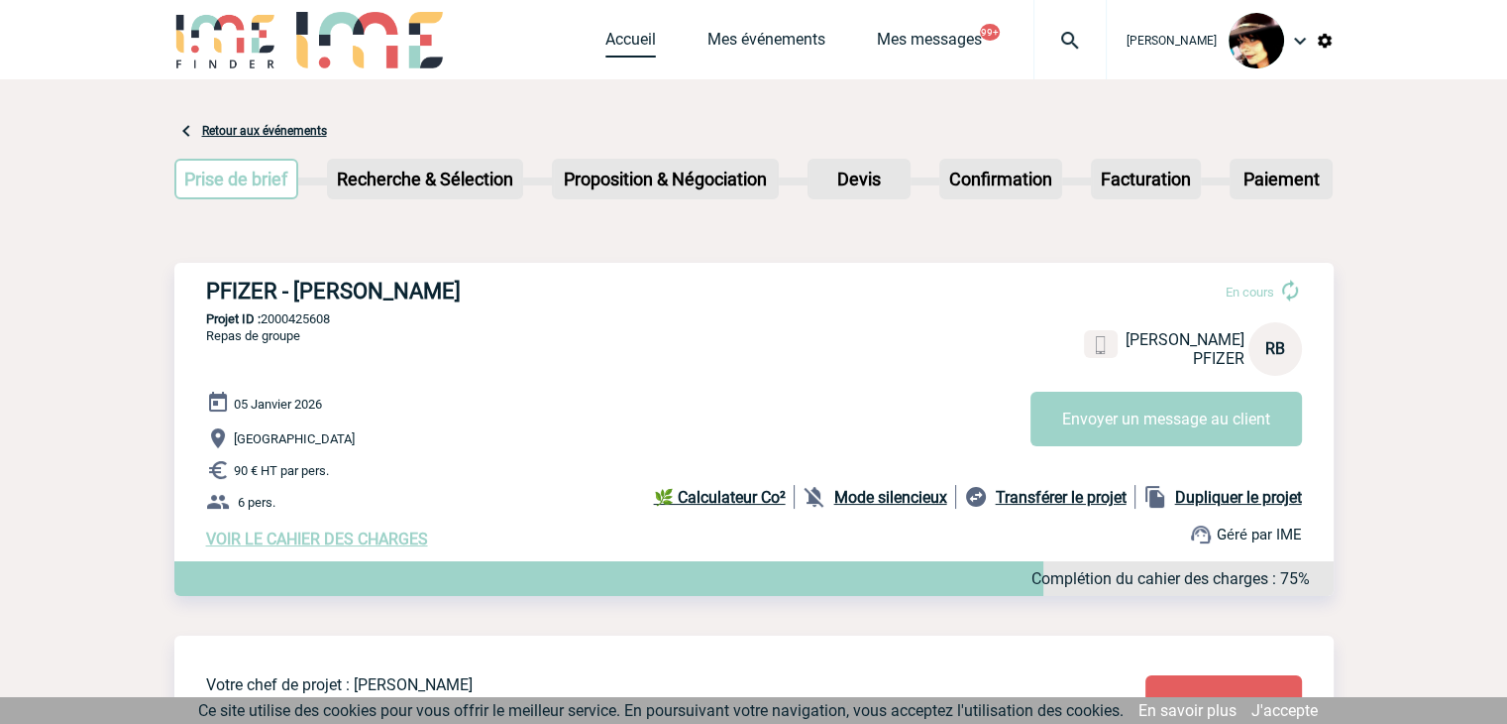
click at [607, 51] on link "Accueil" at bounding box center [631, 44] width 51 height 28
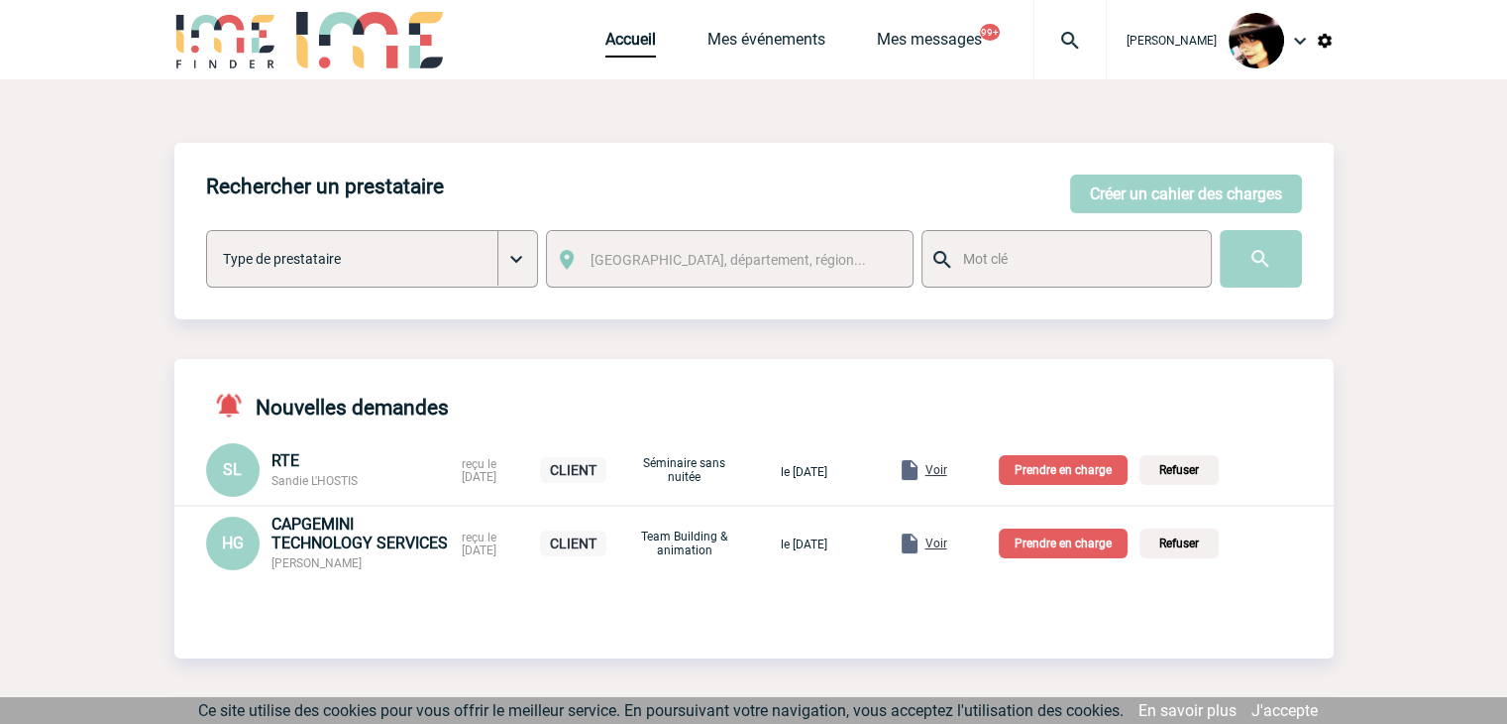
click at [351, 563] on span "[PERSON_NAME]" at bounding box center [317, 563] width 90 height 14
copy span "GUICHON"
click at [948, 545] on span "Voir" at bounding box center [937, 543] width 22 height 14
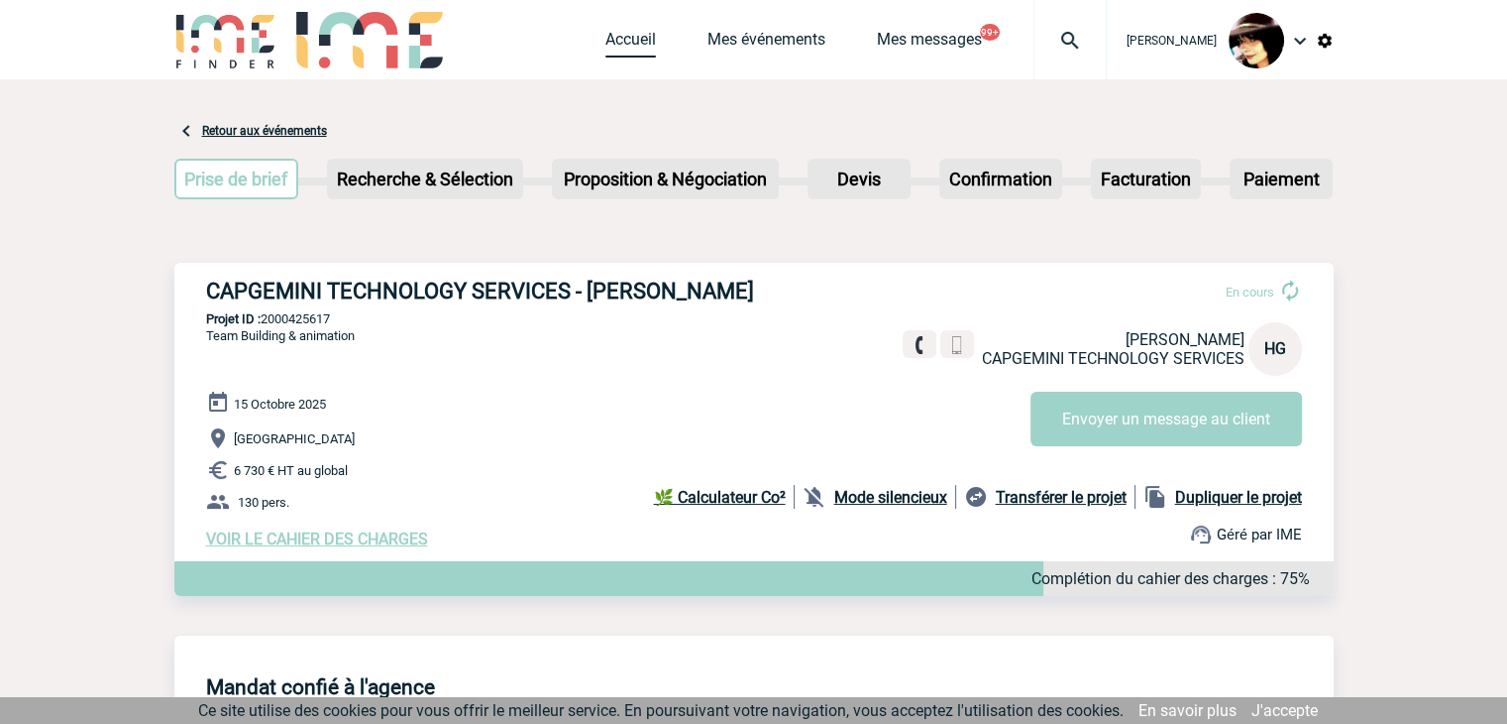
click at [620, 31] on link "Accueil" at bounding box center [631, 44] width 51 height 28
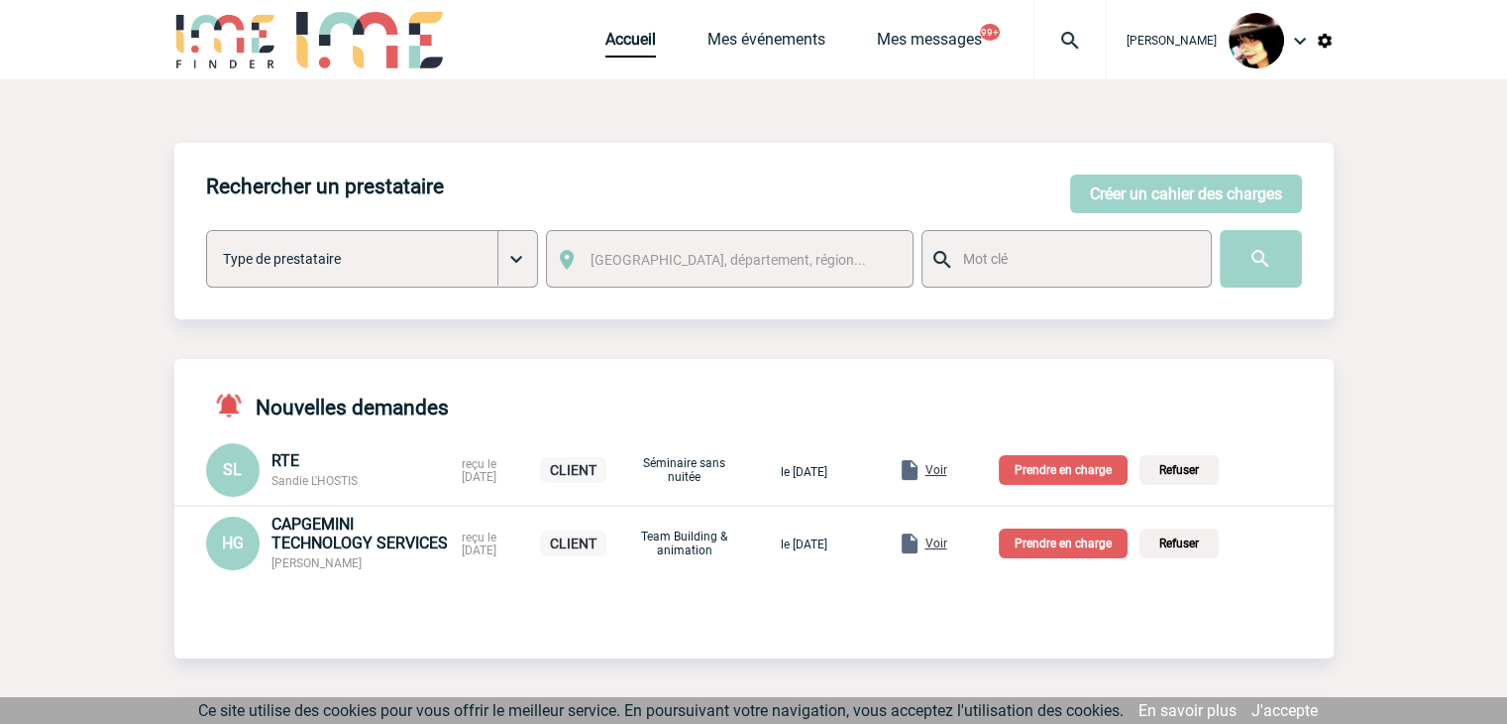
click at [1055, 540] on p "Prendre en charge" at bounding box center [1063, 543] width 129 height 30
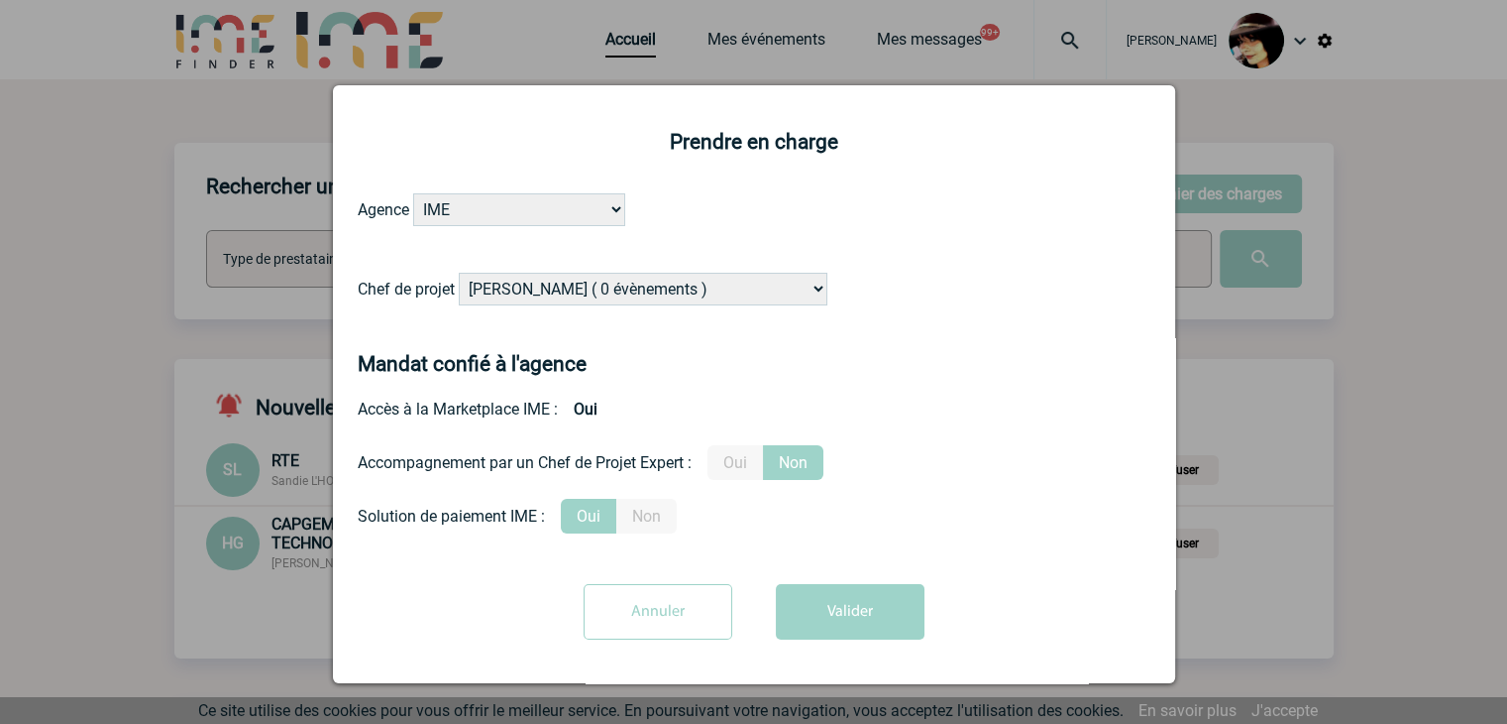
click at [666, 296] on select "[PERSON_NAME] ( 0 évènements ) [PERSON_NAME] ( 181 évènements ) [PERSON_NAME] (…" at bounding box center [643, 289] width 369 height 33
select select "122719"
click at [459, 274] on select "[PERSON_NAME] ( 0 évènements ) [PERSON_NAME] ( 181 évènements ) [PERSON_NAME] (…" at bounding box center [643, 289] width 369 height 33
click at [737, 467] on label "Oui" at bounding box center [736, 462] width 56 height 35
click at [0, 0] on input "Oui" at bounding box center [0, 0] width 0 height 0
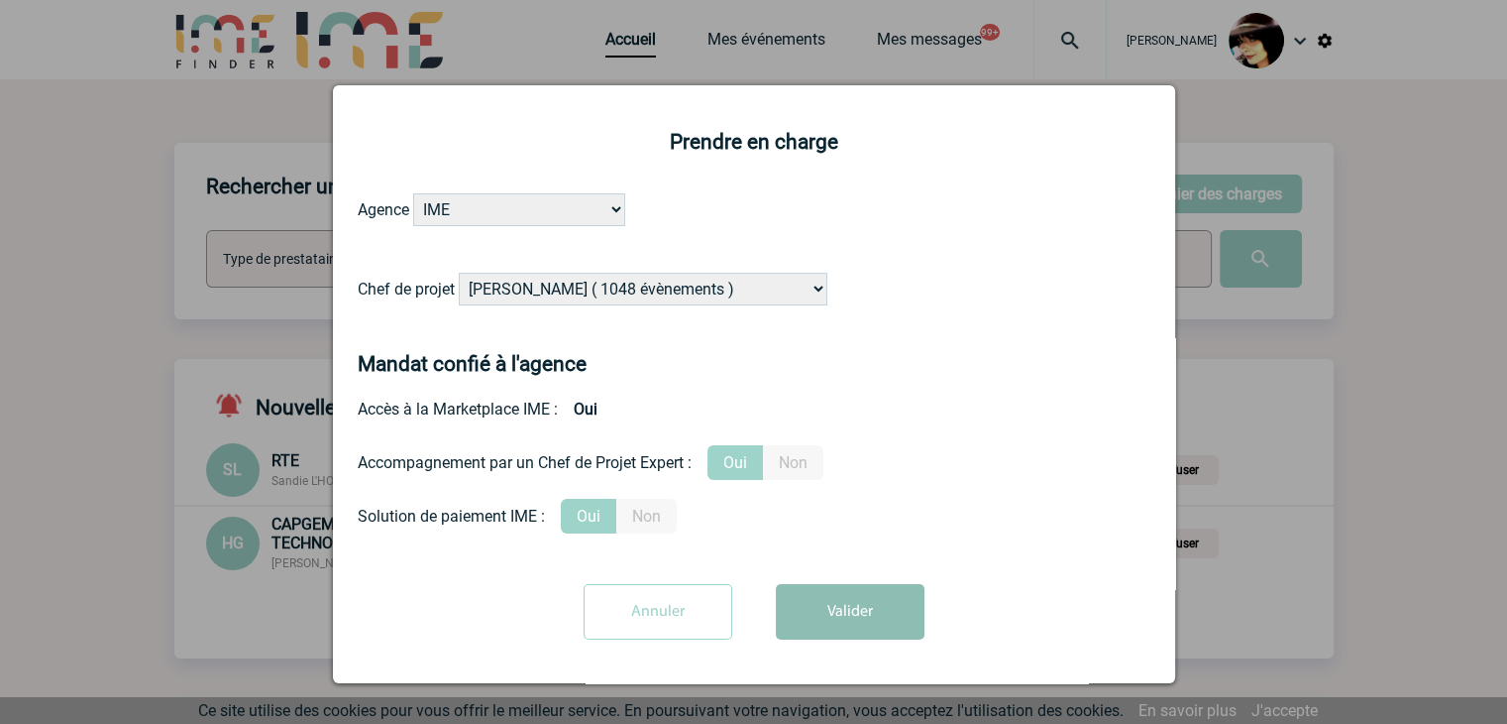
click at [822, 610] on button "Valider" at bounding box center [850, 612] width 149 height 56
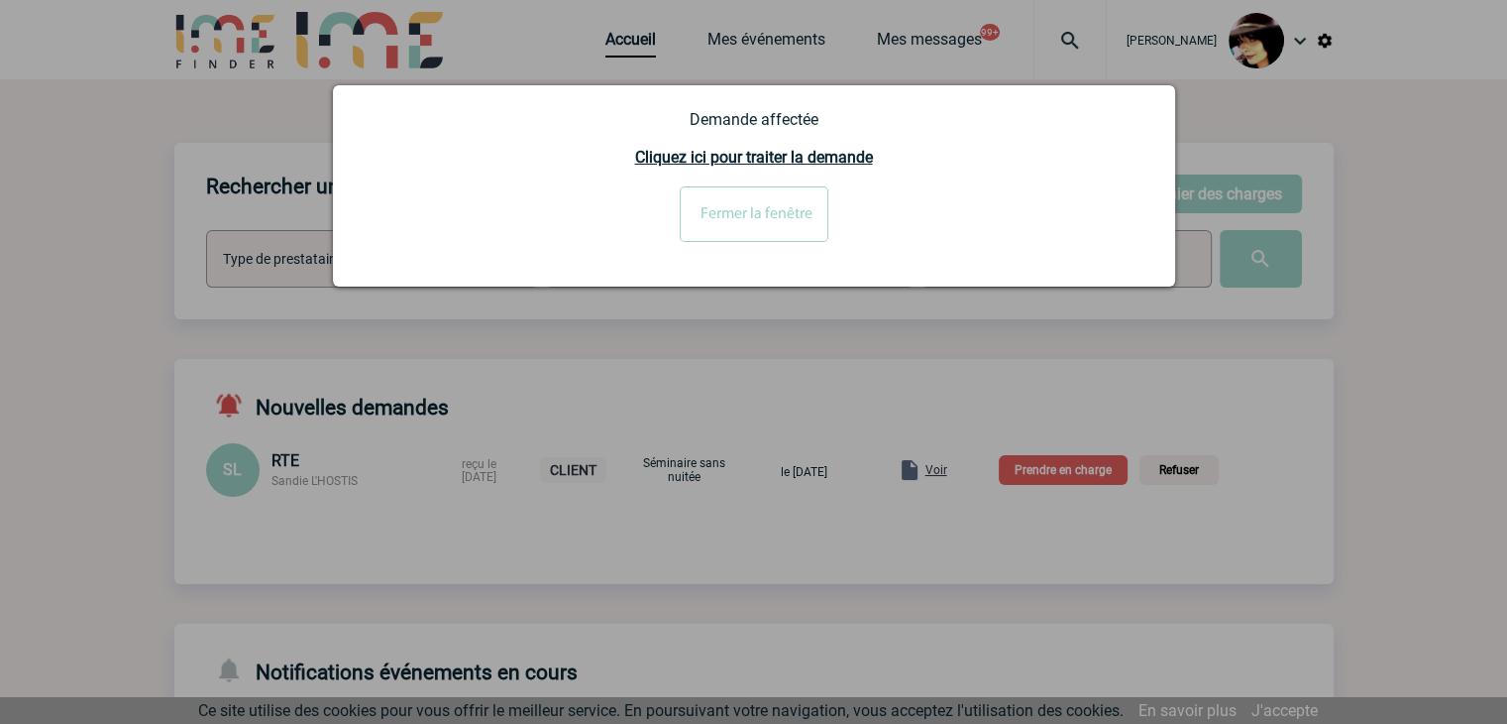
click at [781, 199] on input "Fermer la fenêtre" at bounding box center [754, 214] width 149 height 56
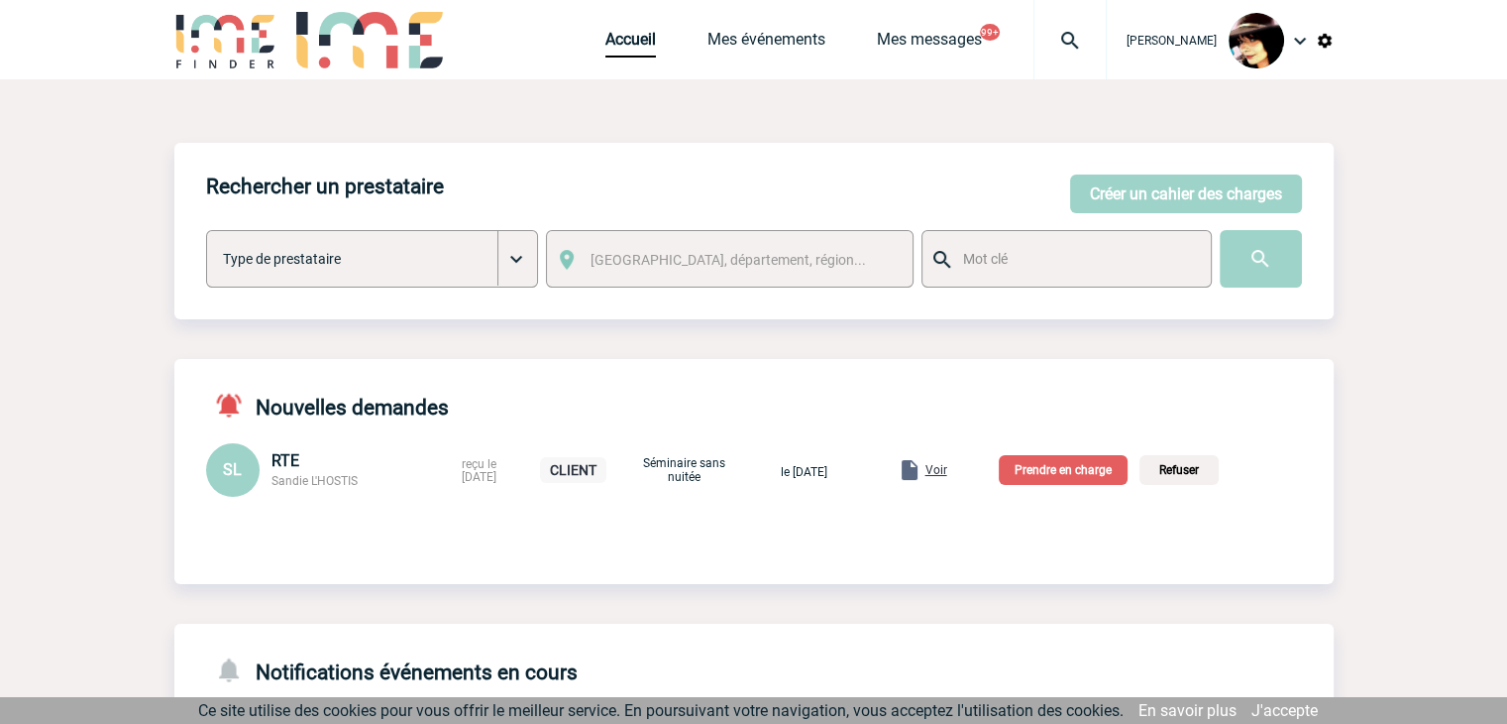
click at [948, 471] on span "Voir" at bounding box center [937, 470] width 22 height 14
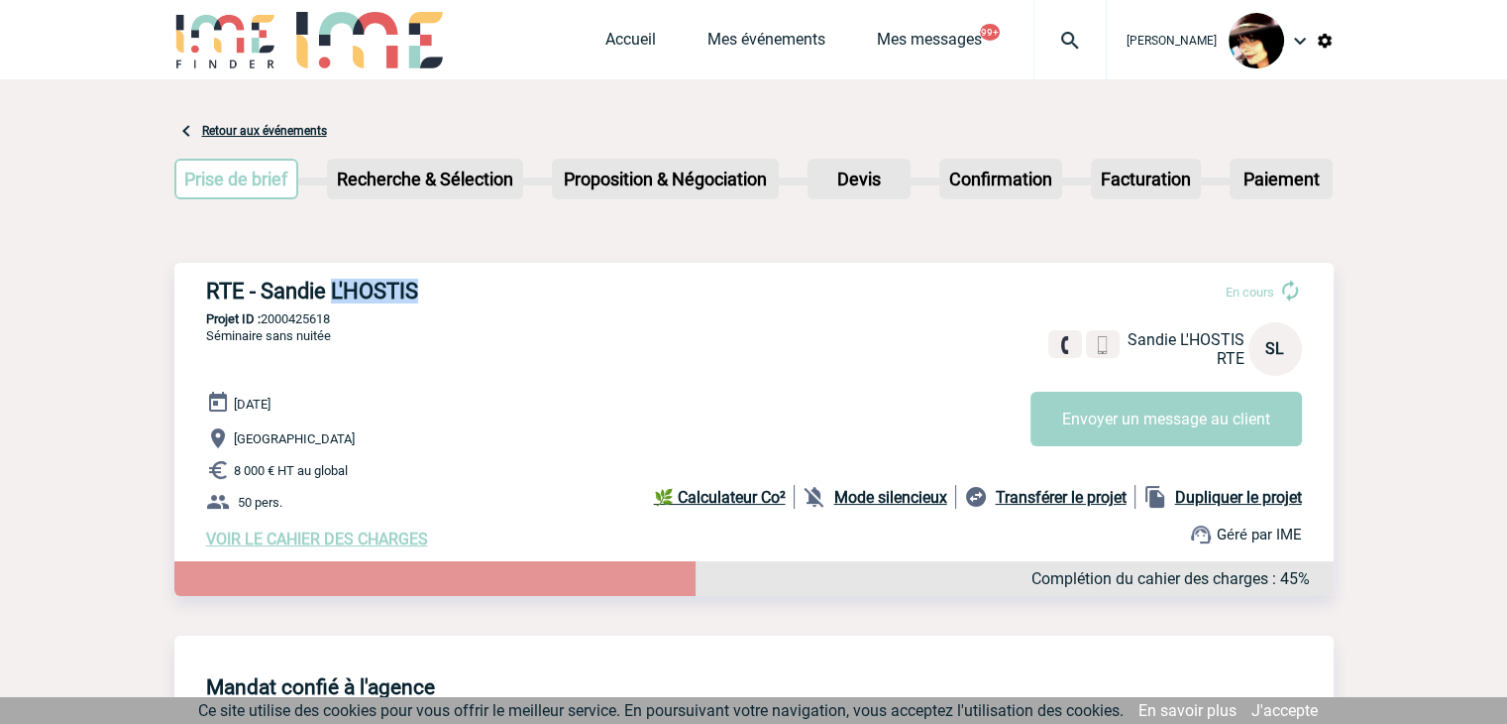
drag, startPoint x: 416, startPoint y: 290, endPoint x: 335, endPoint y: 287, distance: 81.3
click at [335, 287] on h3 "RTE - Sandie L'HOSTIS" at bounding box center [503, 291] width 595 height 25
copy h3 "L'HOSTIS"
click at [609, 43] on link "Accueil" at bounding box center [631, 44] width 51 height 28
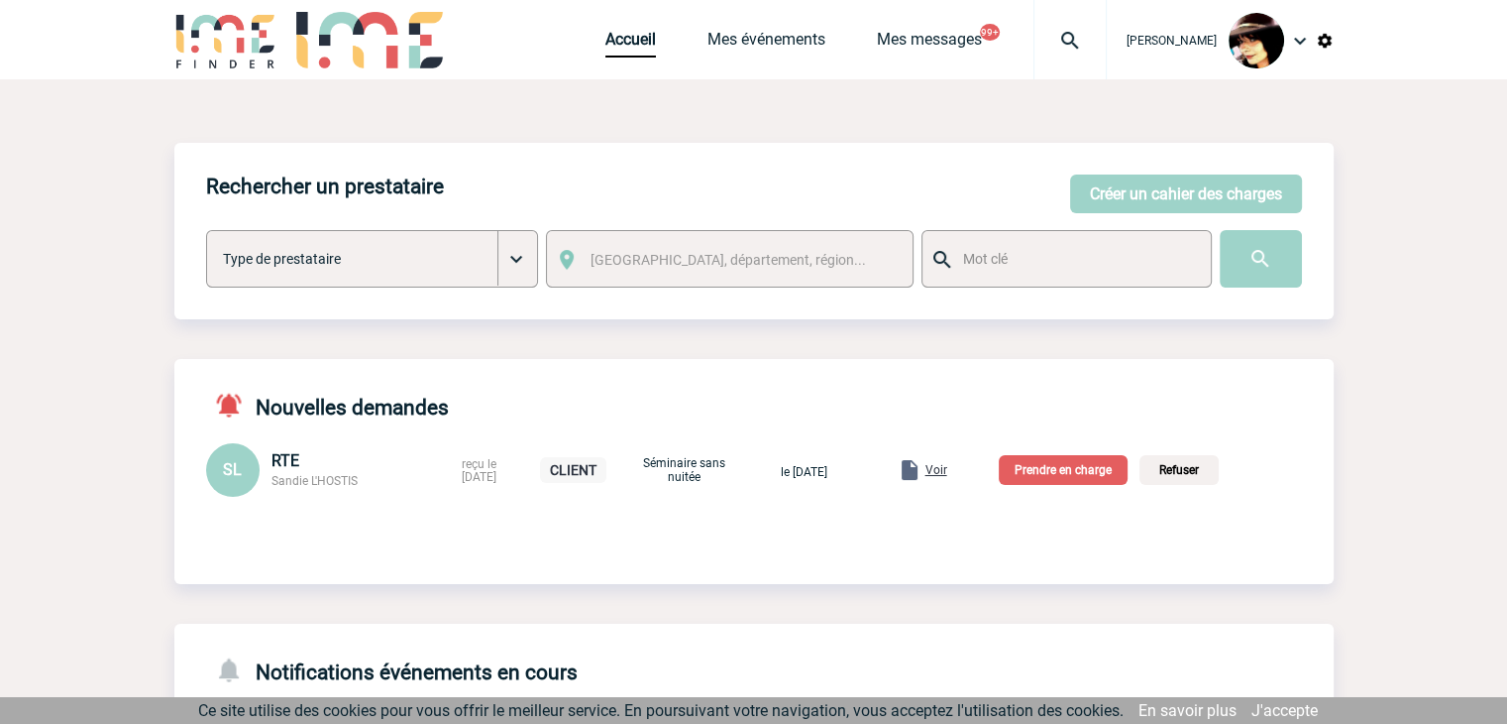
click at [1098, 469] on p "Prendre en charge" at bounding box center [1063, 470] width 129 height 30
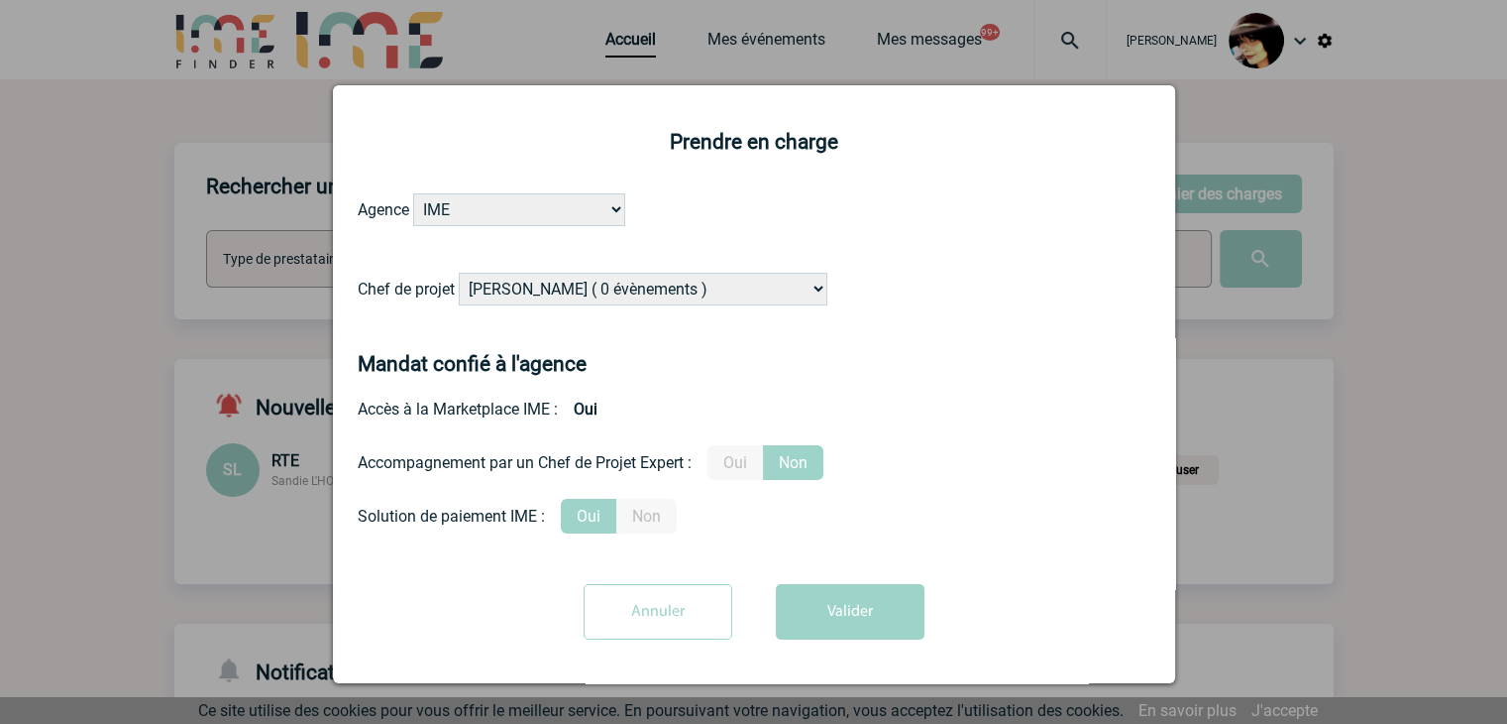
click at [691, 289] on select "[PERSON_NAME] ( 0 évènements ) [PERSON_NAME] ( 181 évènements ) [PERSON_NAME] (…" at bounding box center [643, 289] width 369 height 33
select select "103019"
click at [459, 274] on select "[PERSON_NAME] ( 0 évènements ) [PERSON_NAME] ( 181 évènements ) [PERSON_NAME] (…" at bounding box center [643, 289] width 369 height 33
click at [727, 472] on label "Oui" at bounding box center [736, 462] width 56 height 35
click at [0, 0] on input "Oui" at bounding box center [0, 0] width 0 height 0
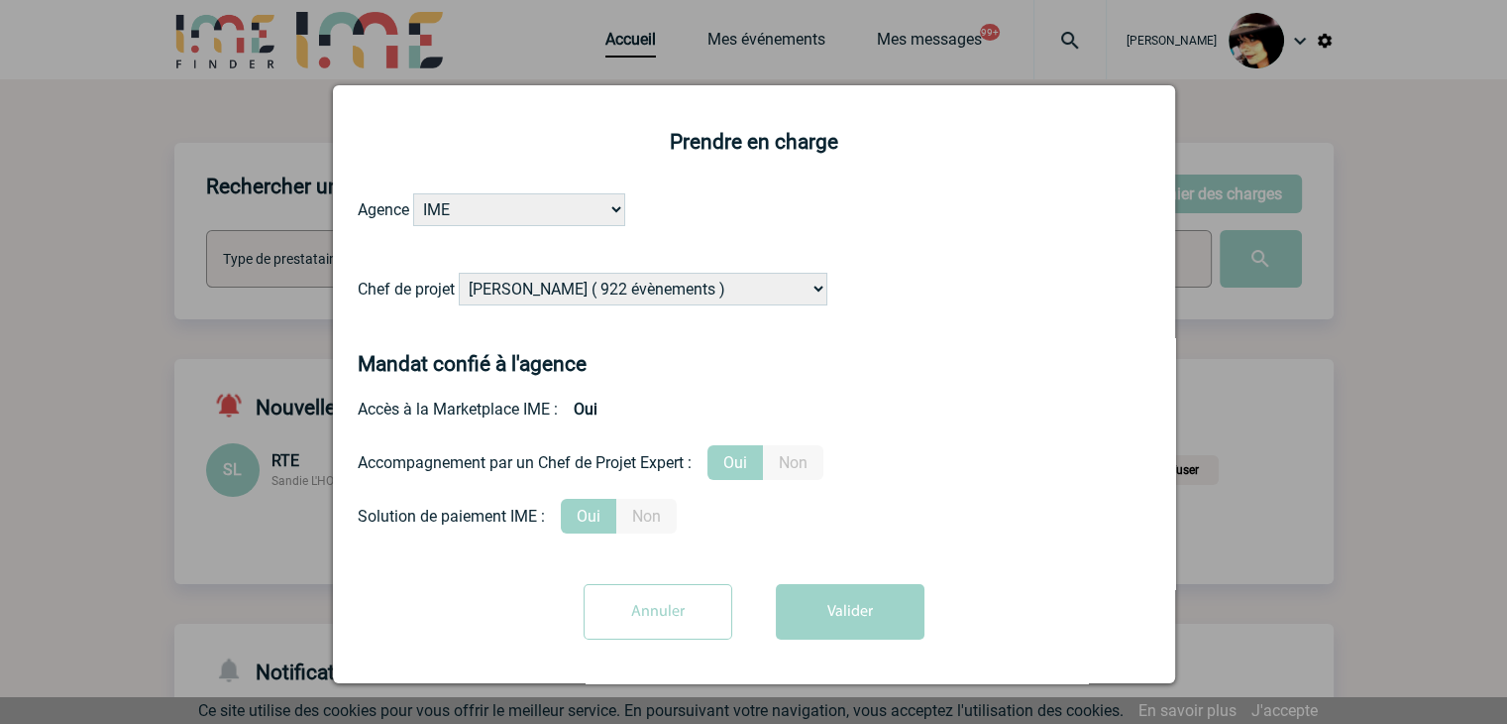
drag, startPoint x: 813, startPoint y: 606, endPoint x: 834, endPoint y: 621, distance: 26.2
click at [814, 606] on button "Valider" at bounding box center [850, 612] width 149 height 56
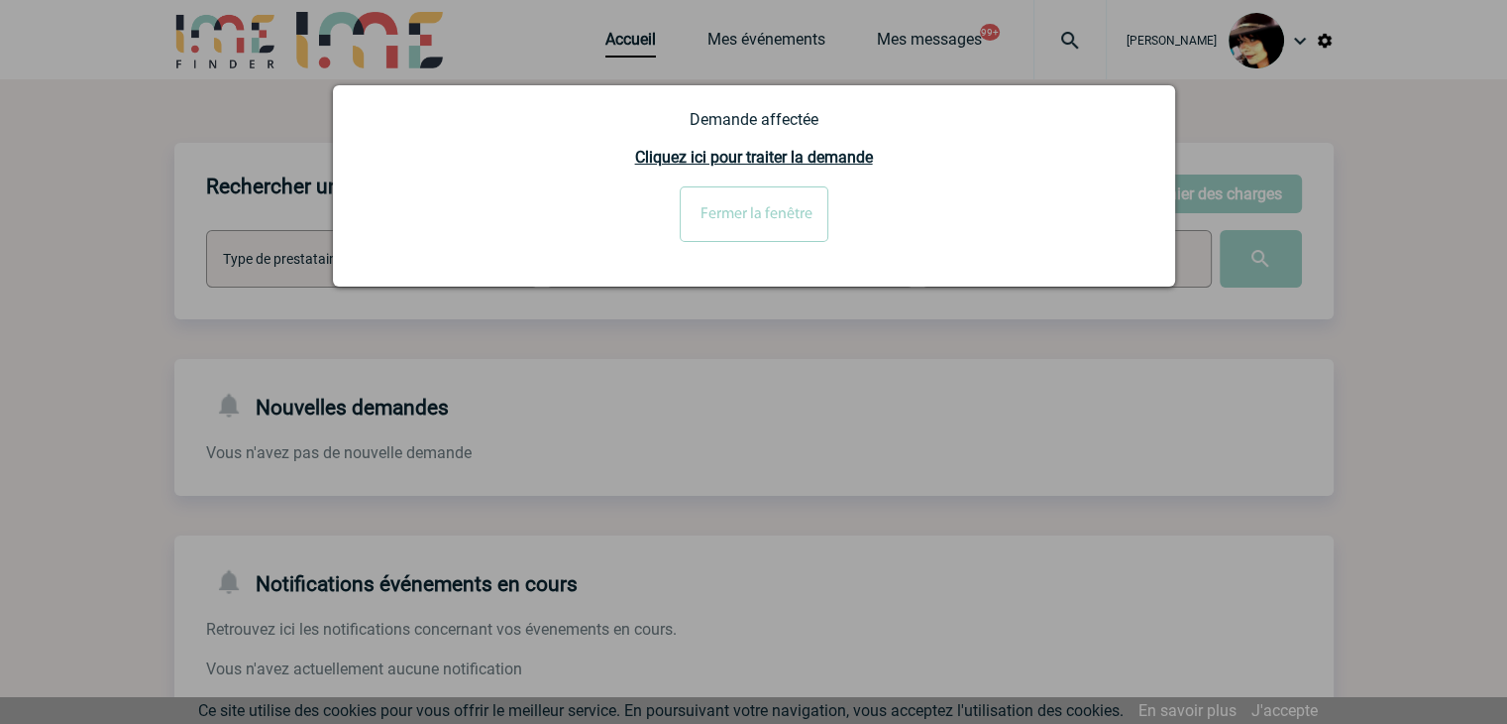
click at [768, 225] on input "Fermer la fenêtre" at bounding box center [754, 214] width 149 height 56
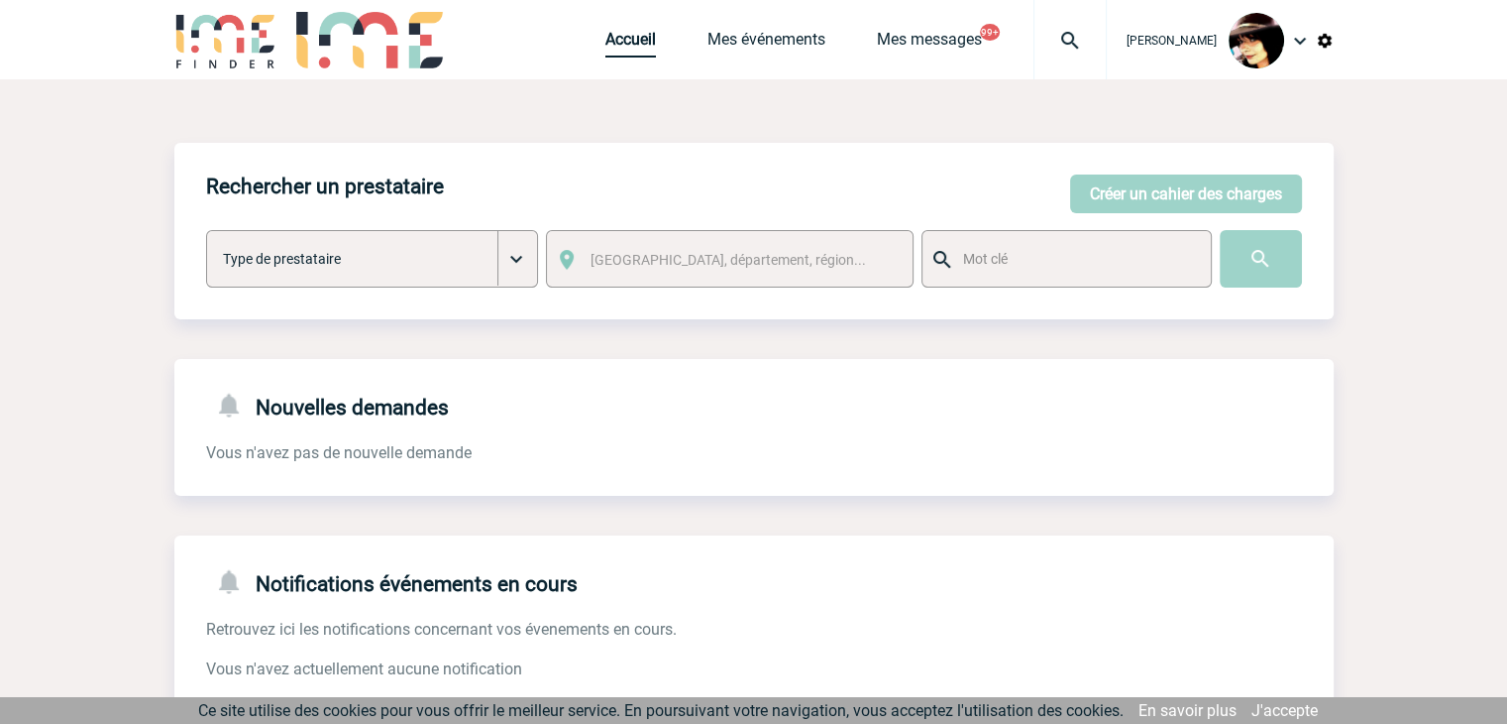
click at [611, 47] on link "Accueil" at bounding box center [631, 44] width 51 height 28
click at [1053, 45] on img at bounding box center [1070, 41] width 71 height 24
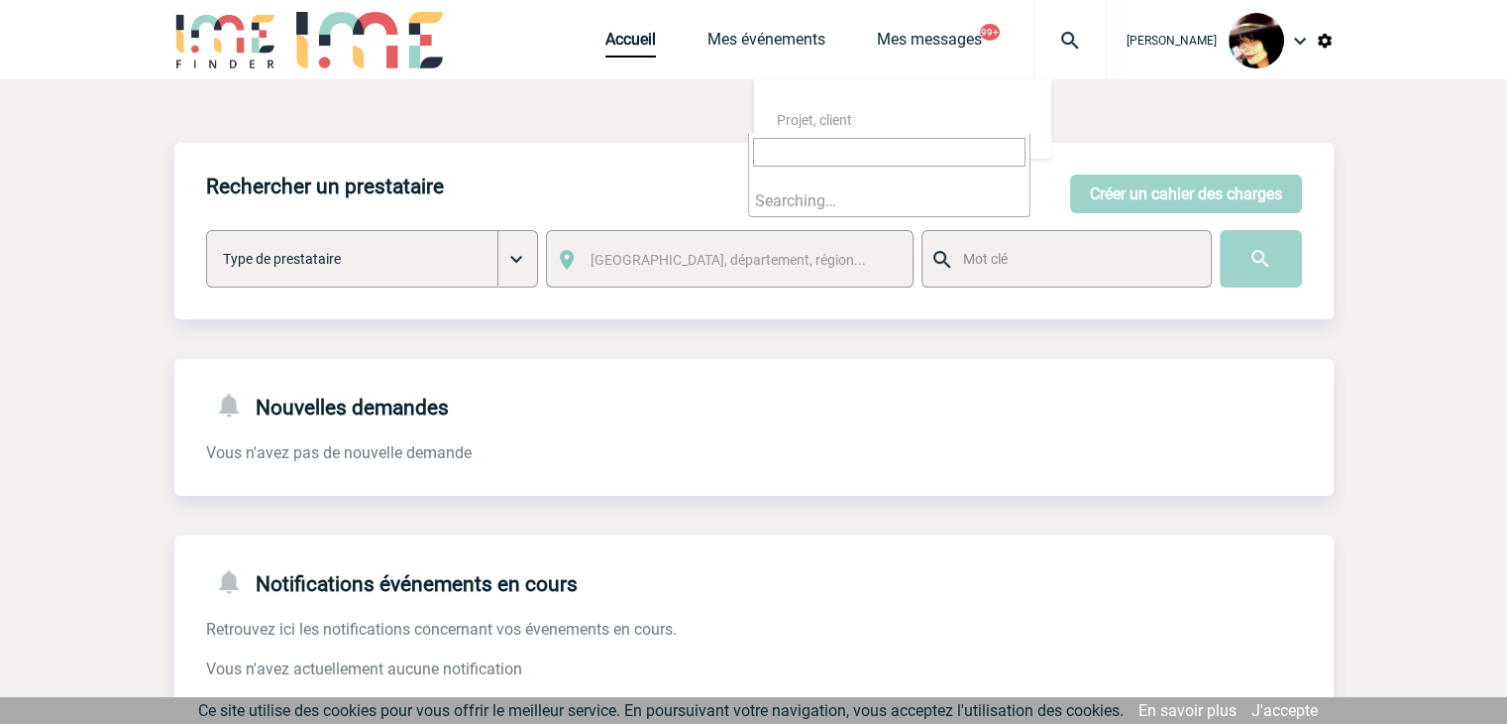
click at [888, 154] on input "search" at bounding box center [889, 152] width 273 height 29
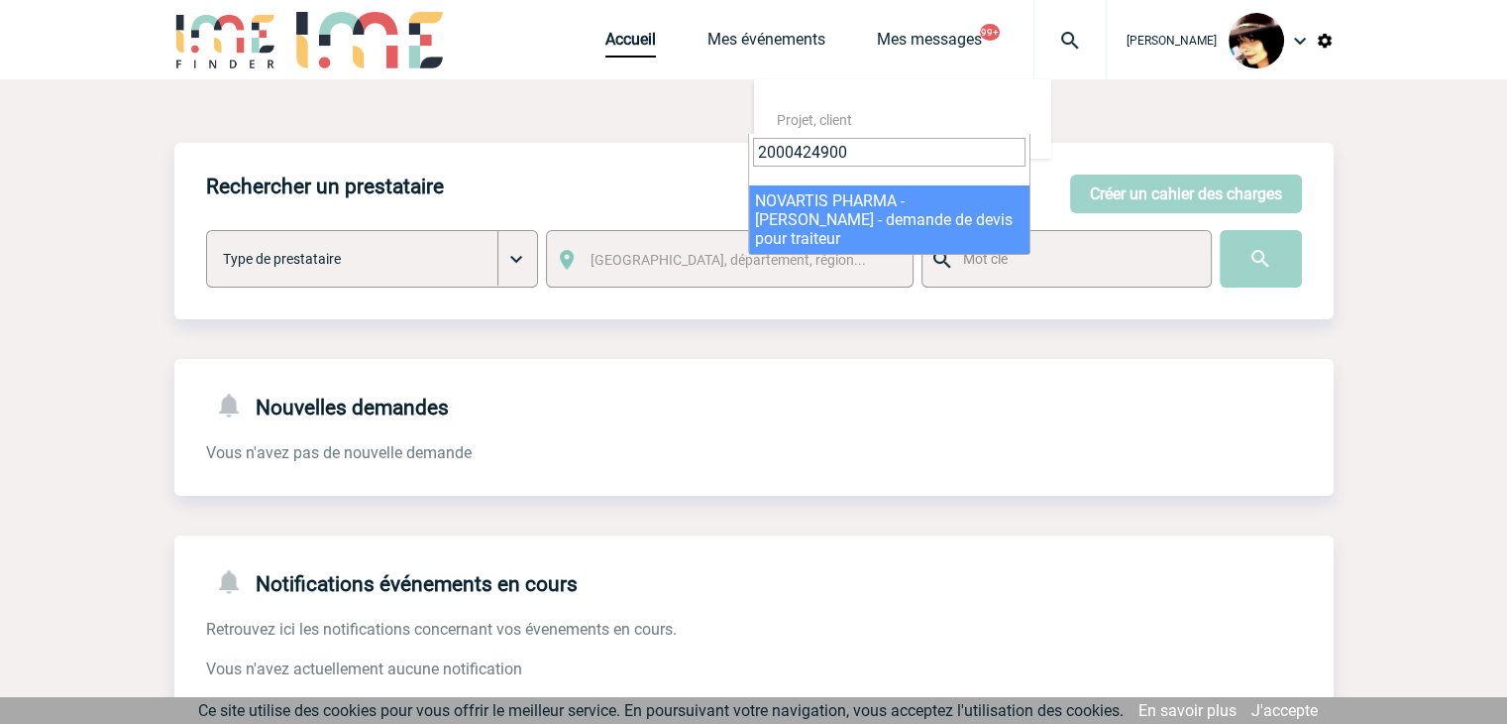
type input "2000424900"
select select "24401"
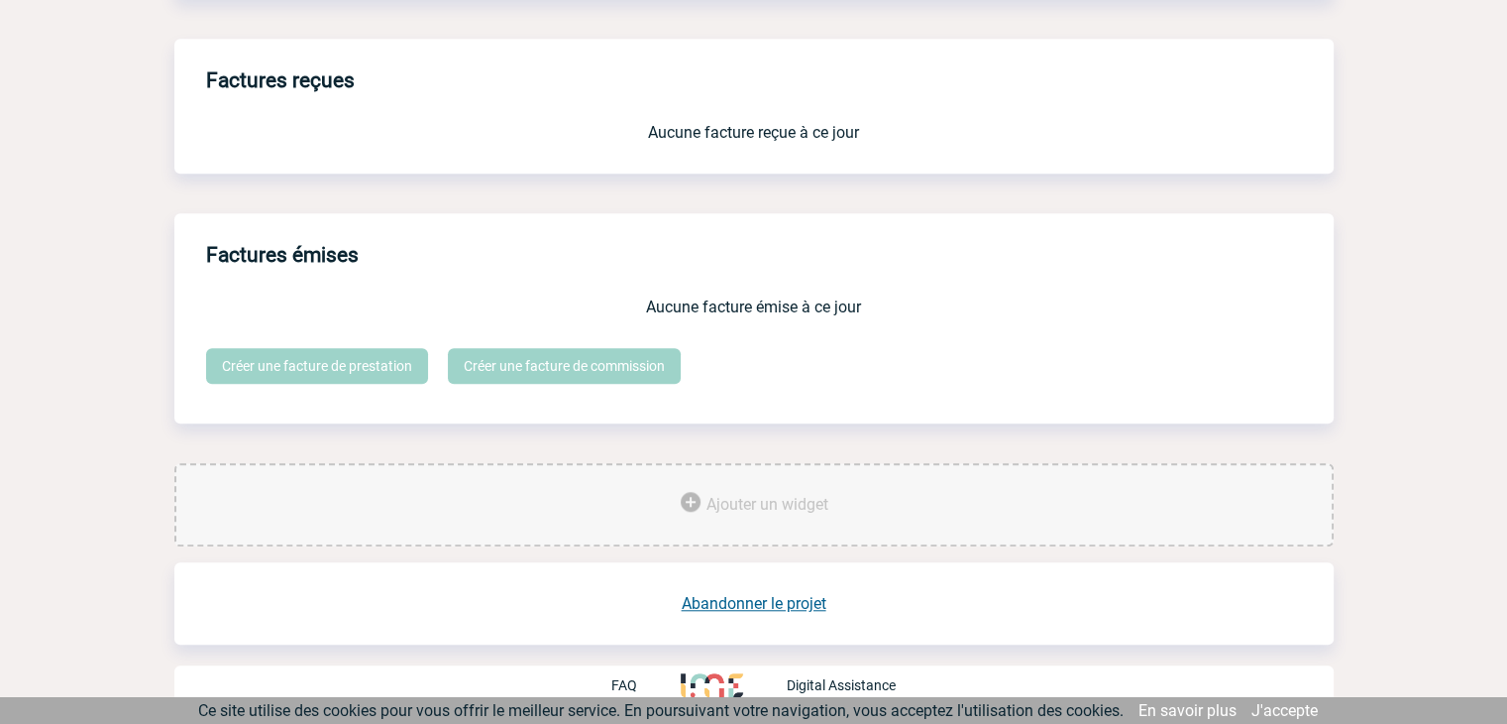
scroll to position [1638, 0]
click at [774, 601] on link "Abandonner le projet" at bounding box center [754, 603] width 145 height 19
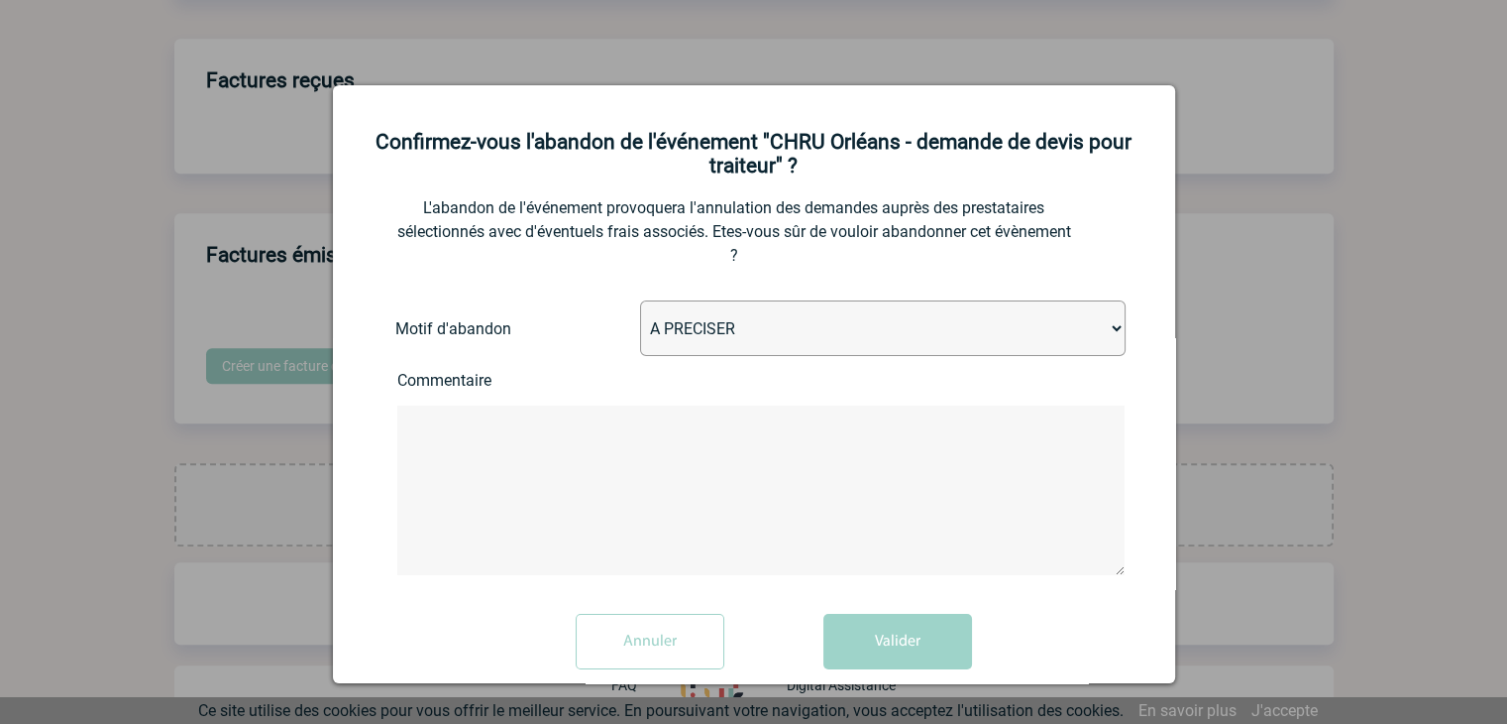
click at [712, 334] on select "A PRECISER Projet annulé Projet reporté Evénement organisé en interne A fait ap…" at bounding box center [883, 328] width 486 height 56
select select "ABANDON_PROJET_02"
click at [640, 303] on select "A PRECISER Projet annulé Projet reporté Evénement organisé en interne A fait ap…" at bounding box center [883, 328] width 486 height 56
click at [858, 643] on button "Valider" at bounding box center [898, 642] width 149 height 56
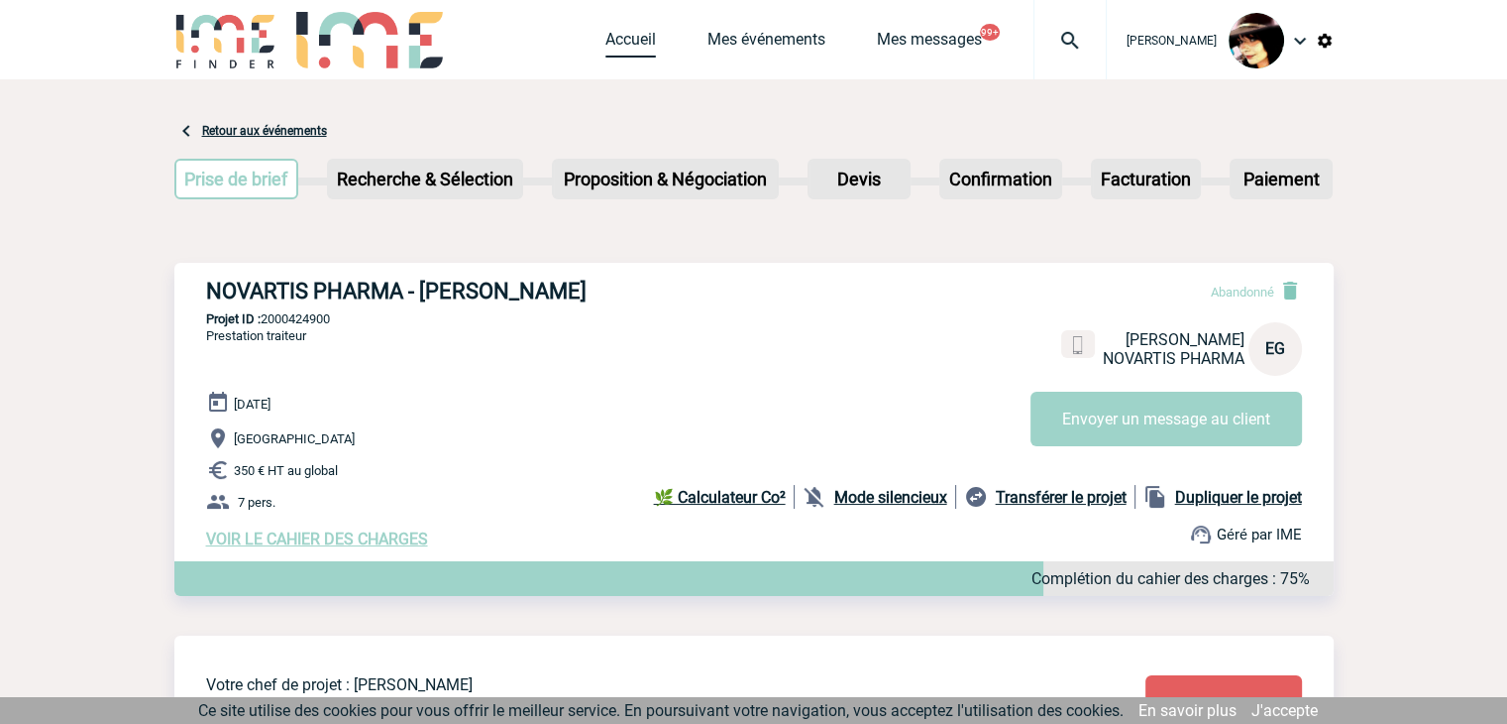
click at [612, 43] on link "Accueil" at bounding box center [631, 44] width 51 height 28
